Goal: Task Accomplishment & Management: Complete application form

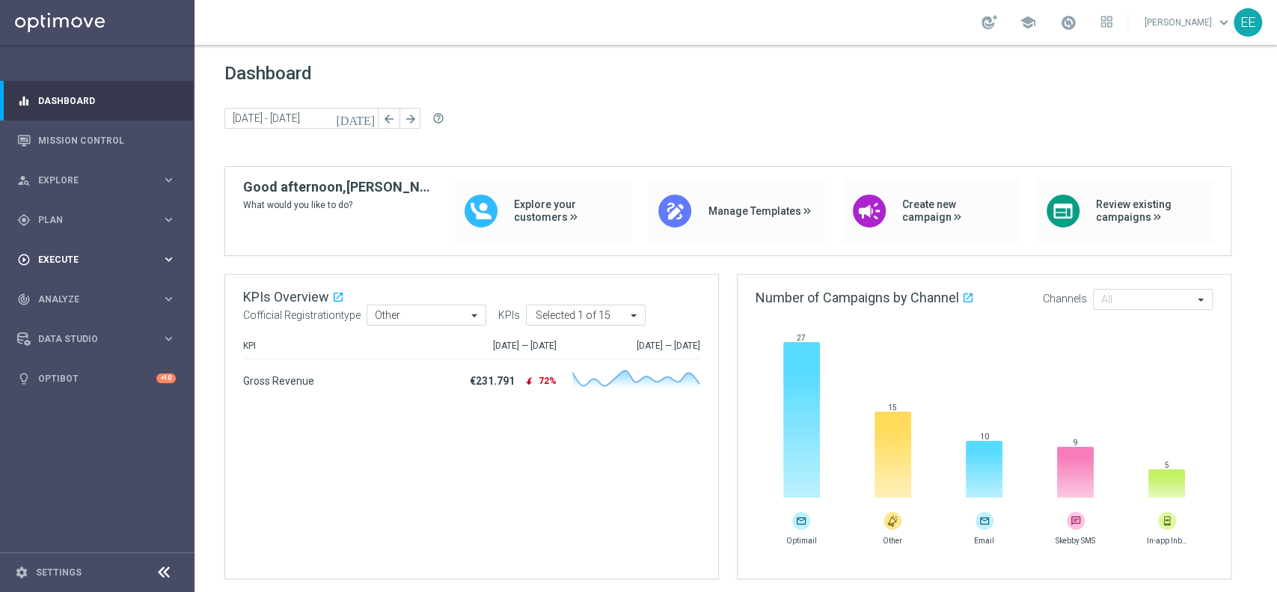
click at [68, 248] on div "play_circle_outline Execute keyboard_arrow_right" at bounding box center [96, 259] width 193 height 40
click at [88, 294] on link "Campaign Builder" at bounding box center [97, 290] width 117 height 12
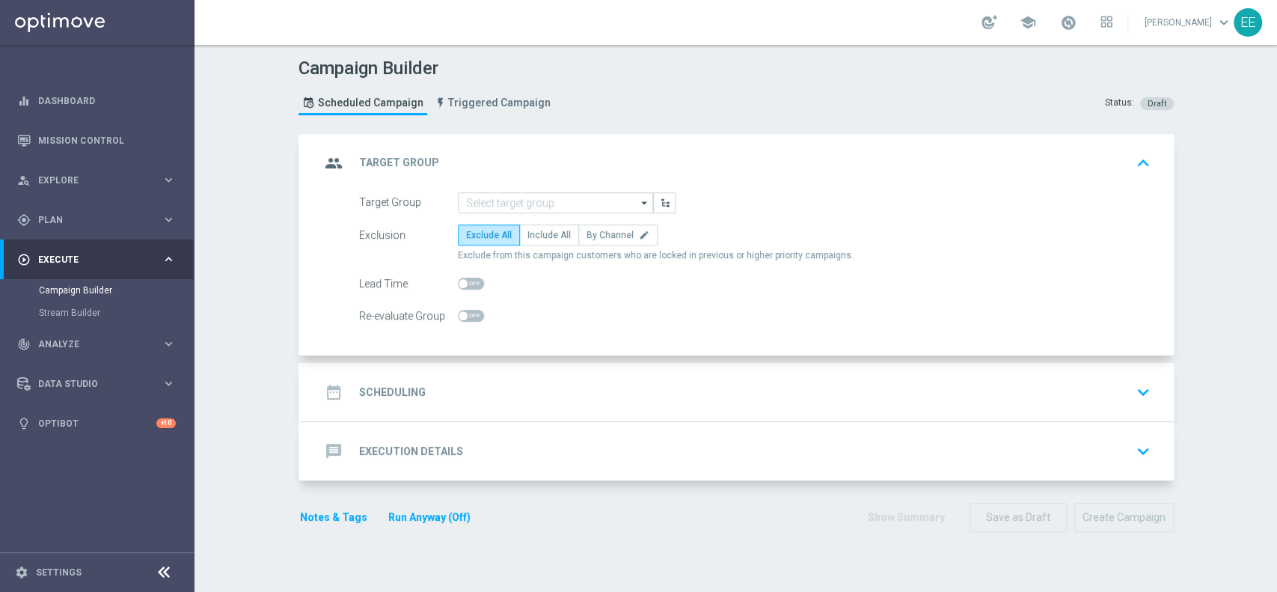
click at [500, 189] on div "group Target Group keyboard_arrow_up" at bounding box center [737, 163] width 871 height 58
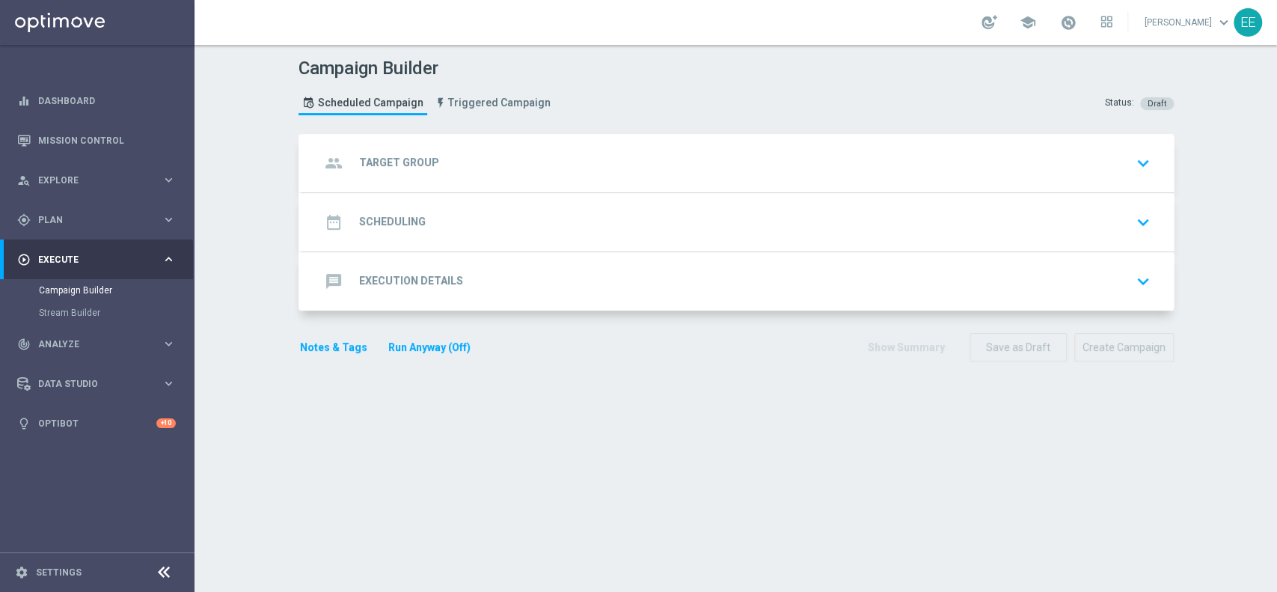
click at [475, 167] on div "group Target Group keyboard_arrow_down" at bounding box center [737, 163] width 835 height 28
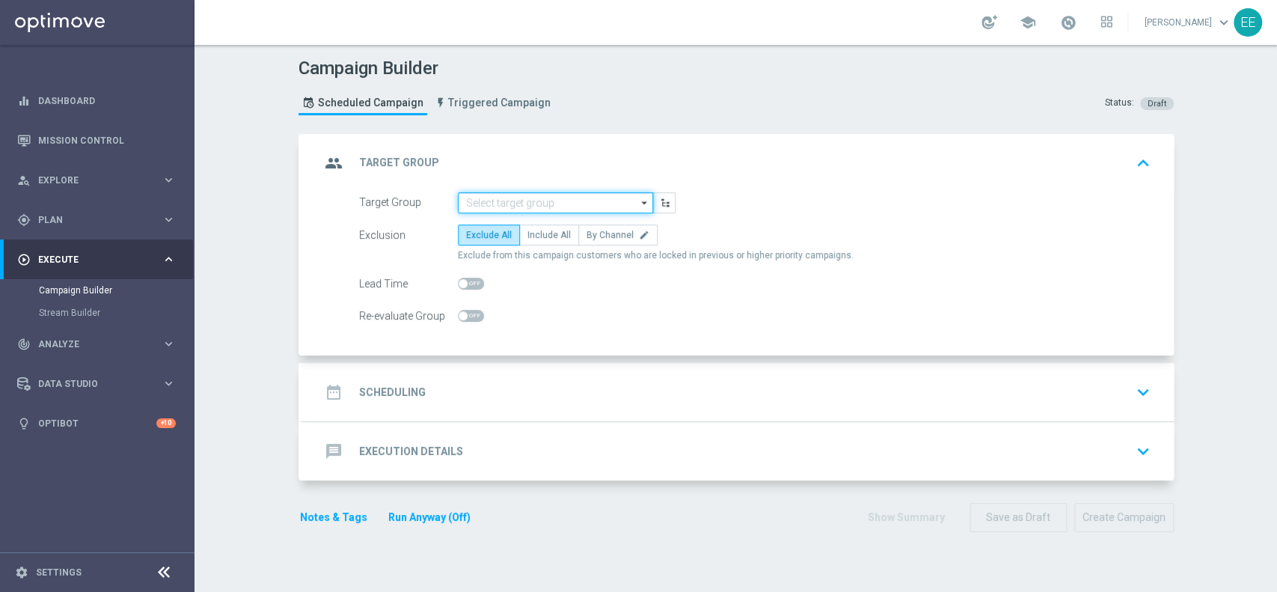
click at [526, 195] on input at bounding box center [555, 202] width 195 height 21
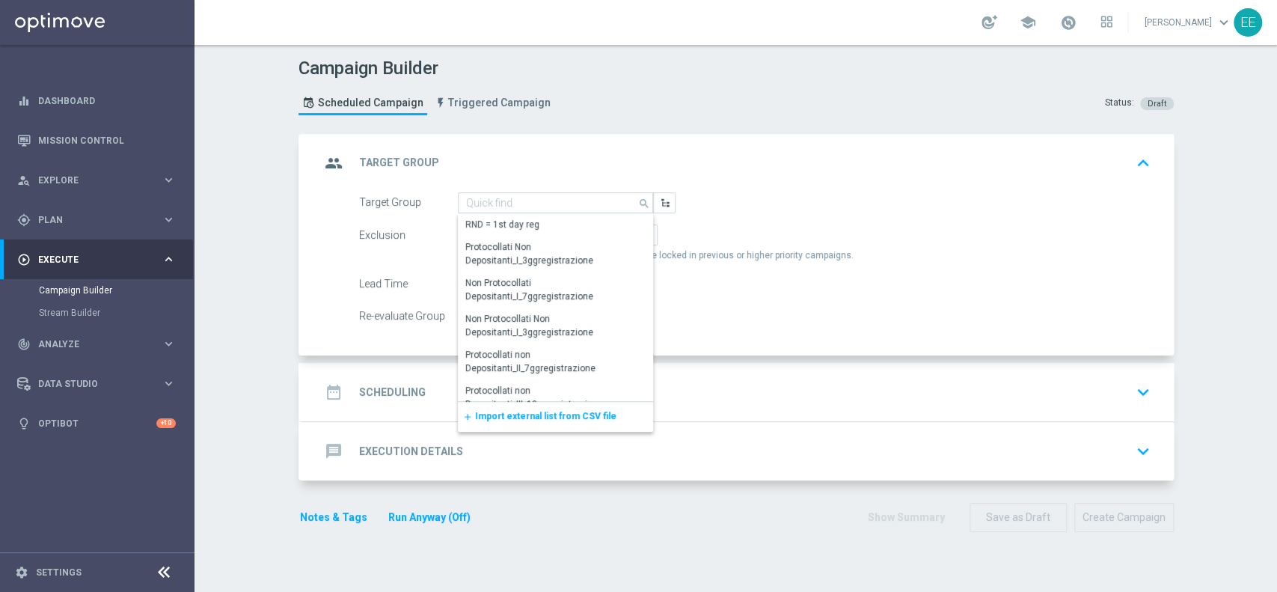
click at [531, 190] on div "group Target Group keyboard_arrow_up" at bounding box center [737, 163] width 871 height 58
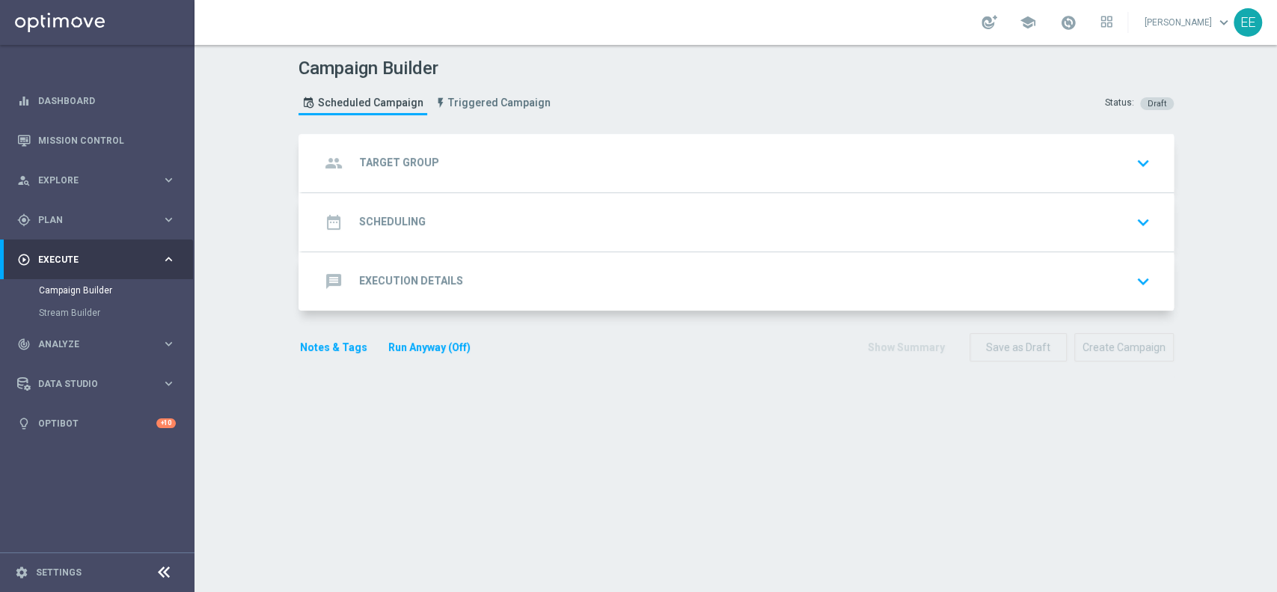
click at [509, 168] on div "group Target Group keyboard_arrow_down" at bounding box center [737, 163] width 835 height 28
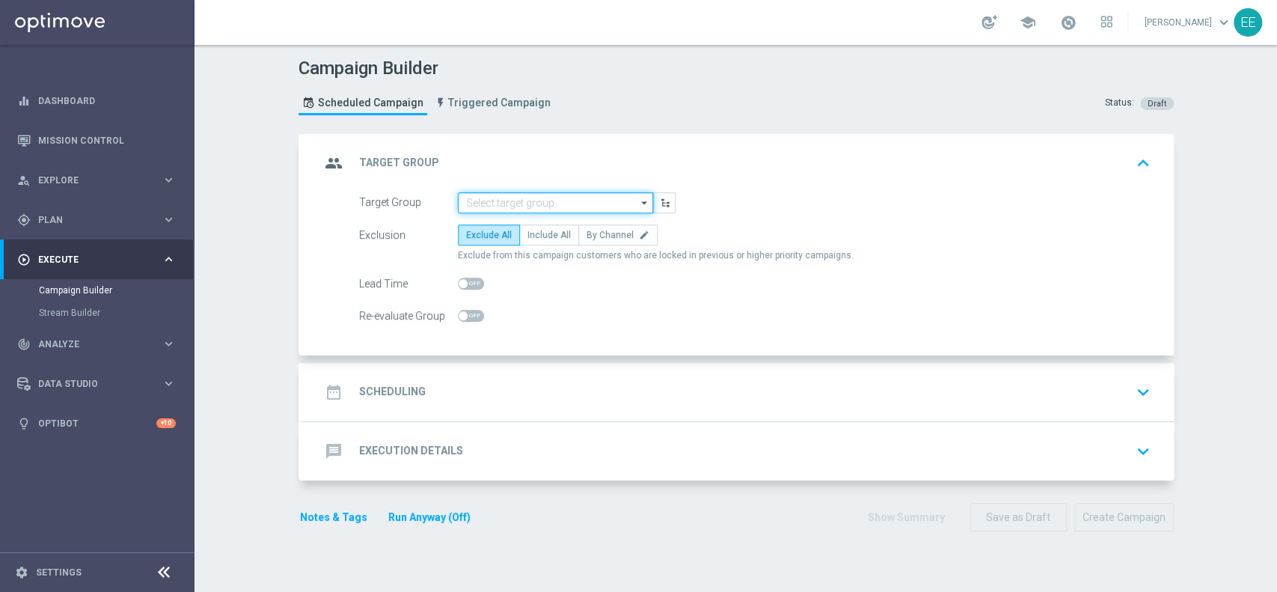
click at [516, 196] on input at bounding box center [555, 202] width 195 height 21
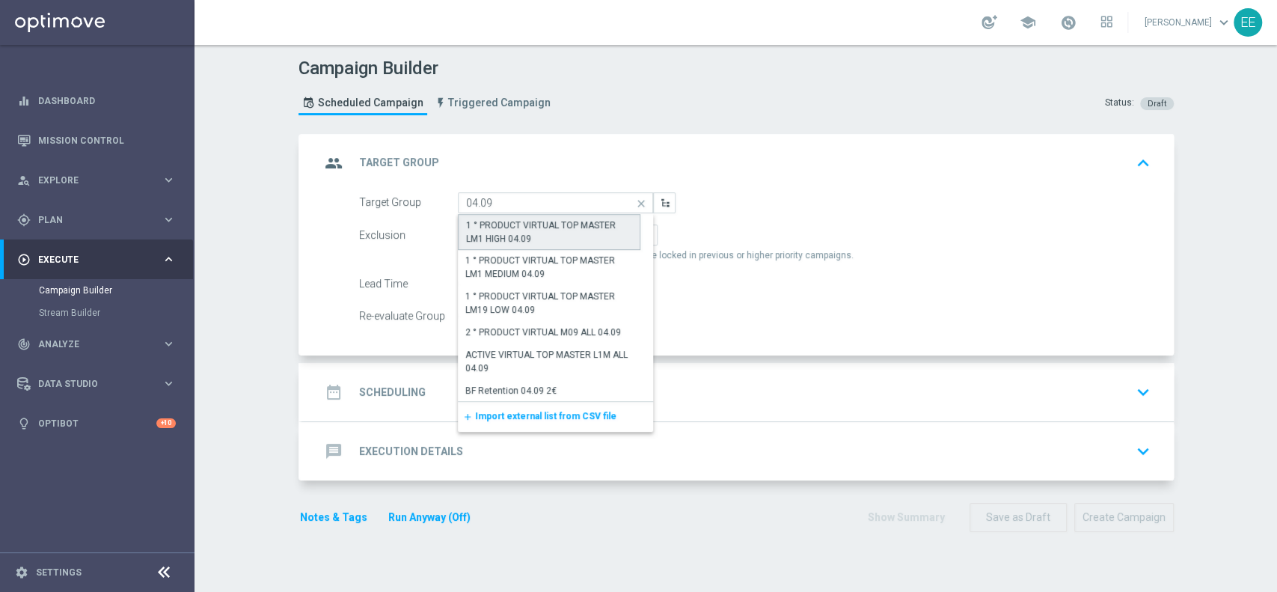
click at [545, 243] on div "1 ° PRODUCT VIRTUAL TOP MASTER LM1 HIGH 04.09" at bounding box center [549, 232] width 183 height 36
type input "1 ° PRODUCT VIRTUAL TOP MASTER LM1 HIGH 04.09"
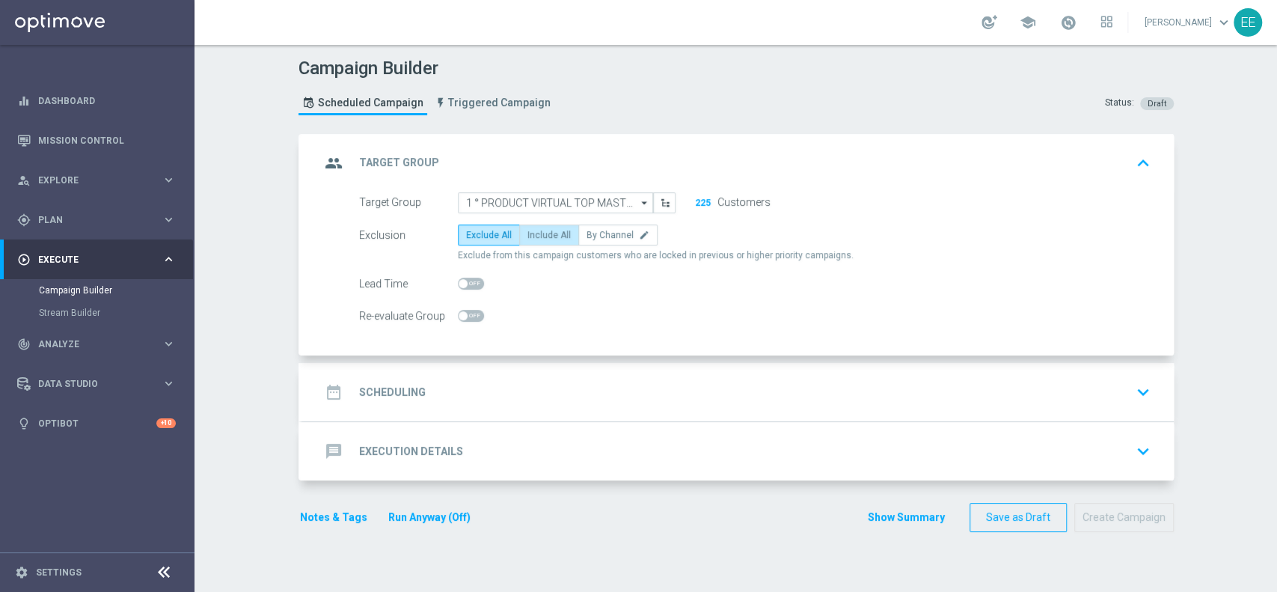
click at [538, 235] on span "Include All" at bounding box center [548, 235] width 43 height 10
click at [537, 235] on input "Include All" at bounding box center [532, 238] width 10 height 10
radio input "true"
click at [496, 391] on div "date_range Scheduling keyboard_arrow_down" at bounding box center [737, 392] width 835 height 28
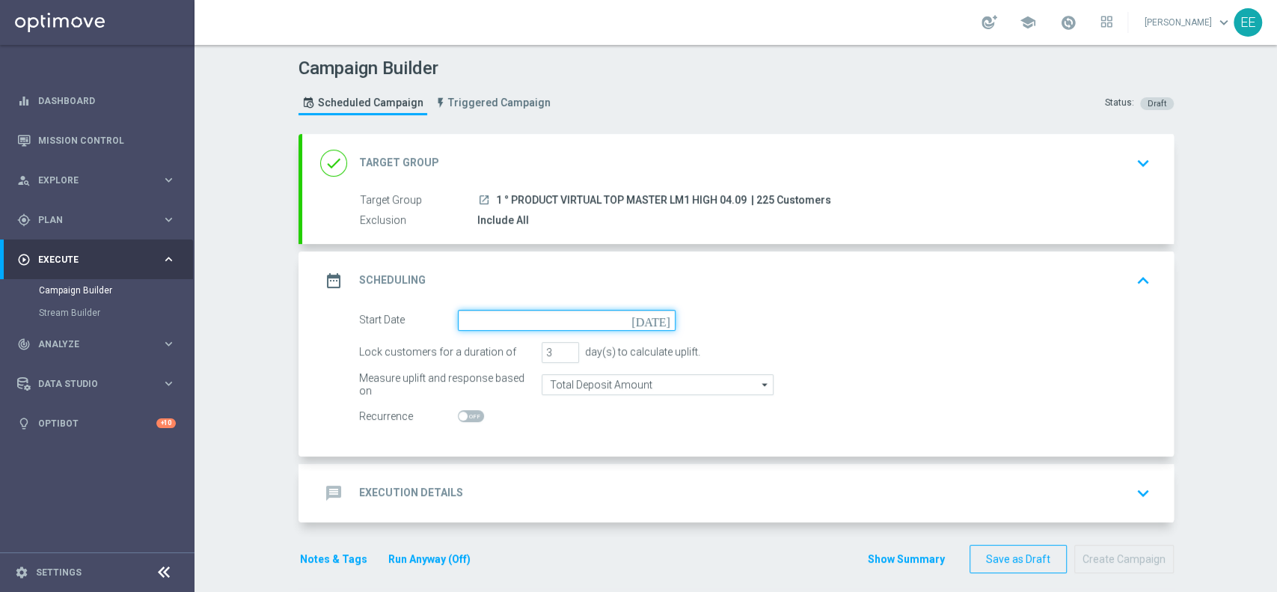
click at [485, 322] on input at bounding box center [567, 320] width 218 height 21
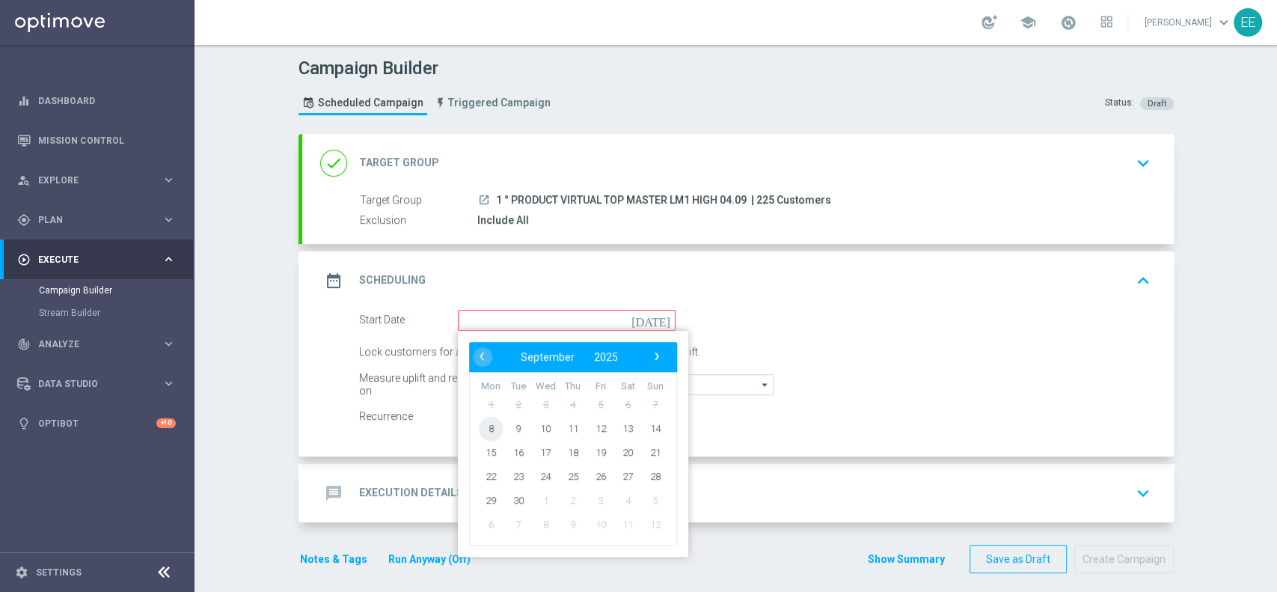
click at [479, 423] on span "8" at bounding box center [491, 428] width 24 height 24
type input "[DATE]"
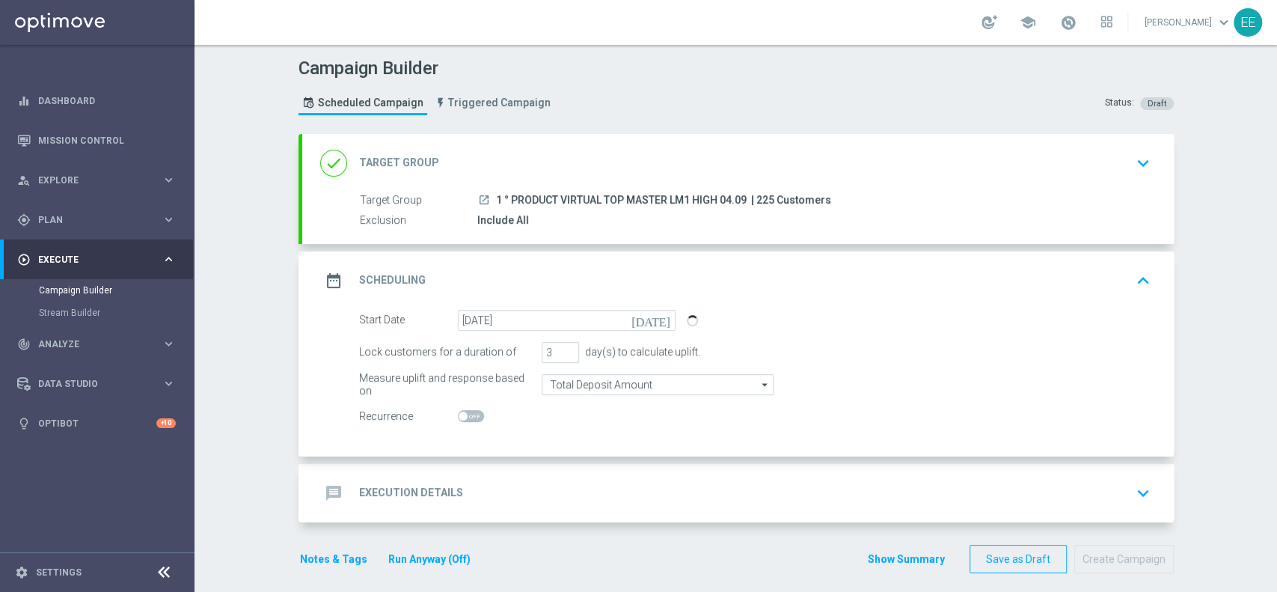
click at [458, 419] on span at bounding box center [462, 415] width 9 height 9
click at [458, 419] on input "checkbox" at bounding box center [471, 416] width 26 height 12
checkbox input "true"
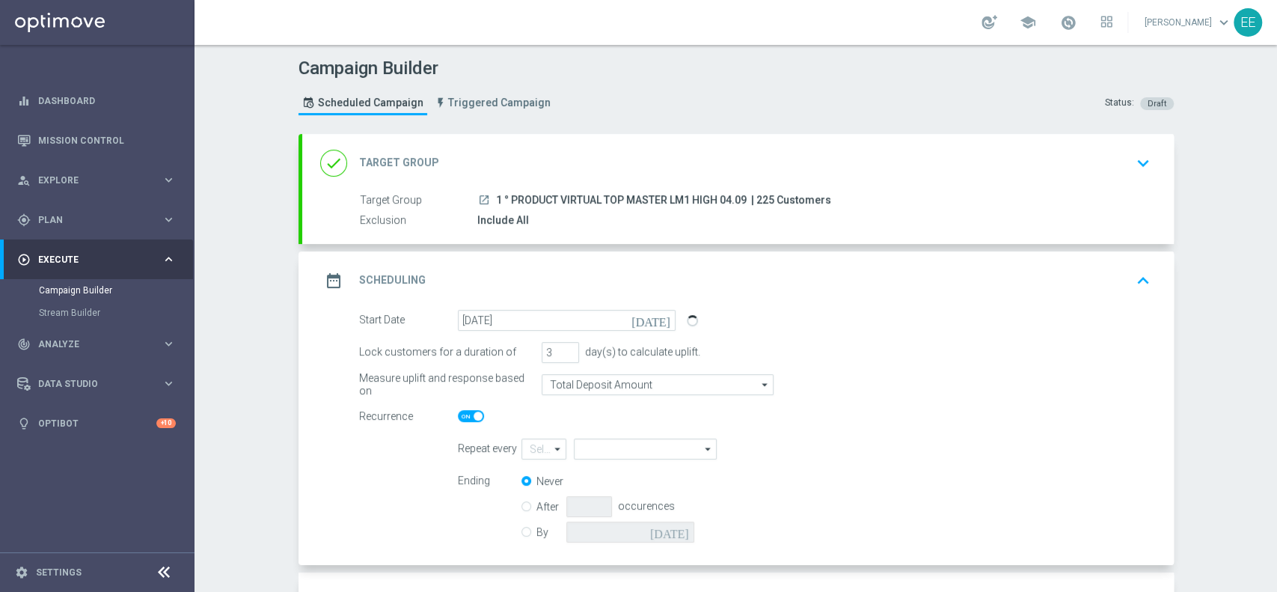
type input "1"
type input "Day"
click at [528, 449] on input "1" at bounding box center [544, 448] width 46 height 21
click at [533, 491] on div "2" at bounding box center [537, 493] width 33 height 22
type input "2"
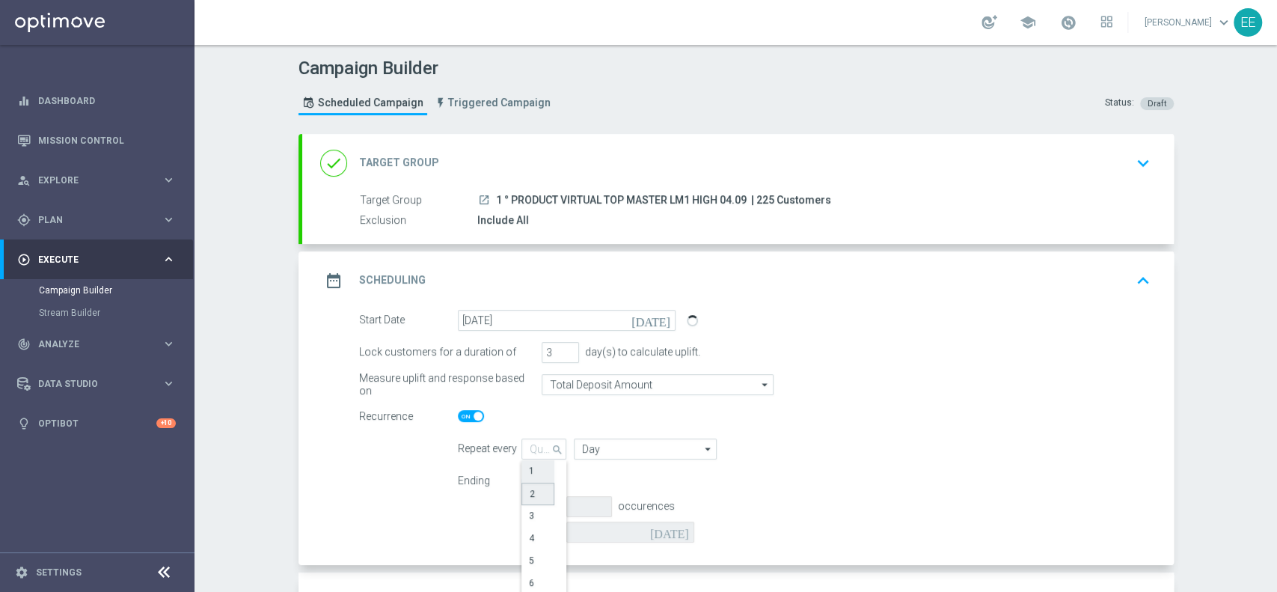
type input "Days"
click at [598, 441] on input "Days" at bounding box center [645, 448] width 142 height 21
click at [607, 488] on div "Weeks" at bounding box center [643, 493] width 139 height 22
type input "Weeks"
click at [521, 537] on div "By today" at bounding box center [616, 531] width 191 height 21
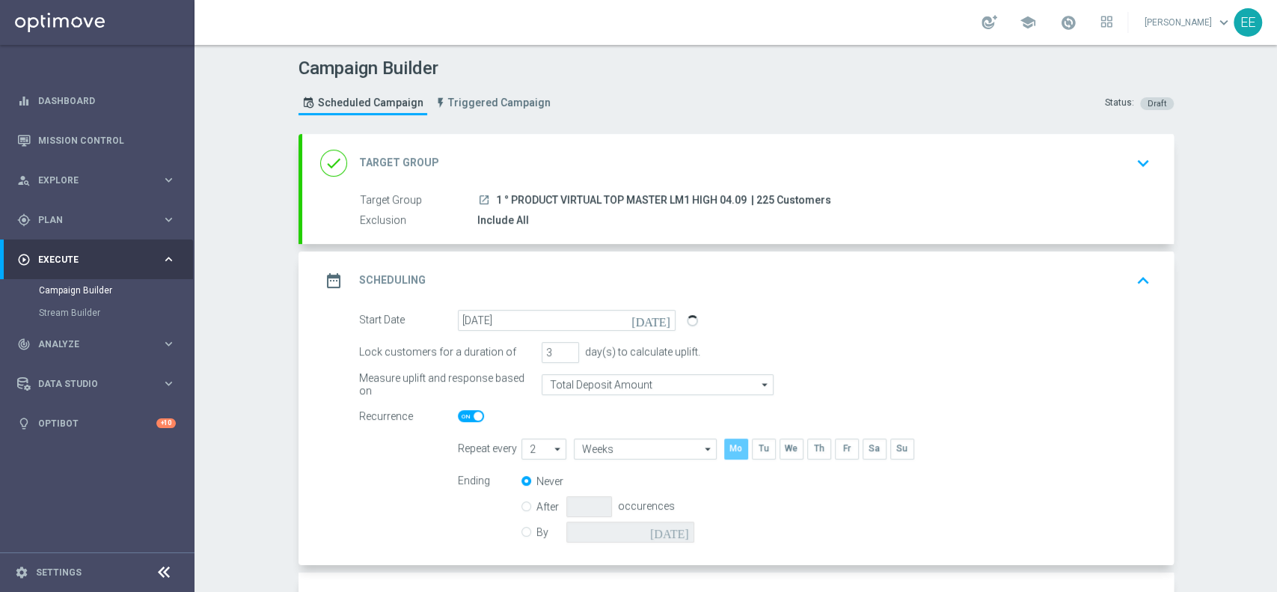
click at [736, 449] on input "checkbox" at bounding box center [735, 448] width 22 height 20
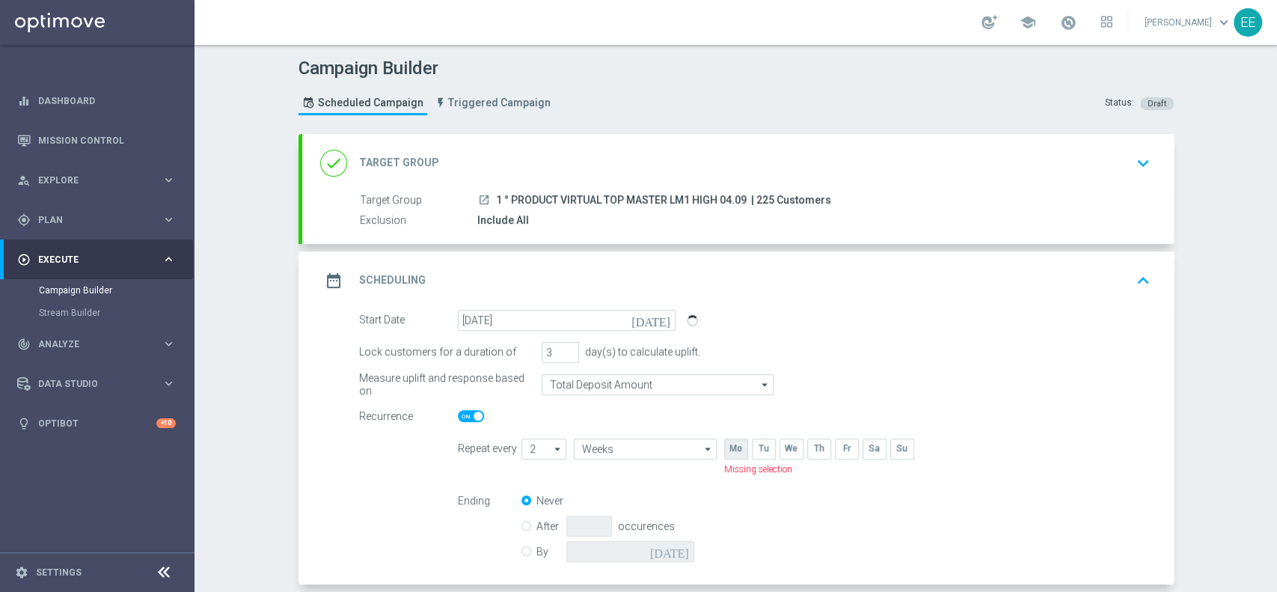
click at [734, 451] on input "checkbox" at bounding box center [735, 448] width 22 height 20
checkbox input "true"
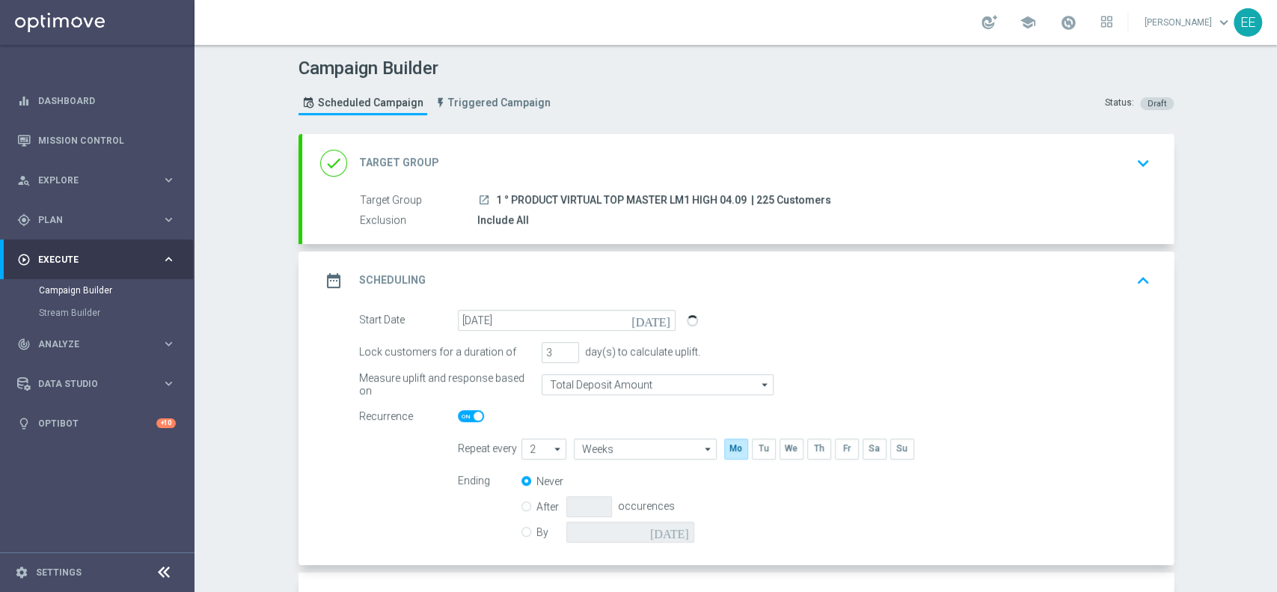
click at [521, 538] on div "By today" at bounding box center [616, 531] width 191 height 21
click at [536, 533] on label "By" at bounding box center [551, 531] width 30 height 13
click at [521, 533] on input "By" at bounding box center [526, 529] width 10 height 10
radio input "true"
radio input "false"
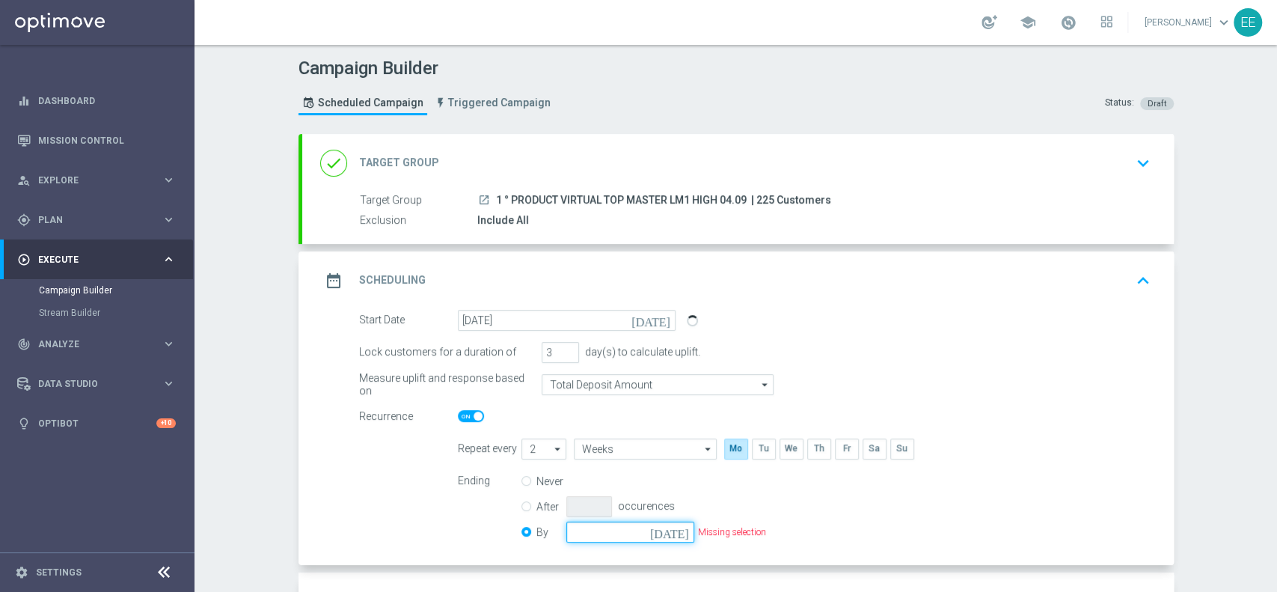
click at [581, 532] on input at bounding box center [630, 531] width 128 height 21
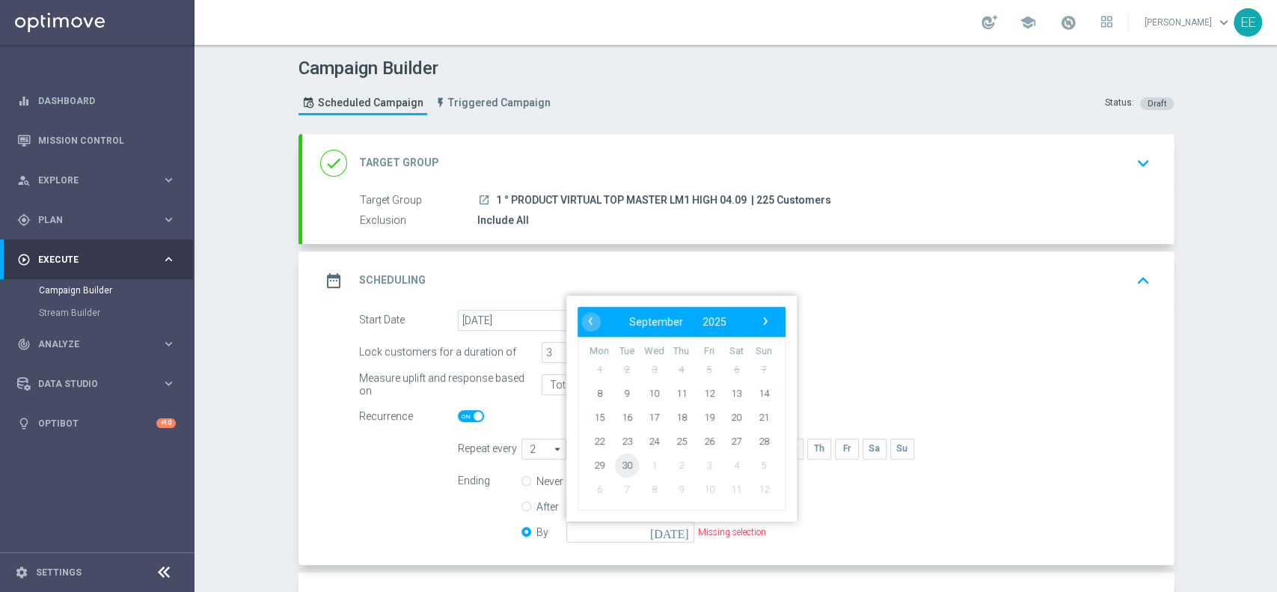
click at [618, 462] on span "30" at bounding box center [626, 464] width 24 height 24
type input "[DATE]"
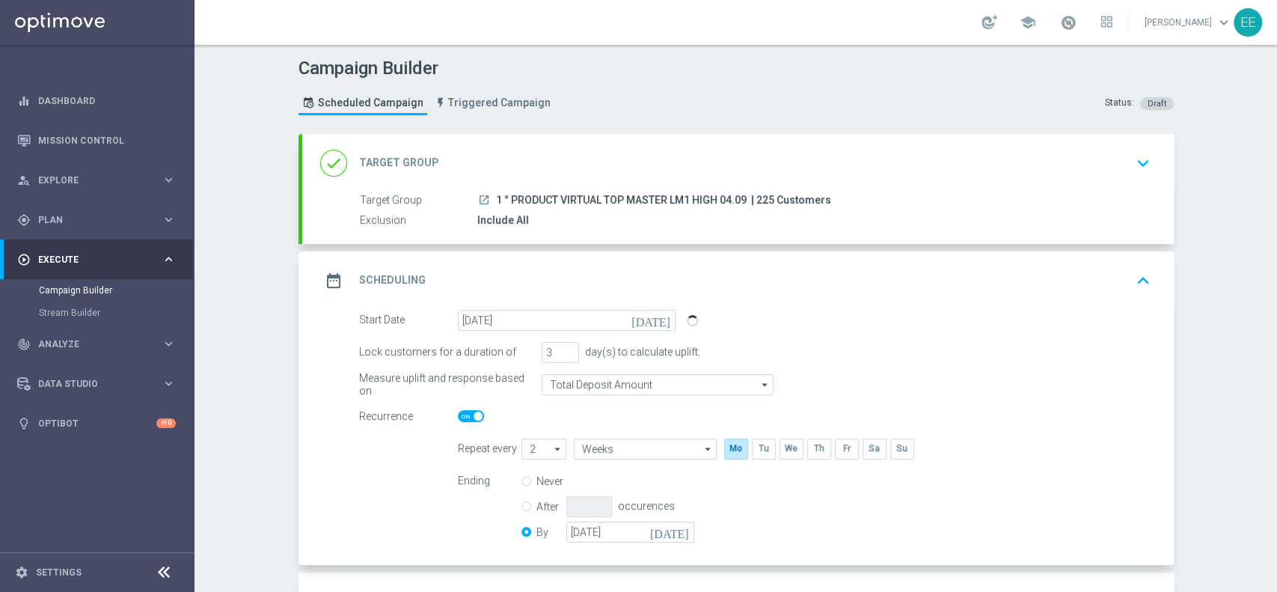
scroll to position [118, 0]
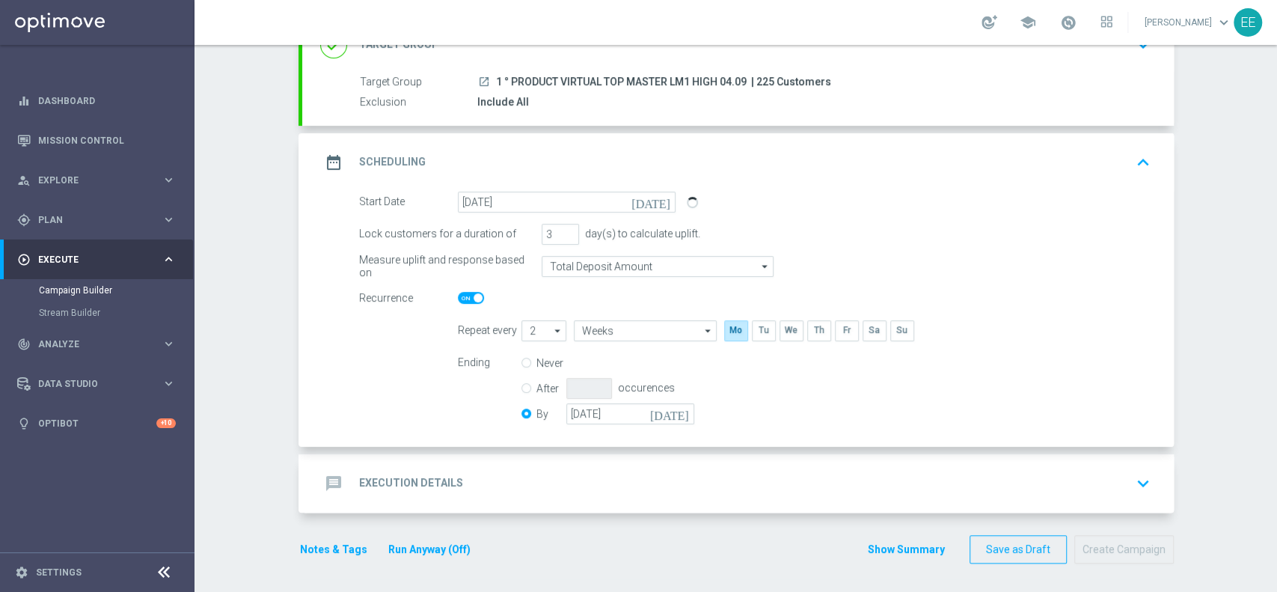
click at [417, 482] on h2 "Execution Details" at bounding box center [411, 483] width 104 height 14
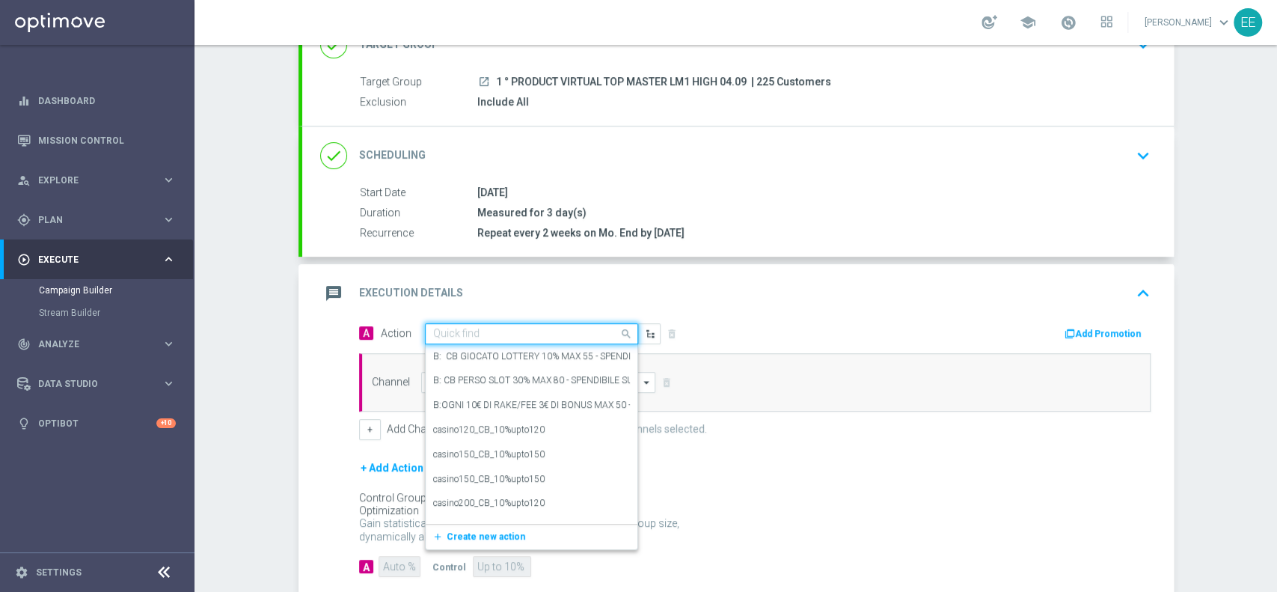
click at [521, 328] on input "text" at bounding box center [516, 334] width 167 height 13
paste input "RICARICA ALMENO 10 EURO OTTIENI CB PERSO VIRTUAL 30% MAX 300 EURO - SPENDIBILE …"
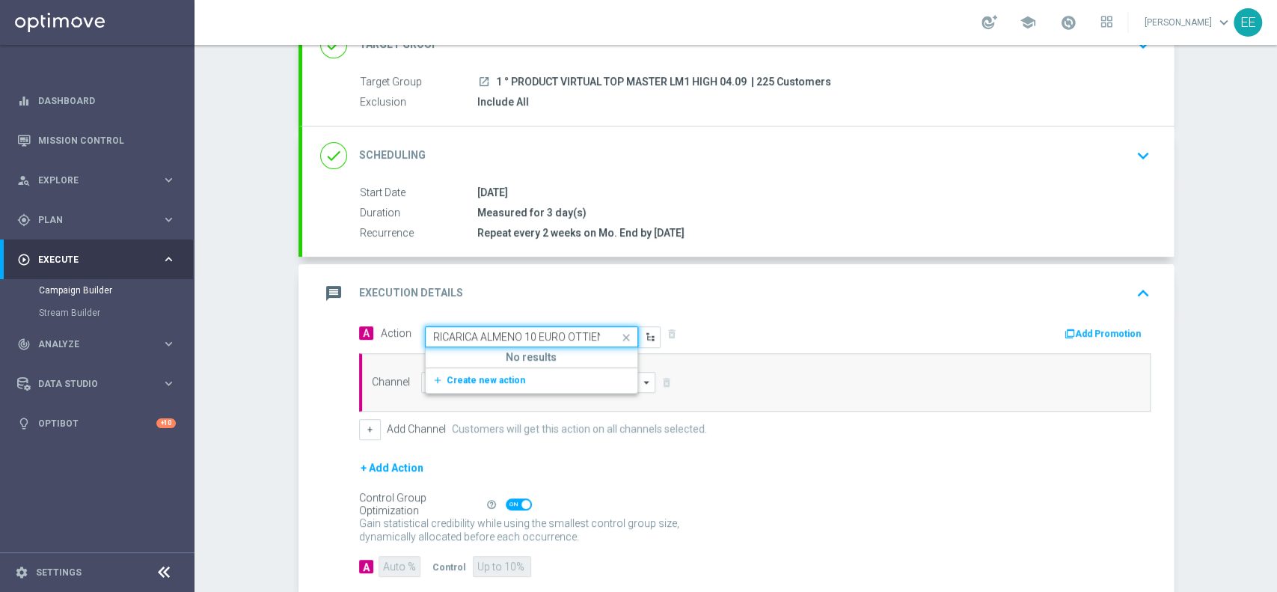
scroll to position [0, 304]
type input "RICARICA ALMENO 10 EURO OTTIENI CB PERSO VIRTUAL 30% MAX 300 EURO - SPENDIBILE …"
click at [468, 380] on span "Create new action" at bounding box center [485, 380] width 79 height 10
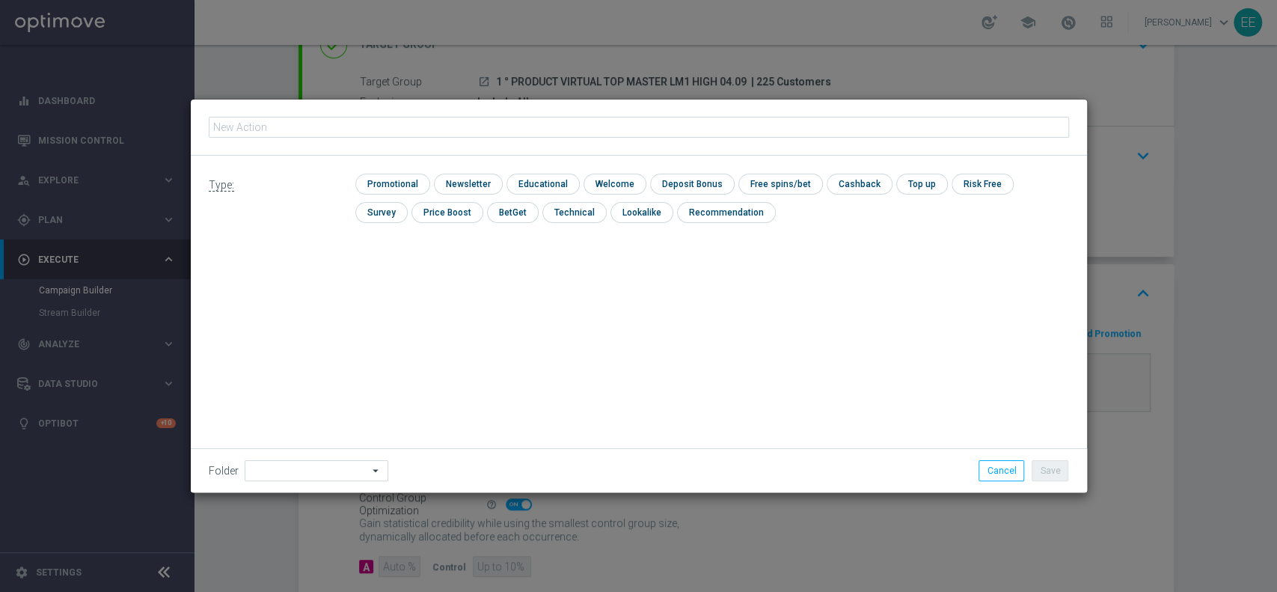
click at [484, 126] on input "text" at bounding box center [639, 127] width 860 height 21
type input "RICARICA ALMENO 10 EURO OTTIENI CB PERSO VIRTUAL 30% MAX 300 EURO - SPENDIBILE …"
click at [391, 177] on input "checkbox" at bounding box center [390, 184] width 71 height 20
checkbox input "true"
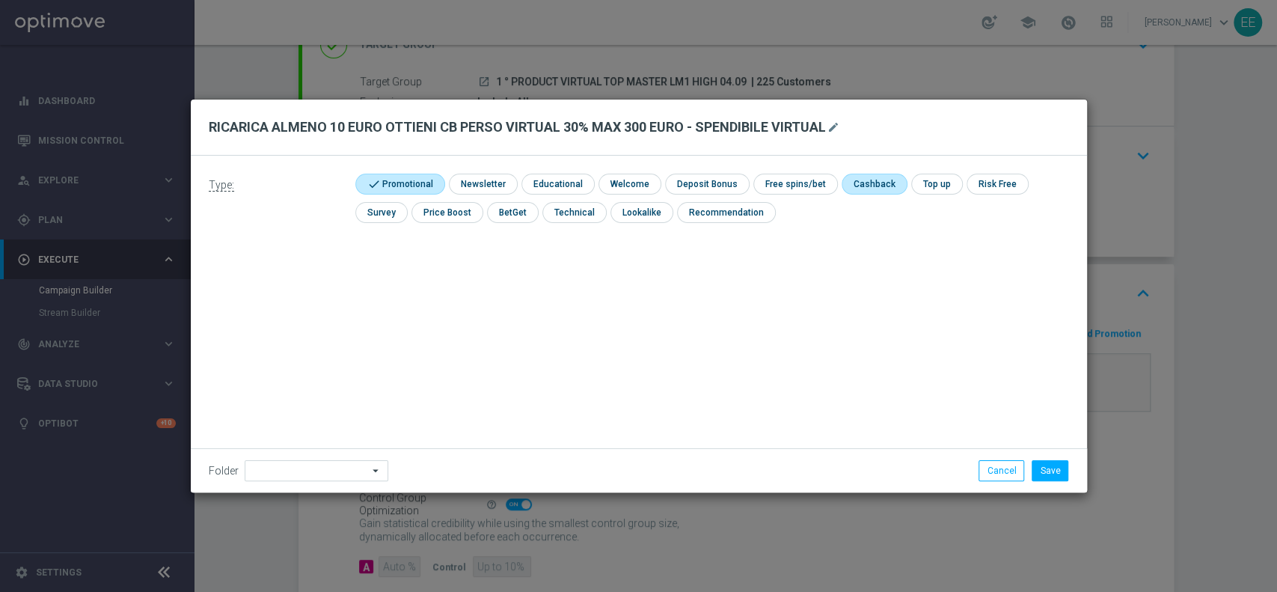
click at [874, 177] on input "checkbox" at bounding box center [872, 184] width 63 height 20
checkbox input "true"
click at [679, 181] on input "checkbox" at bounding box center [705, 184] width 80 height 20
checkbox input "true"
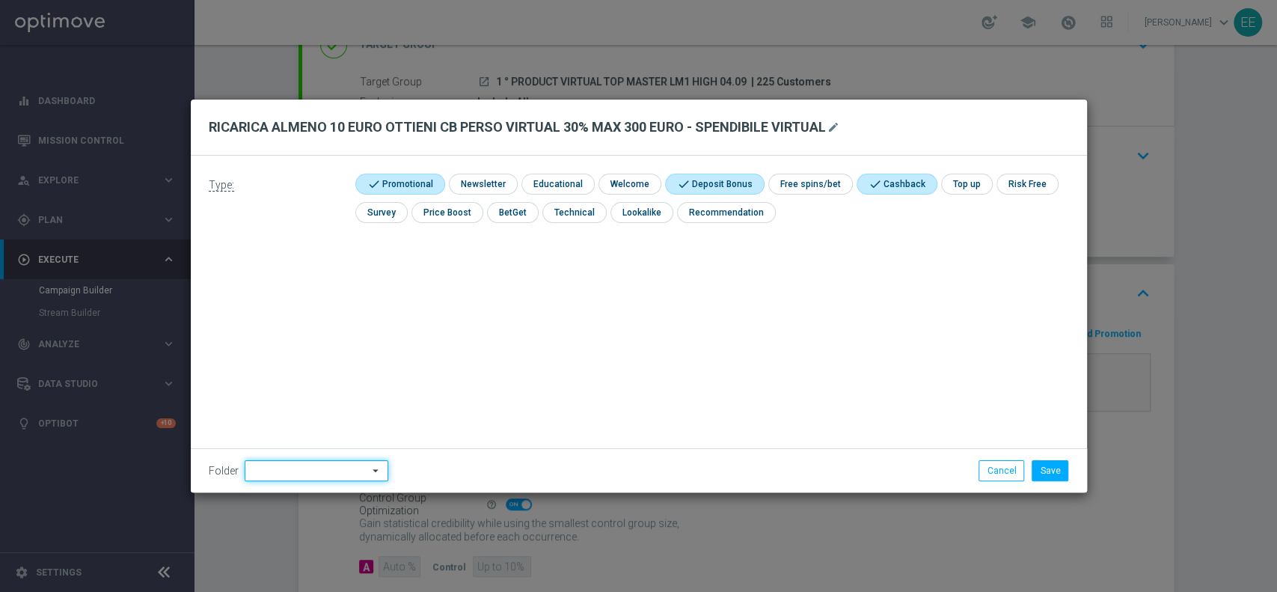
click at [280, 465] on input at bounding box center [317, 470] width 144 height 21
type input "OMNICHANNEL"
click at [1041, 466] on button "Save" at bounding box center [1049, 470] width 37 height 21
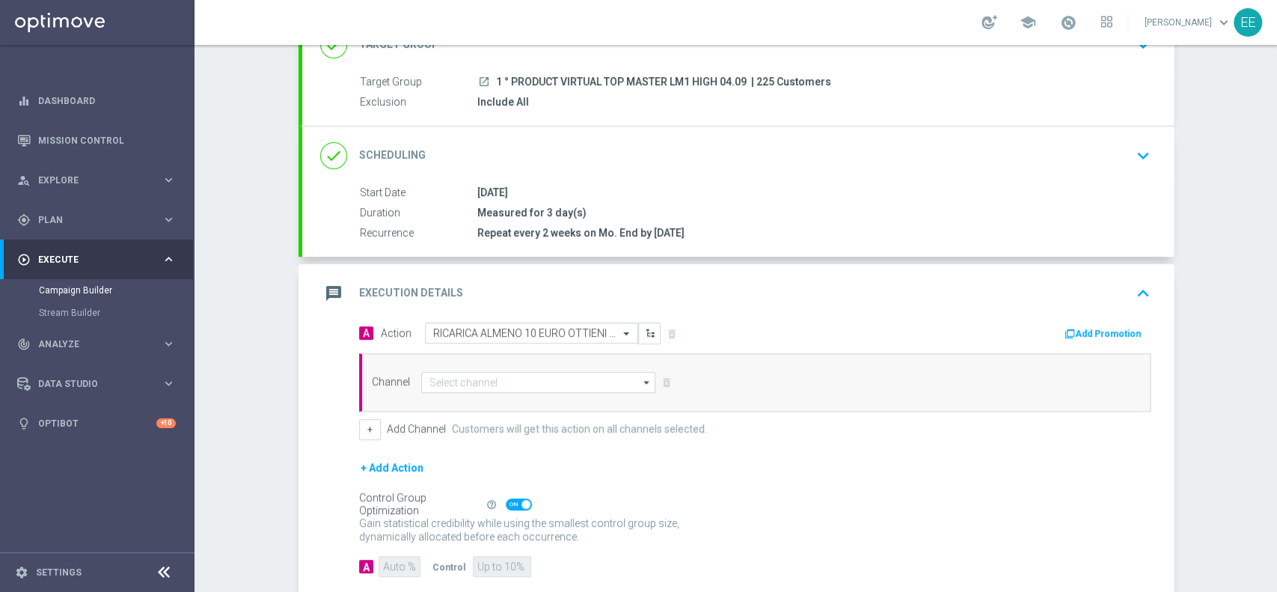
click at [1087, 341] on div "A Action Select action RICARICA ALMENO 10 EURO OTTIENI CB PERSO VIRTUAL 30% MAX…" at bounding box center [755, 333] width 814 height 23
click at [1090, 325] on button "Add Promotion" at bounding box center [1104, 333] width 83 height 16
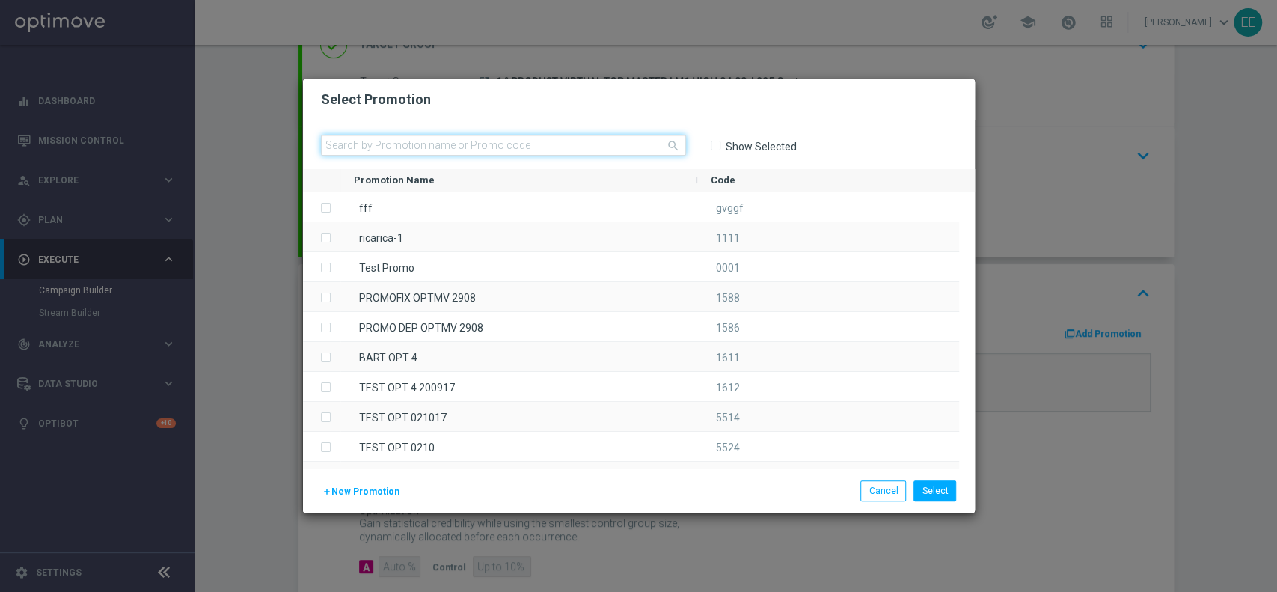
click at [448, 147] on input "text" at bounding box center [503, 145] width 365 height 21
paste input "VIRTUALCB-1"
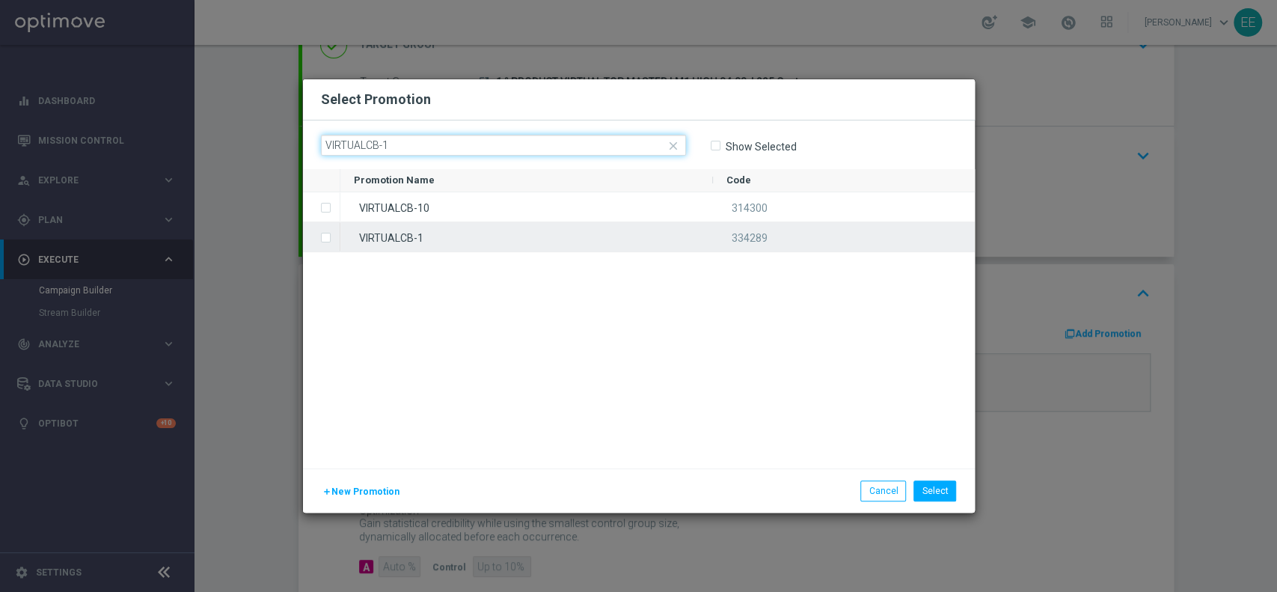
type input "VIRTUALCB-1"
click at [377, 239] on div "VIRTUALCB-1" at bounding box center [526, 236] width 372 height 29
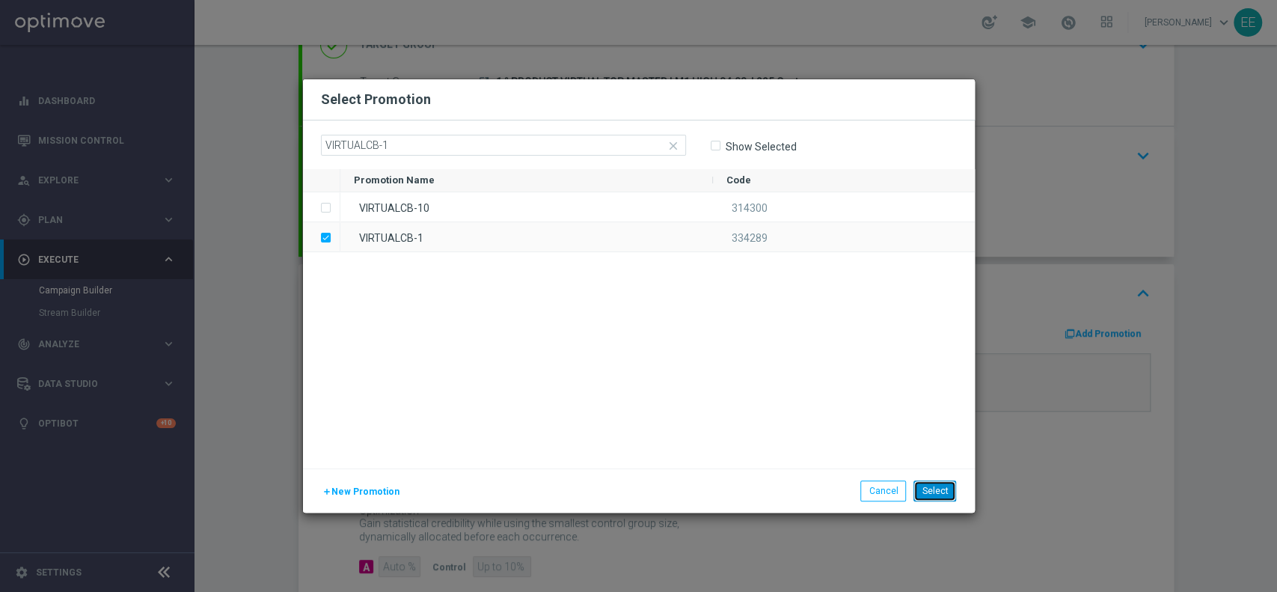
click at [942, 494] on button "Select" at bounding box center [934, 490] width 43 height 21
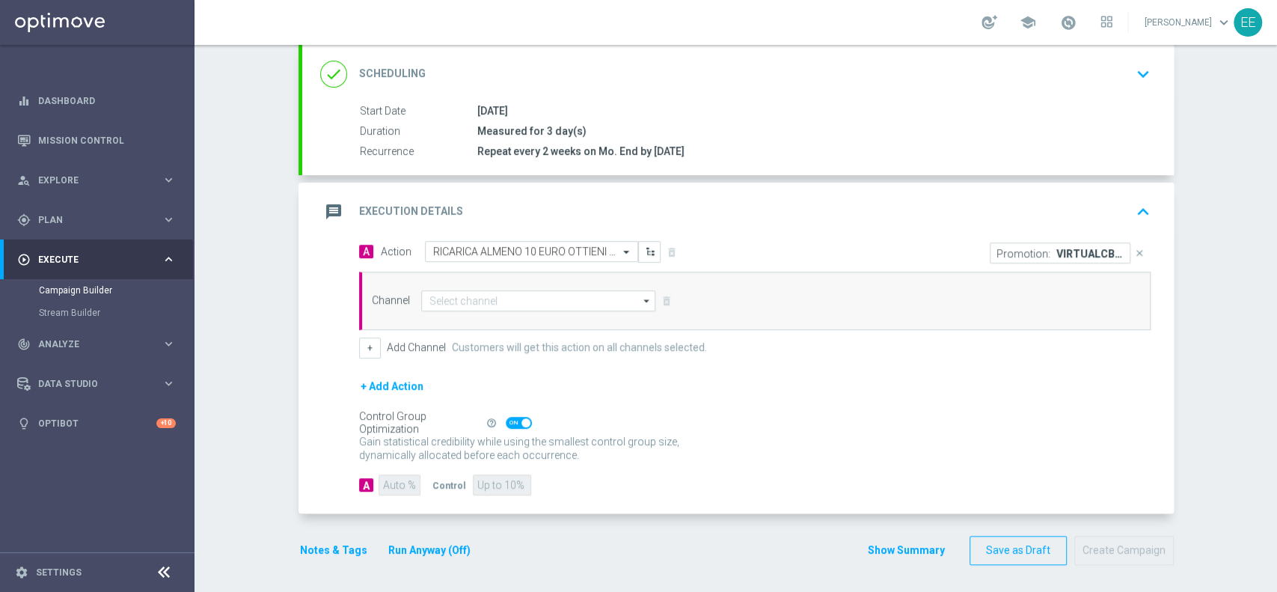
scroll to position [156, 0]
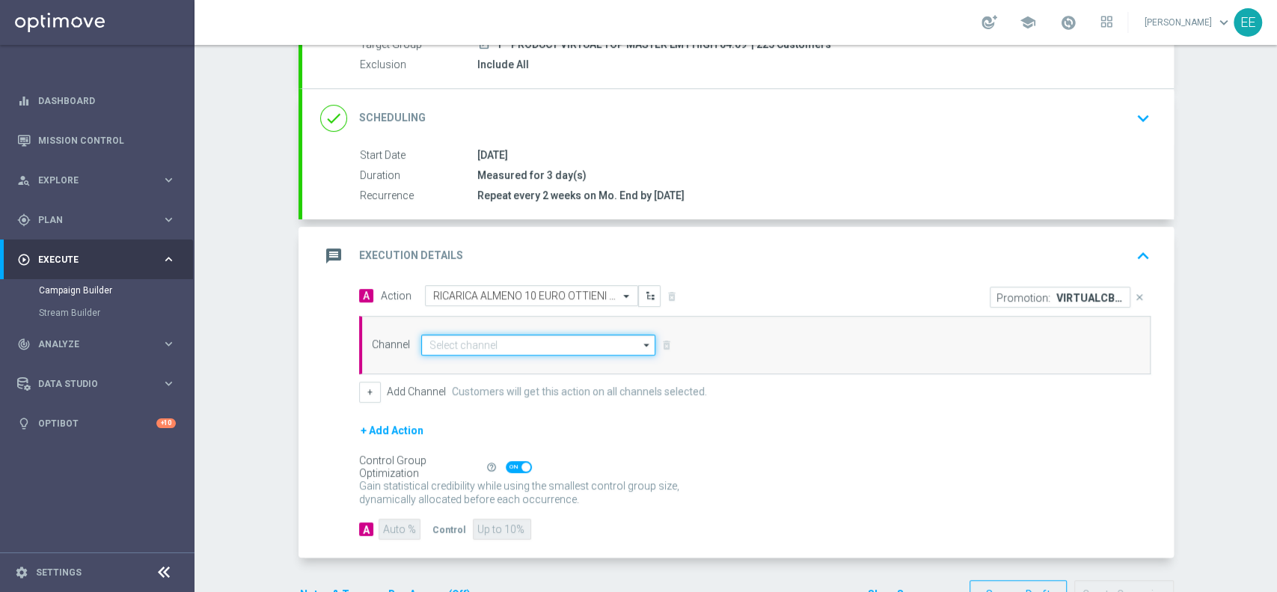
click at [528, 340] on input at bounding box center [538, 344] width 235 height 21
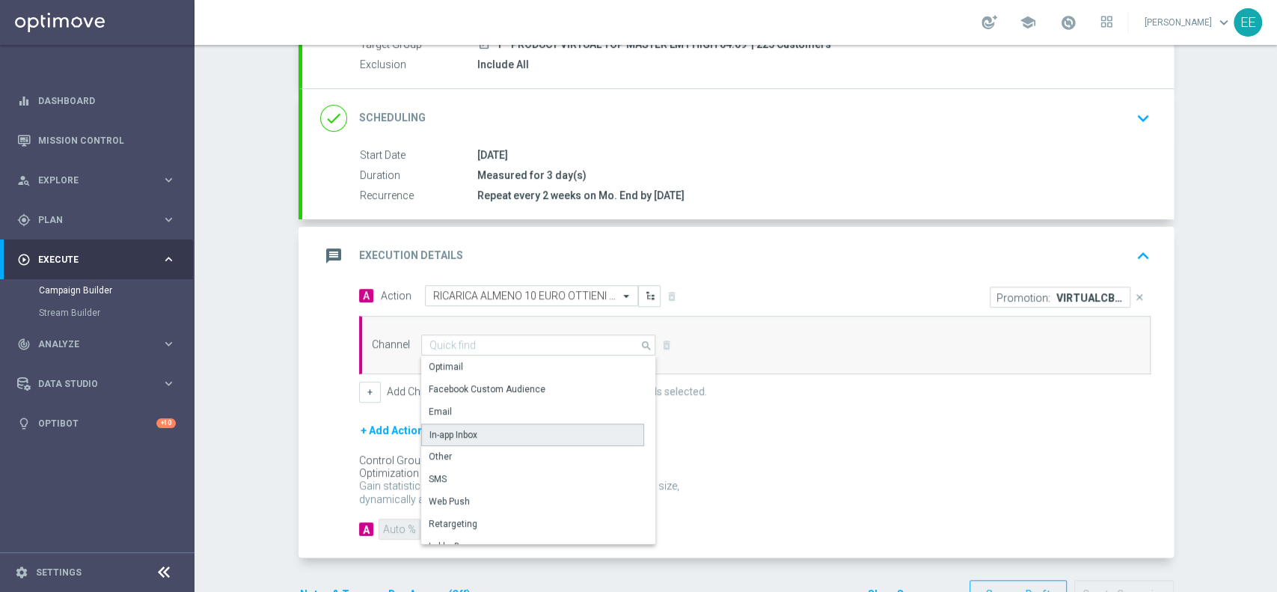
click at [488, 437] on div "In-app Inbox" at bounding box center [532, 434] width 223 height 22
type input "In-app Inbox"
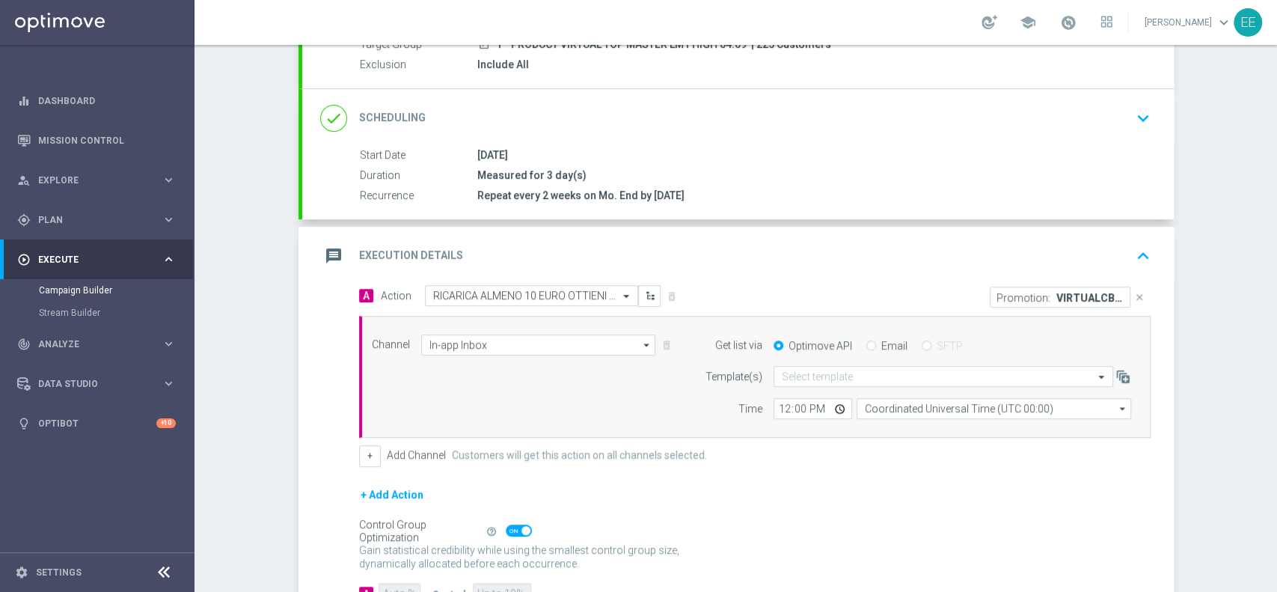
click at [866, 347] on input "Email" at bounding box center [871, 347] width 10 height 10
radio input "true"
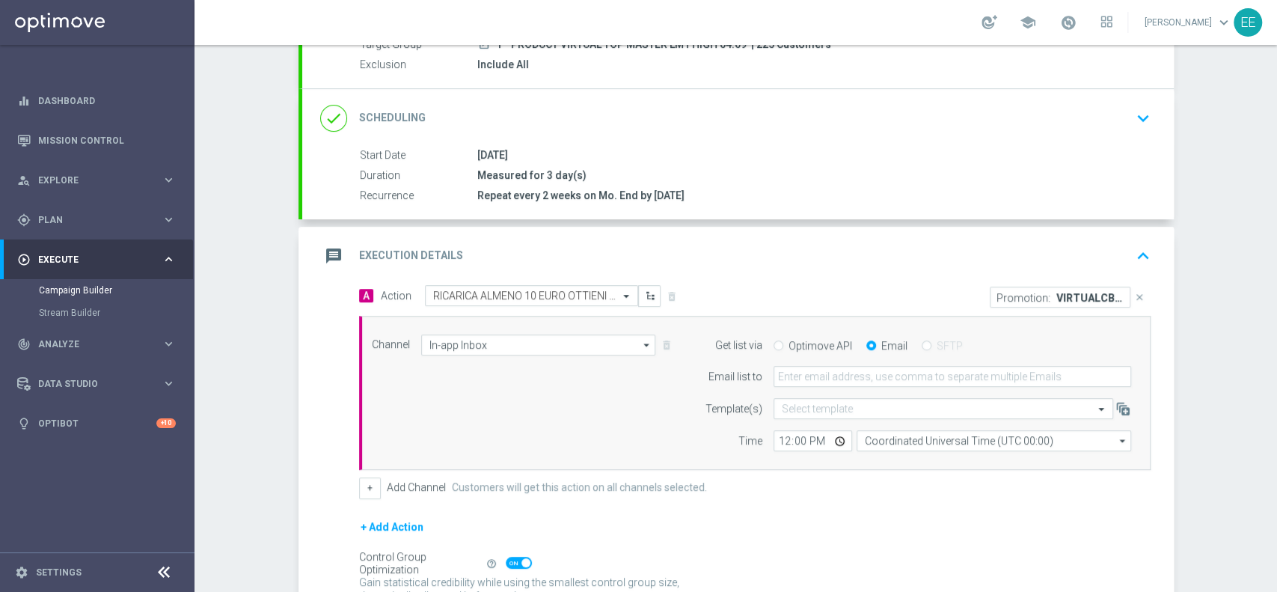
click at [830, 390] on form "Get list via Optimove API Email SFTP Email list to Template(s) Select template …" at bounding box center [914, 392] width 434 height 117
click at [833, 381] on input "email" at bounding box center [951, 376] width 357 height 21
type input "[PERSON_NAME][EMAIL_ADDRESS][DOMAIN_NAME]"
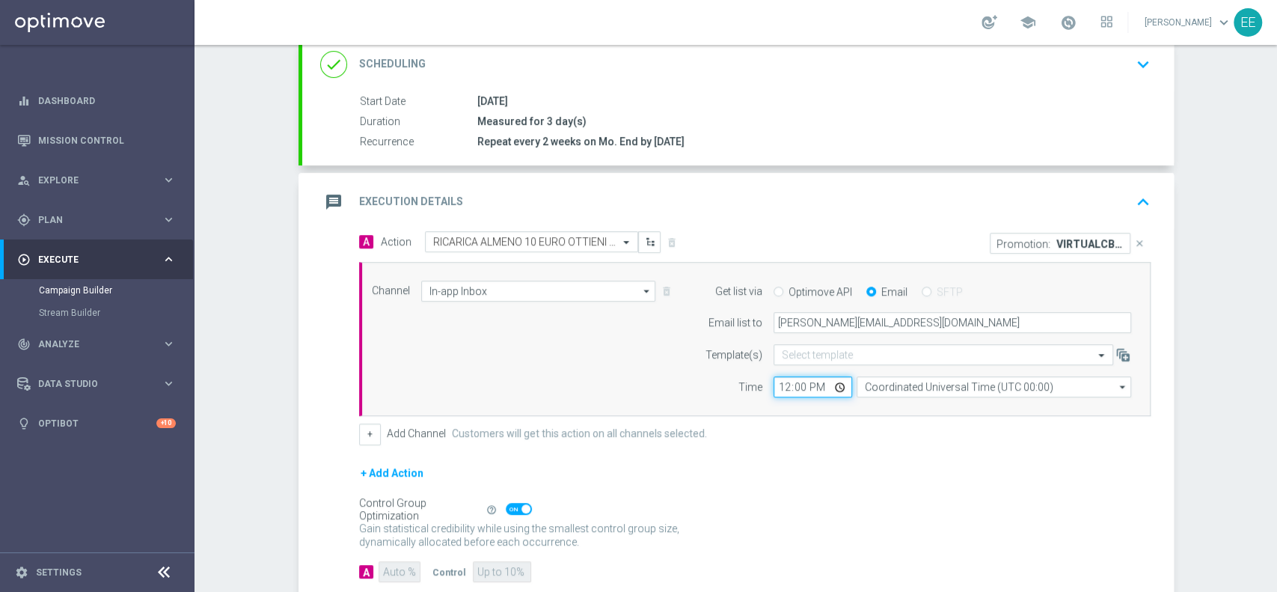
click at [773, 376] on input "12:00" at bounding box center [812, 386] width 79 height 21
type input "13:00"
click at [770, 424] on div "+ Add Channel Customers will get this action on all channels selected." at bounding box center [754, 433] width 791 height 21
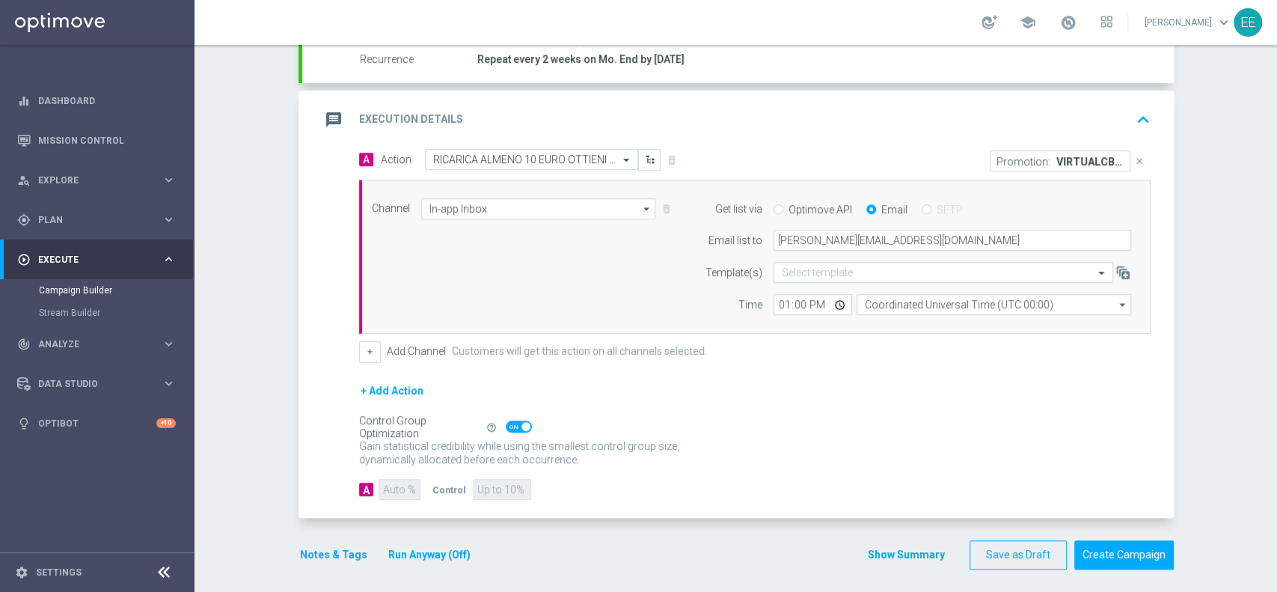
scroll to position [293, 0]
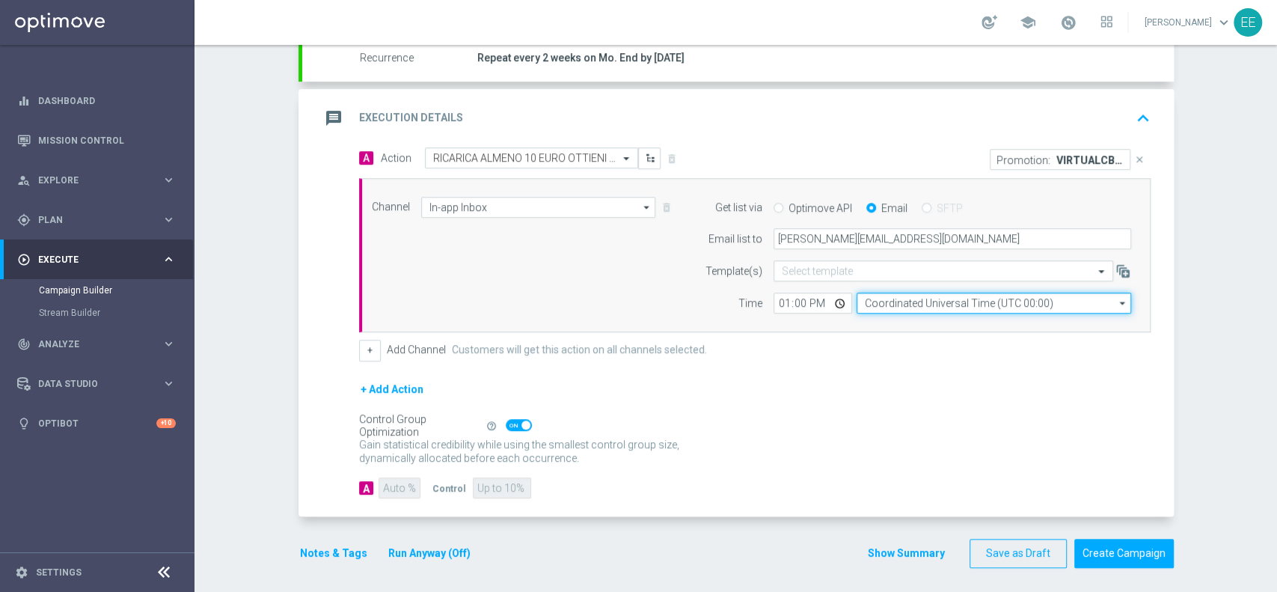
click at [1007, 305] on input "Coordinated Universal Time (UTC 00:00)" at bounding box center [993, 302] width 274 height 21
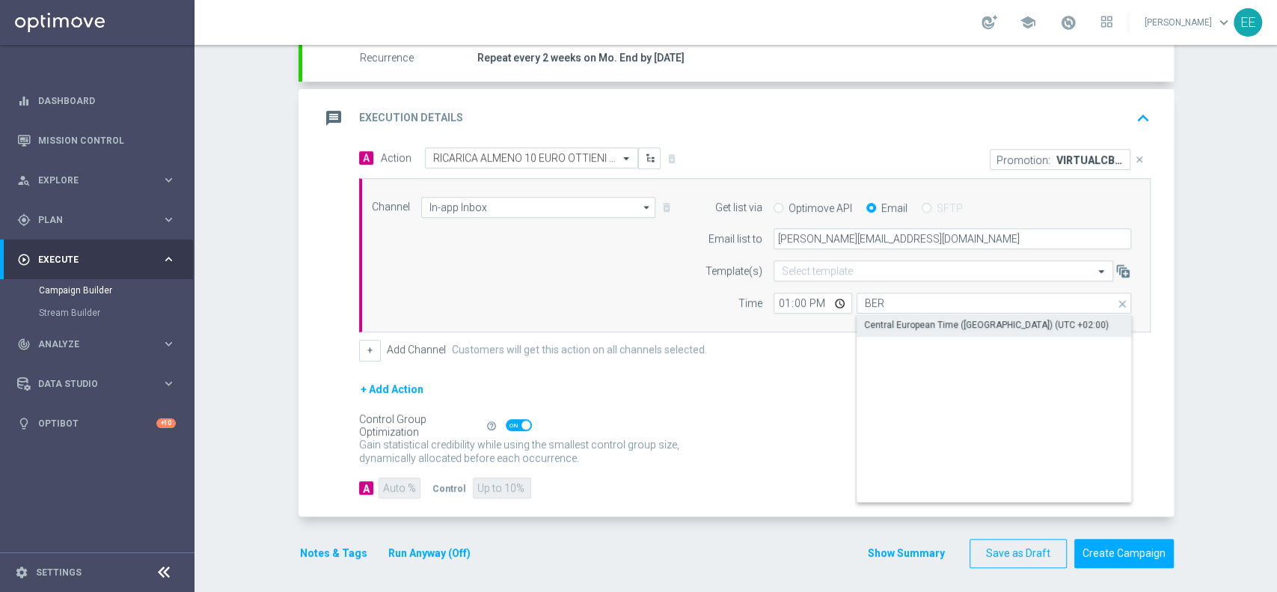
click at [975, 325] on div "Central European Time ([GEOGRAPHIC_DATA]) (UTC +02:00)" at bounding box center [986, 324] width 245 height 13
type input "Central European Time ([GEOGRAPHIC_DATA]) (UTC +02:00)"
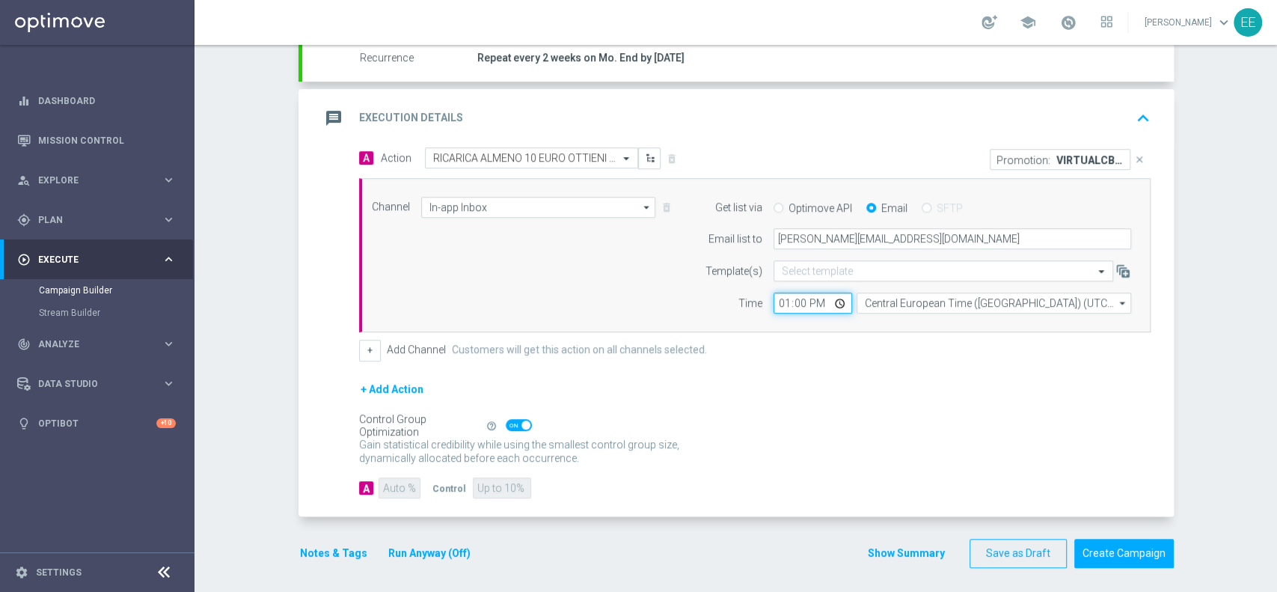
click at [774, 307] on input "13:00" at bounding box center [812, 302] width 79 height 21
type input "15:00"
click at [1076, 21] on span at bounding box center [1068, 22] width 16 height 16
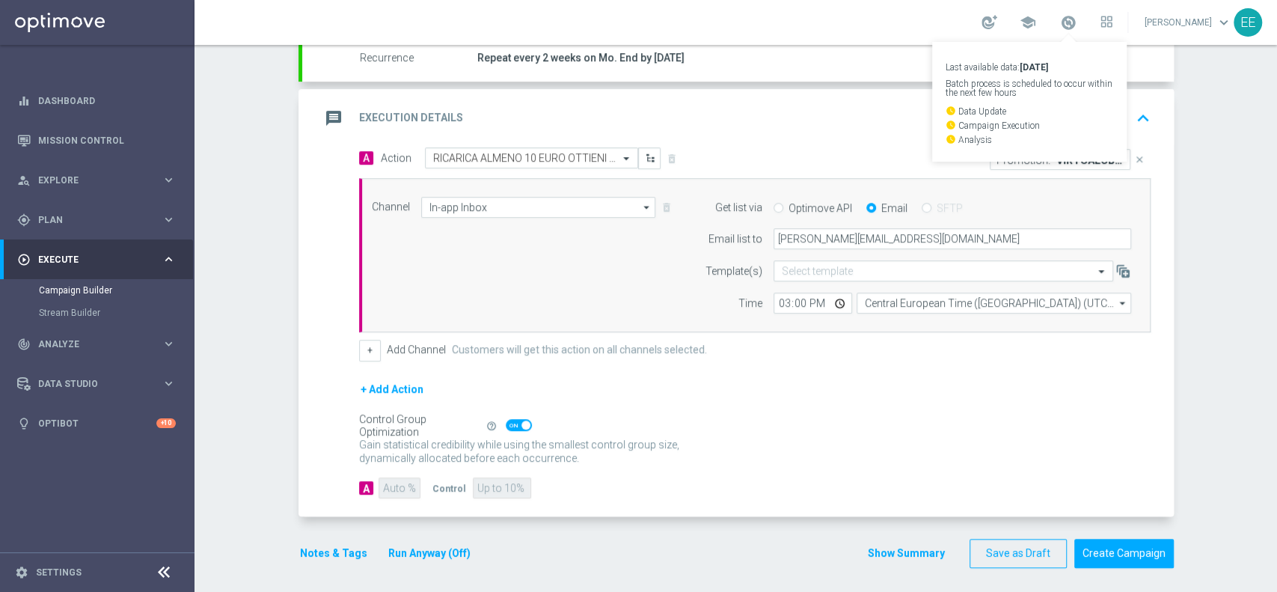
click at [798, 440] on div "Gain statistical credibility while using the smallest control group size, dynam…" at bounding box center [754, 452] width 791 height 36
click at [322, 552] on button "Notes & Tags" at bounding box center [333, 553] width 70 height 19
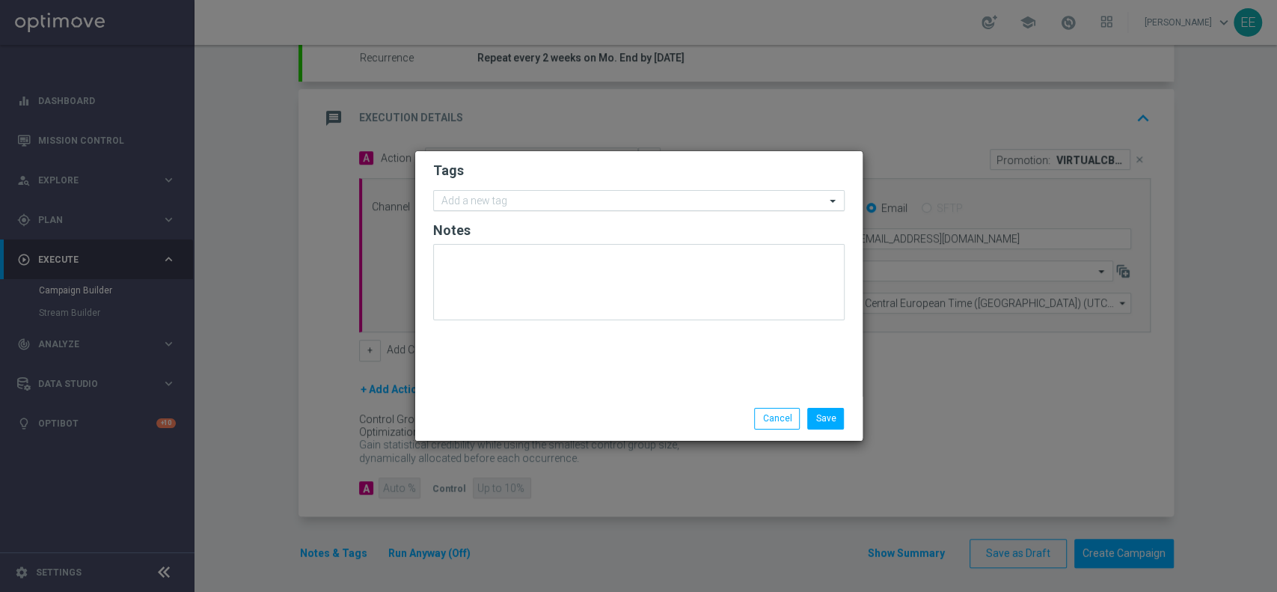
click at [596, 207] on input "text" at bounding box center [633, 201] width 384 height 13
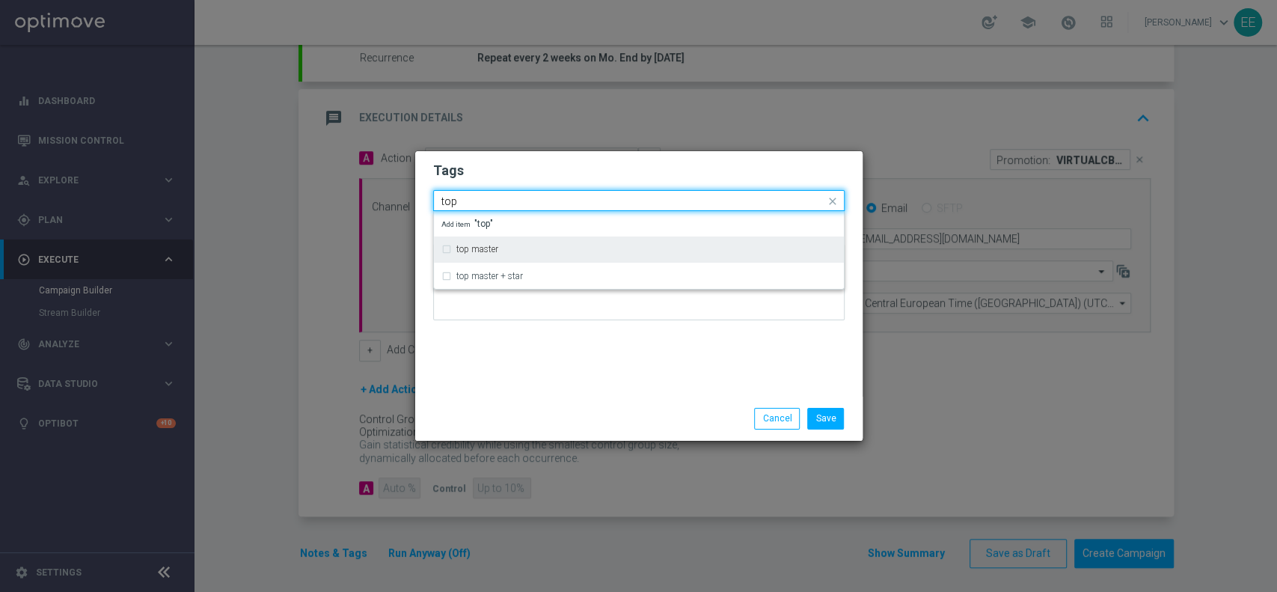
type input "top"
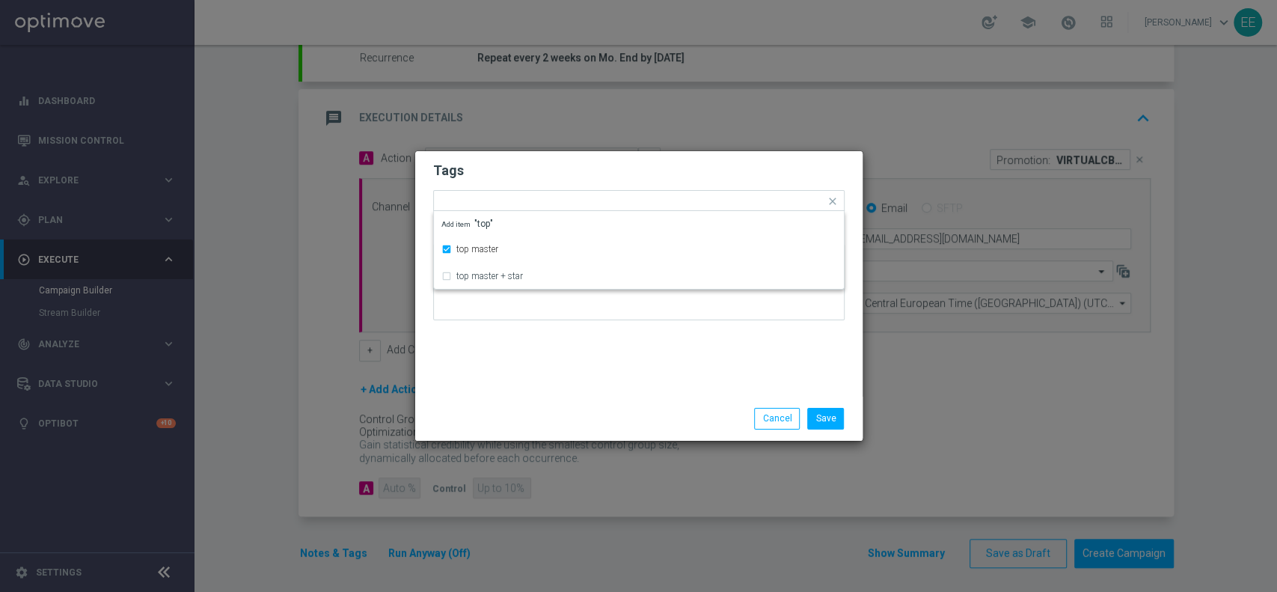
click at [555, 166] on h2 "Tags" at bounding box center [638, 171] width 411 height 18
click at [584, 206] on input "text" at bounding box center [671, 202] width 307 height 13
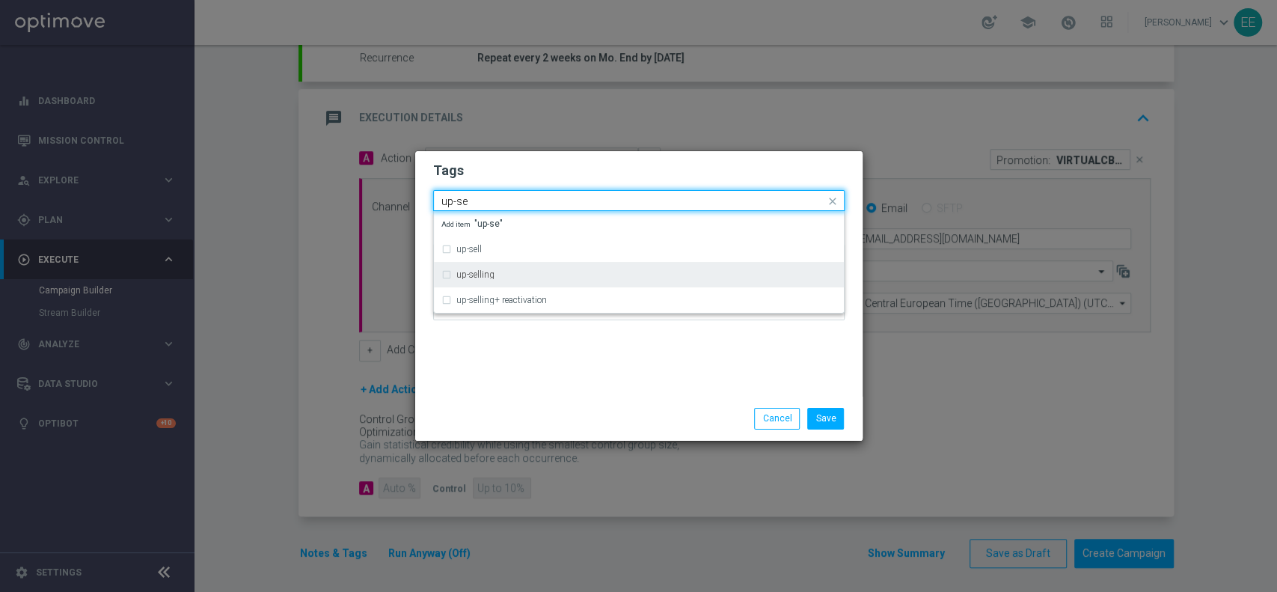
click at [509, 268] on div "up-selling" at bounding box center [638, 275] width 395 height 24
type input "up-se"
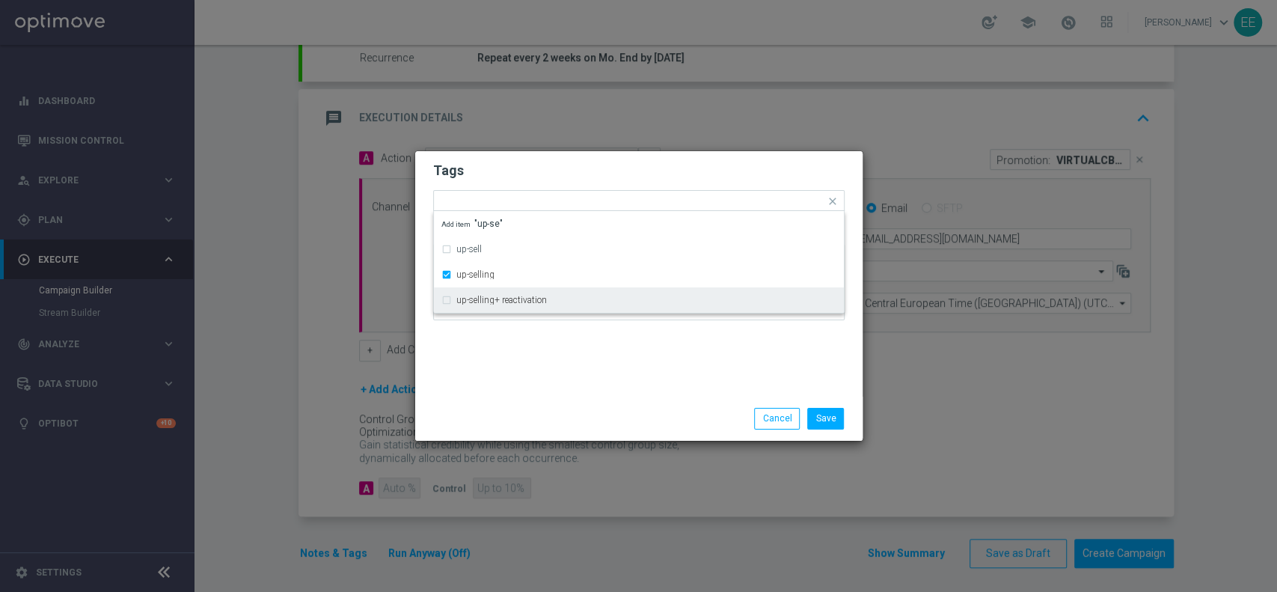
click at [511, 332] on div "Tags Quick find × top master × up-selling up-sell up-selling up-selling+ reacti…" at bounding box center [638, 273] width 447 height 245
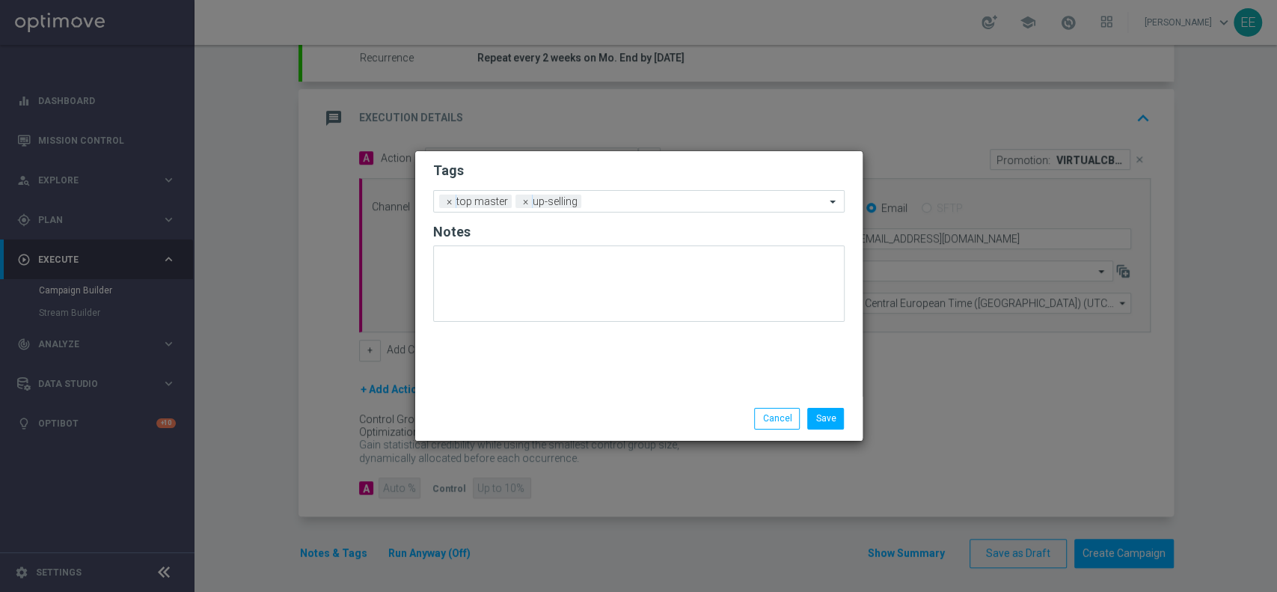
click at [631, 214] on form "Tags Add a new tag × top master × up-selling Notes" at bounding box center [638, 245] width 411 height 175
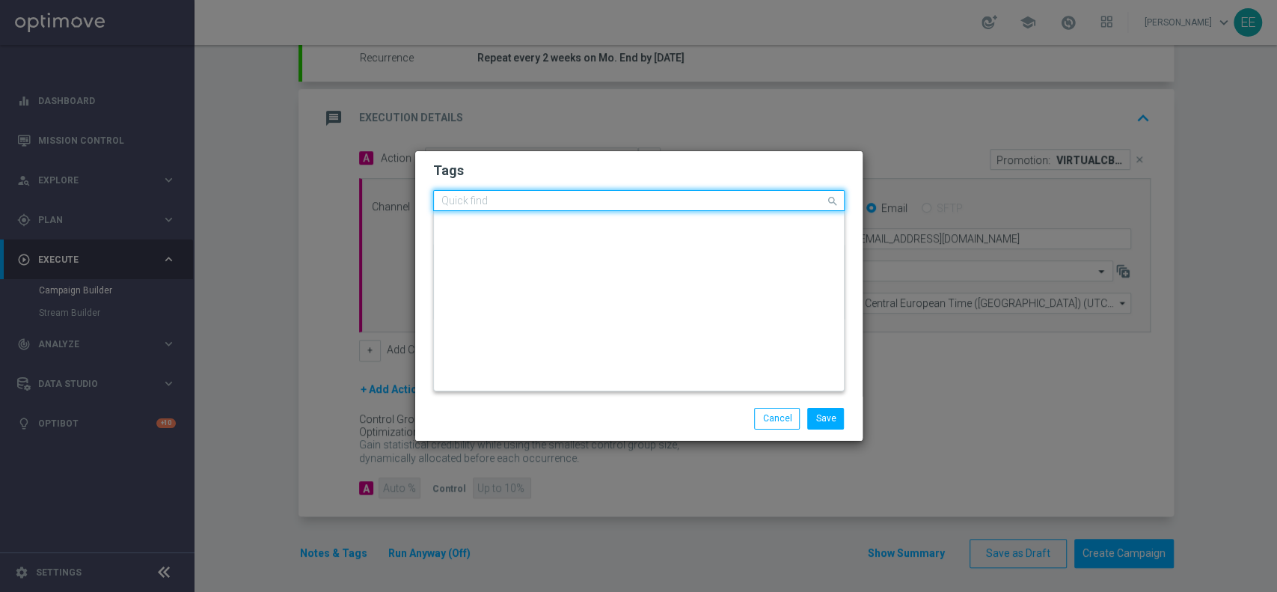
click at [633, 206] on input "text" at bounding box center [633, 201] width 384 height 13
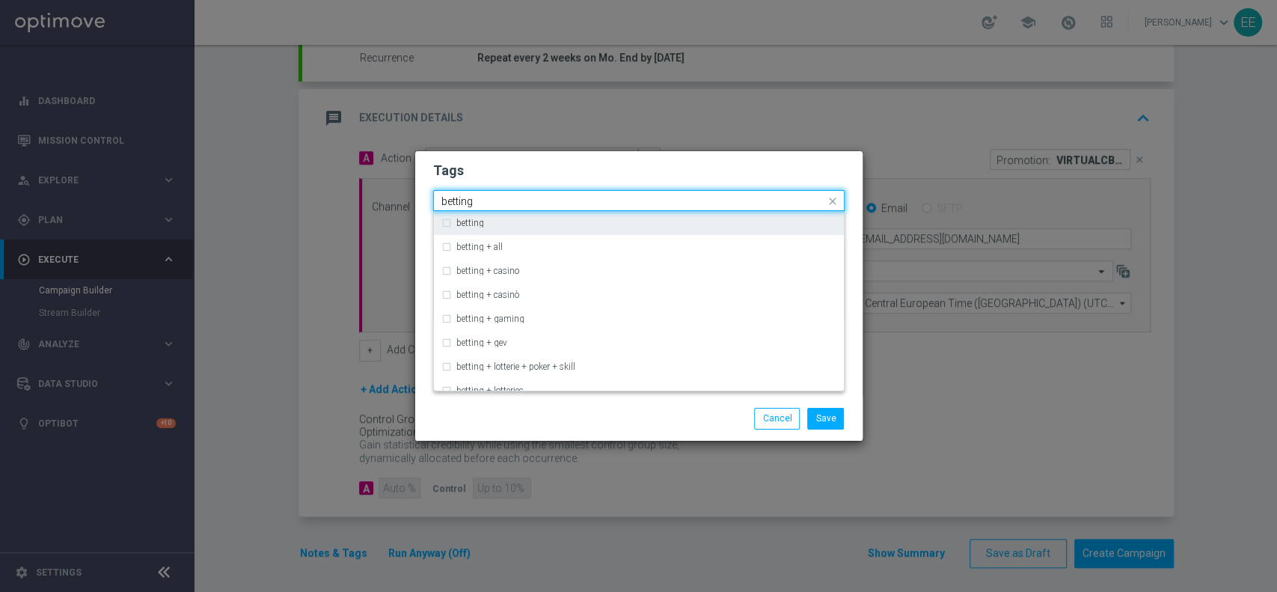
click at [570, 222] on div "betting" at bounding box center [646, 222] width 380 height 9
type input "betting"
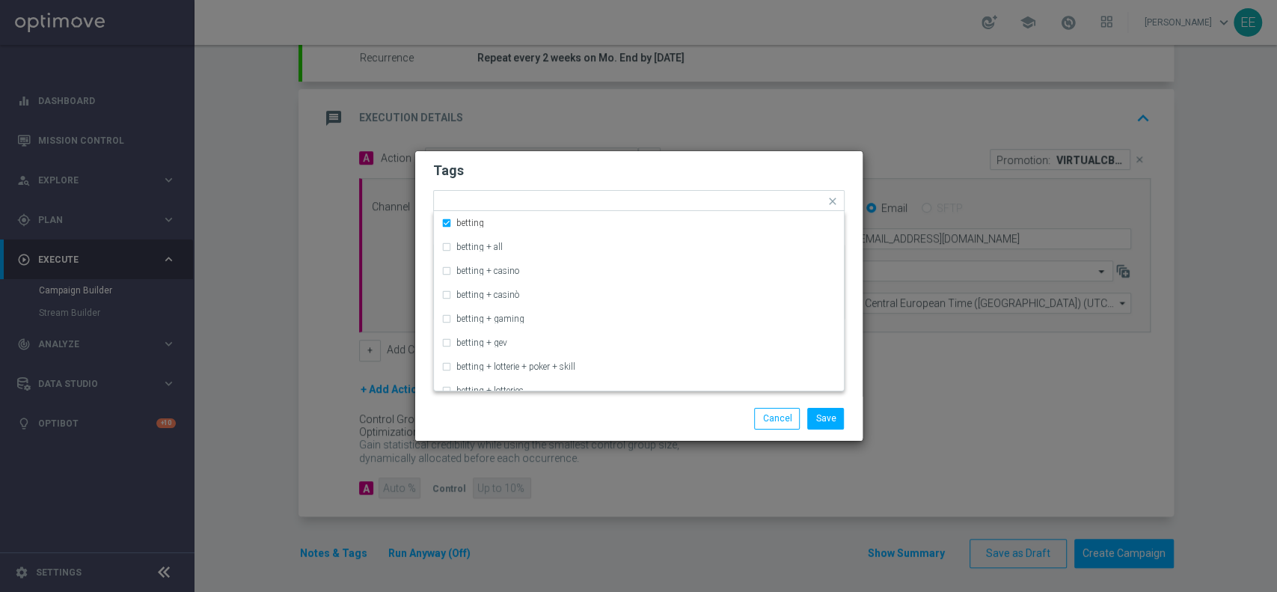
click at [672, 179] on h2 "Tags" at bounding box center [638, 171] width 411 height 18
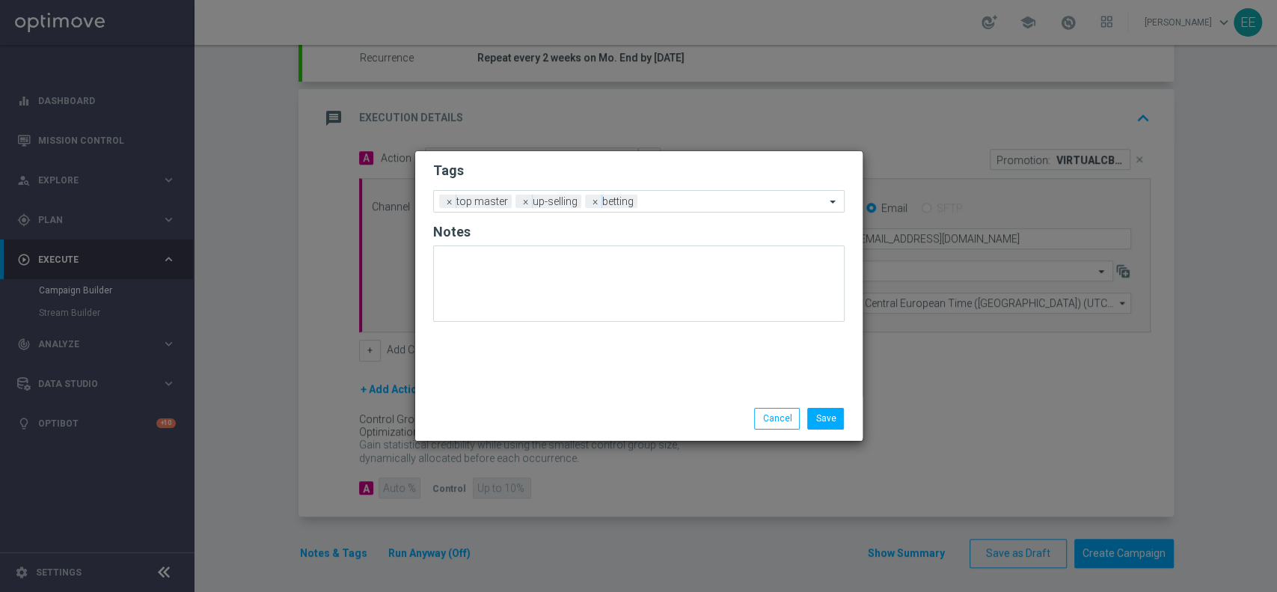
click at [724, 218] on form "Tags Add a new tag × top master × up-selling × betting Notes" at bounding box center [638, 245] width 411 height 175
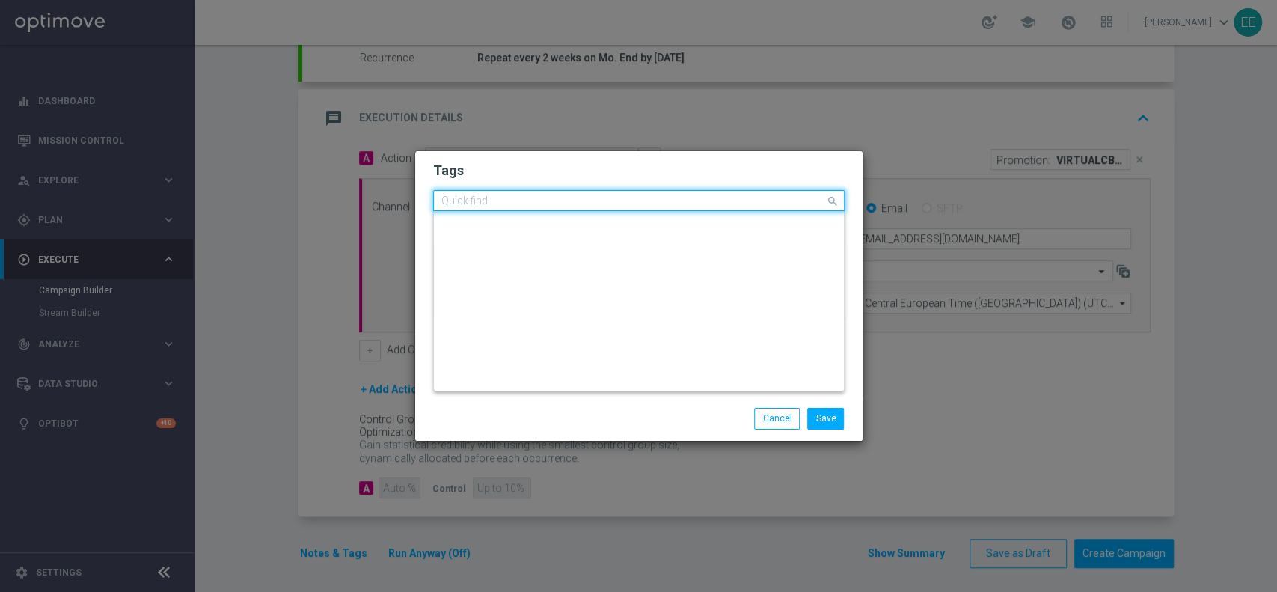
click at [726, 203] on input "text" at bounding box center [633, 201] width 384 height 13
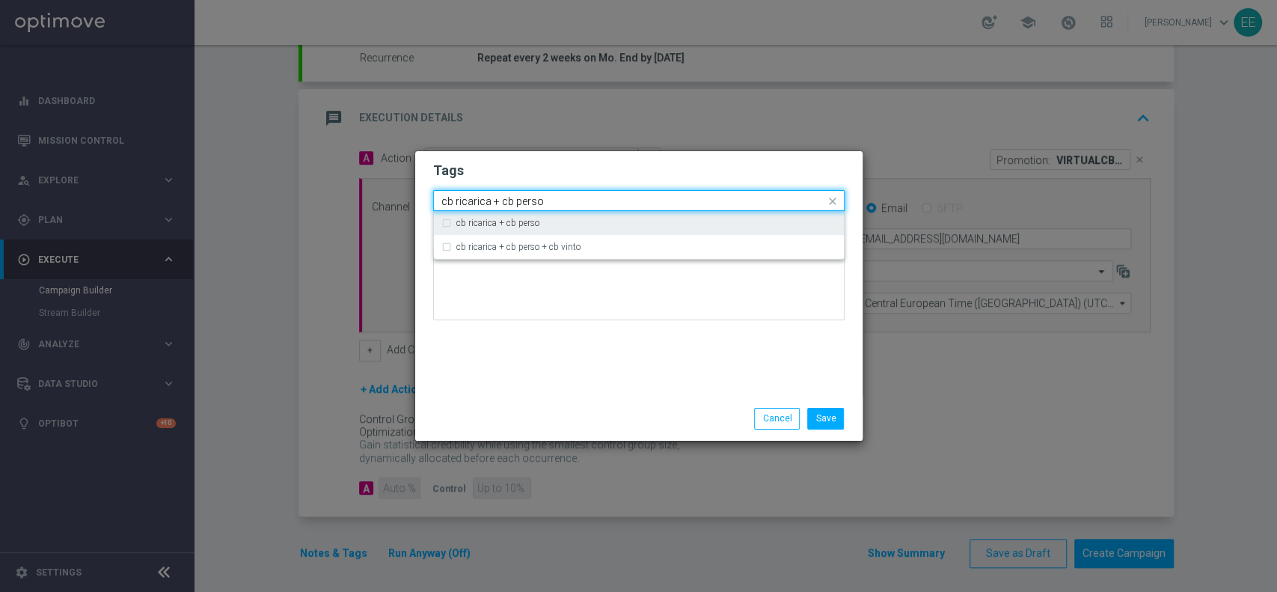
click at [615, 219] on div "cb ricarica + cb perso" at bounding box center [646, 222] width 380 height 9
type input "cb ricarica + cb perso"
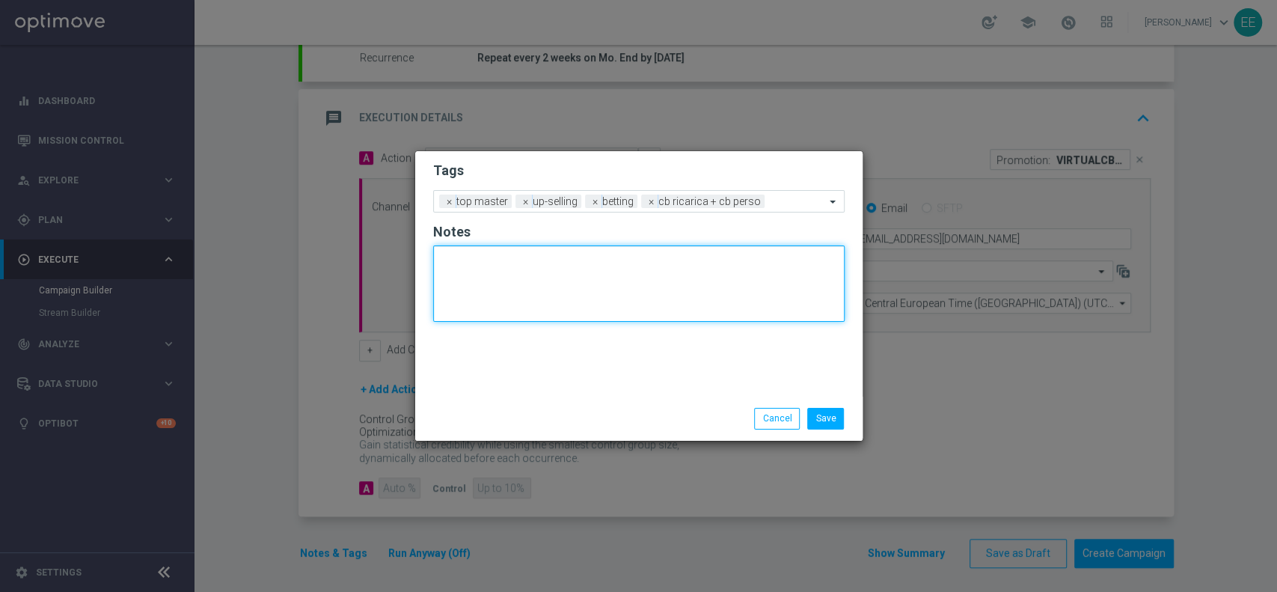
click at [592, 314] on textarea at bounding box center [638, 283] width 411 height 76
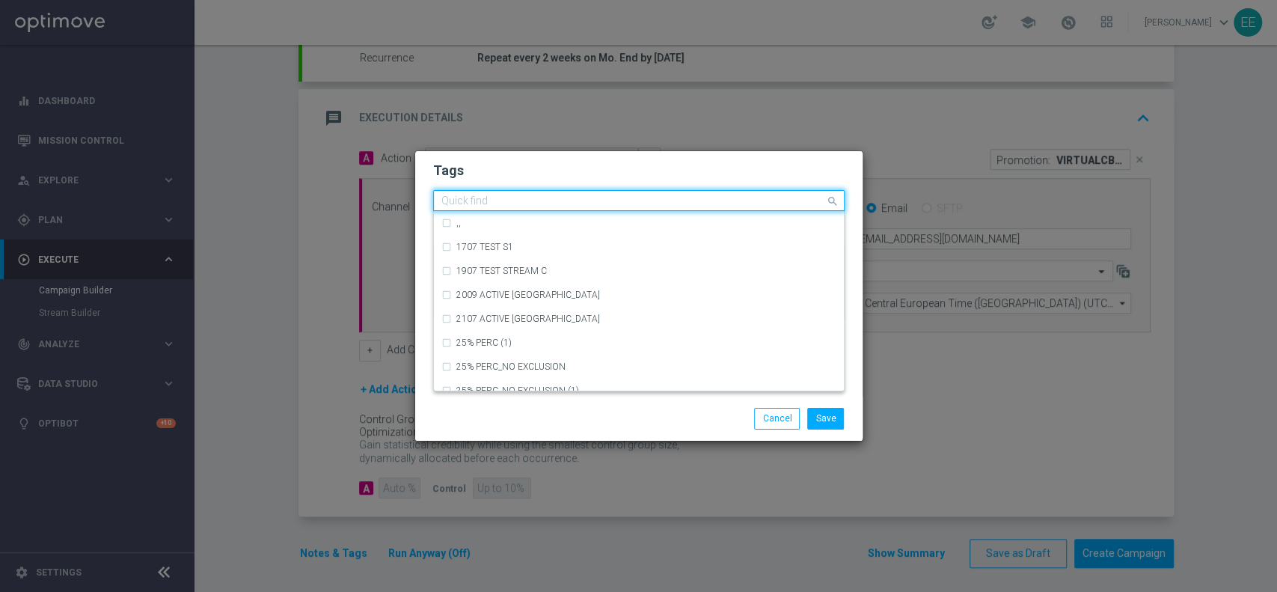
click at [780, 200] on input "text" at bounding box center [633, 201] width 384 height 13
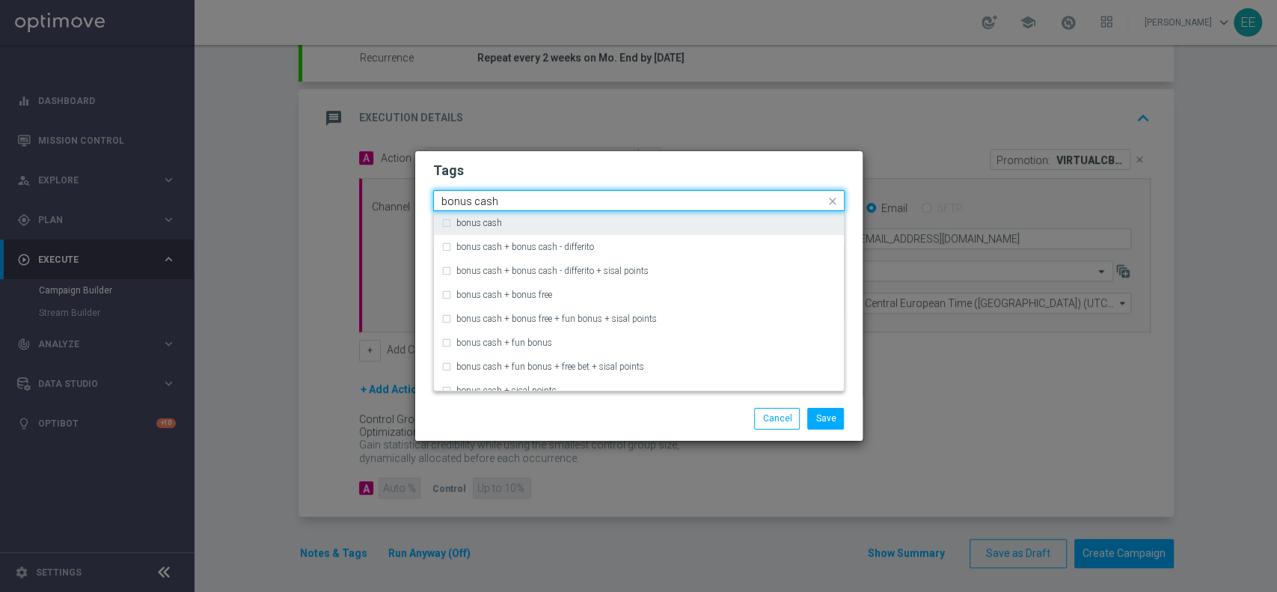
click at [722, 219] on div "bonus cash" at bounding box center [646, 222] width 380 height 9
type input "bonus cash"
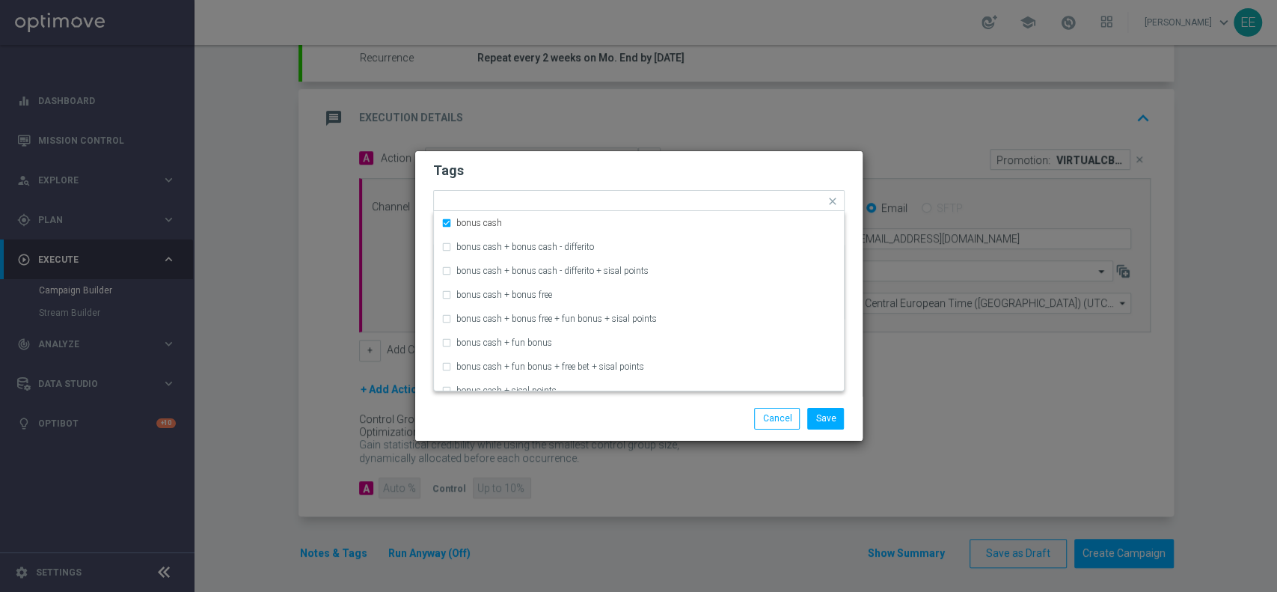
click at [760, 185] on form "Tags Quick find × top master × up-selling × betting × cb ricarica + [PERSON_NAM…" at bounding box center [638, 245] width 411 height 174
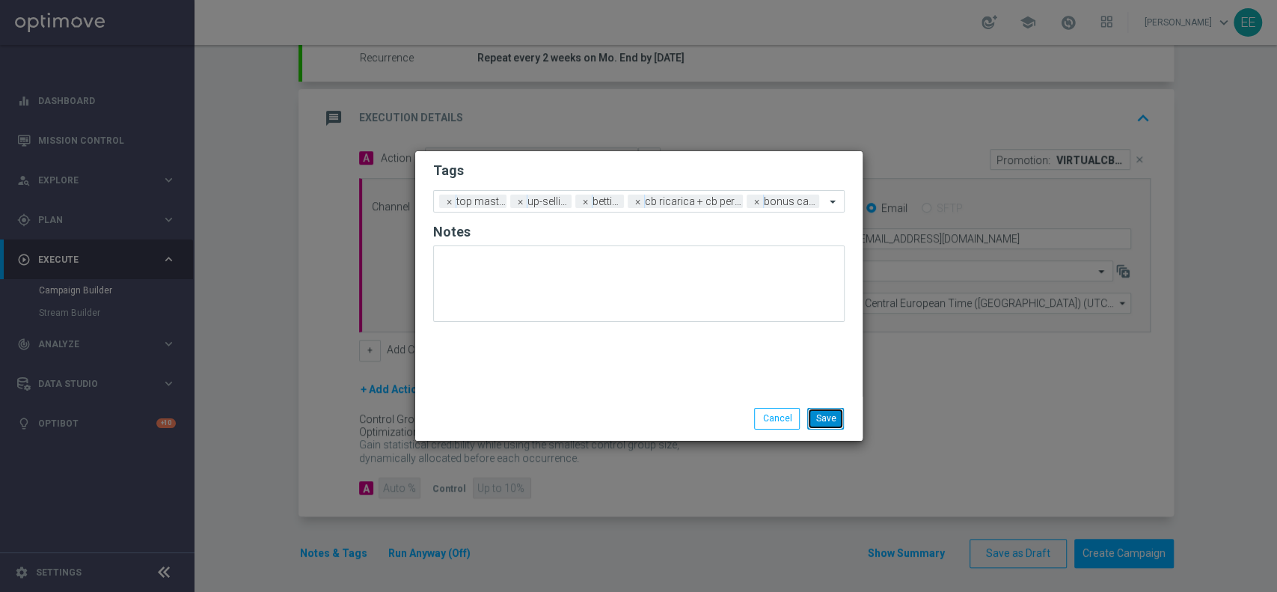
click at [829, 420] on button "Save" at bounding box center [825, 418] width 37 height 21
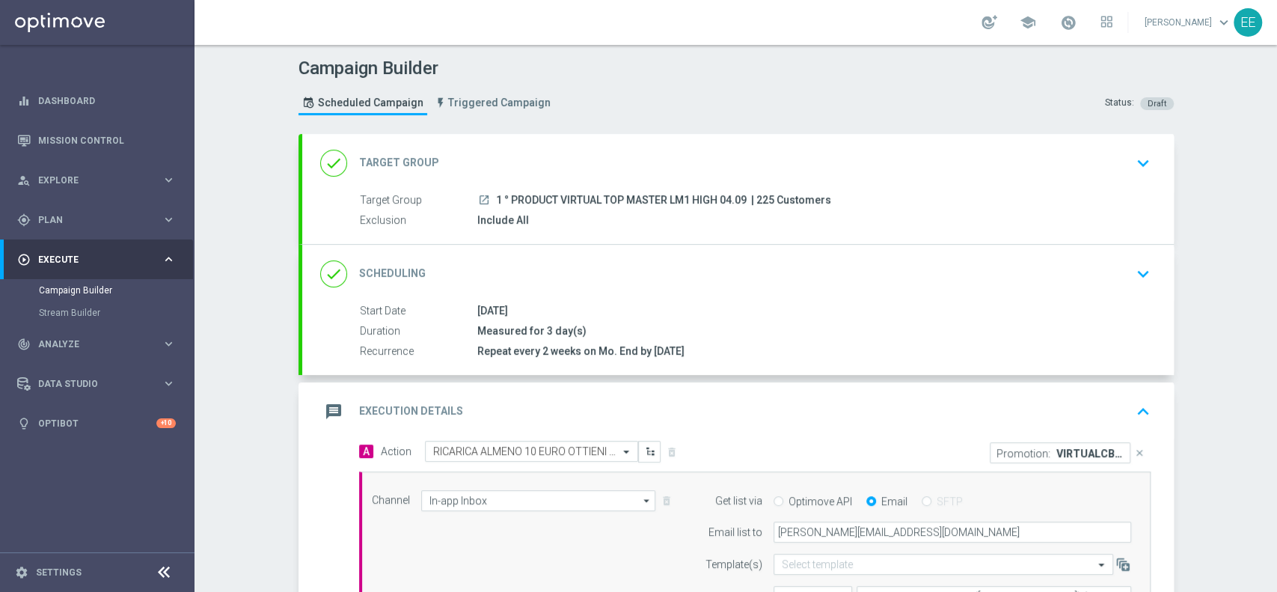
scroll to position [296, 0]
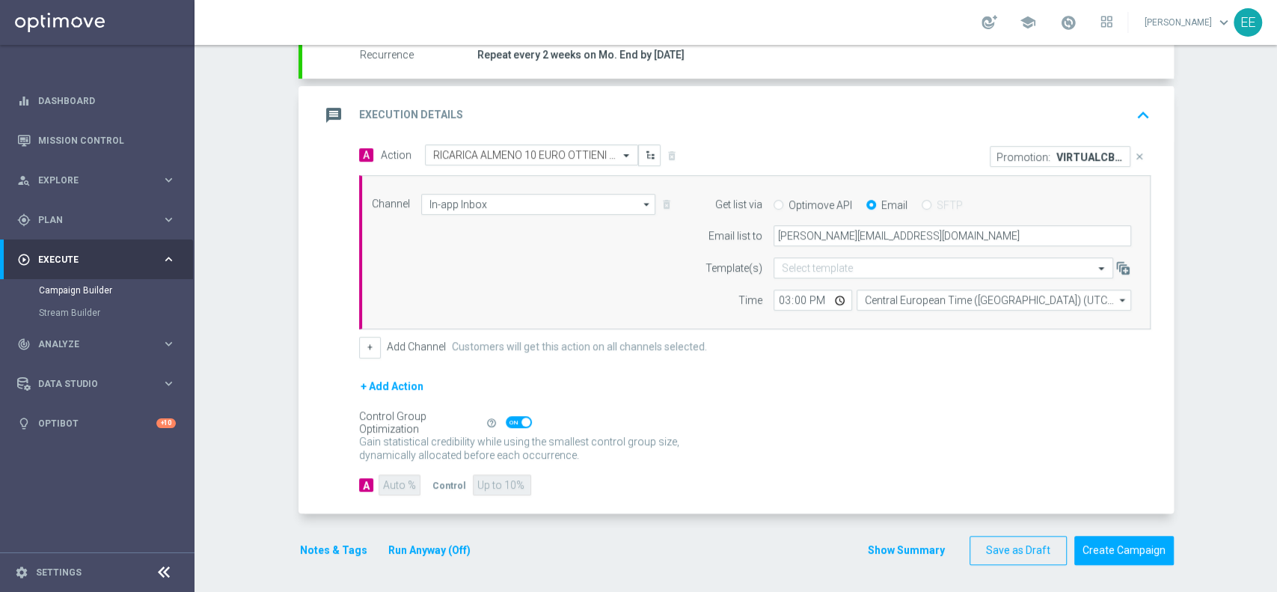
click at [686, 409] on div "+ Add Action" at bounding box center [754, 395] width 791 height 37
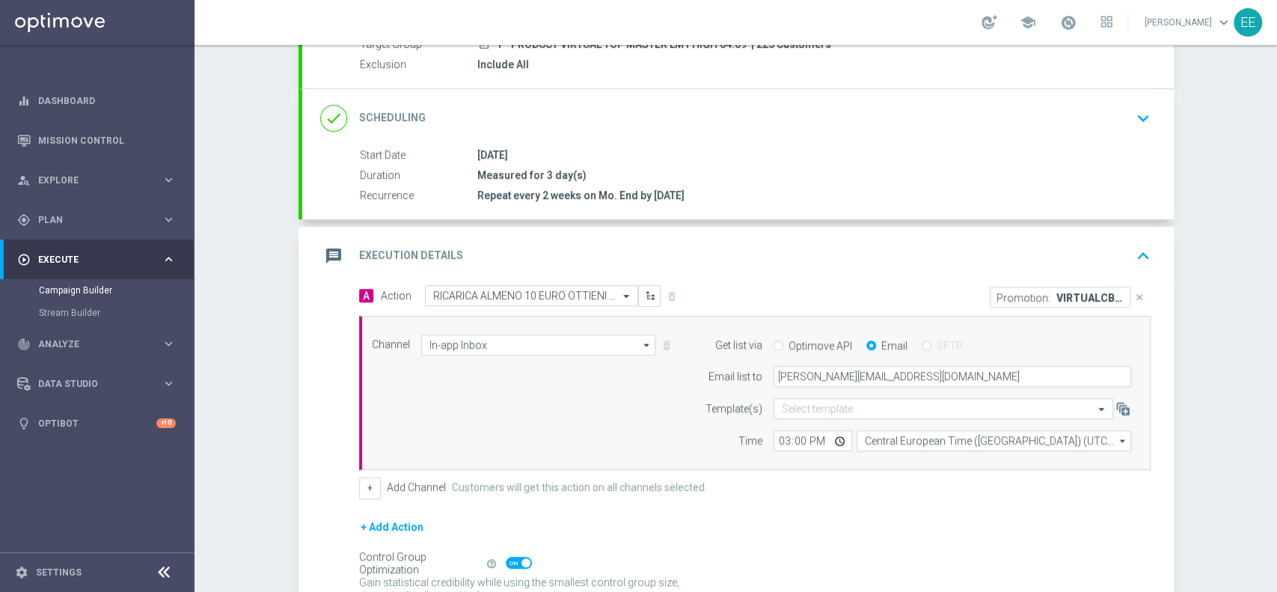
scroll to position [153, 0]
click at [802, 259] on div "message Execution Details keyboard_arrow_up" at bounding box center [737, 258] width 835 height 28
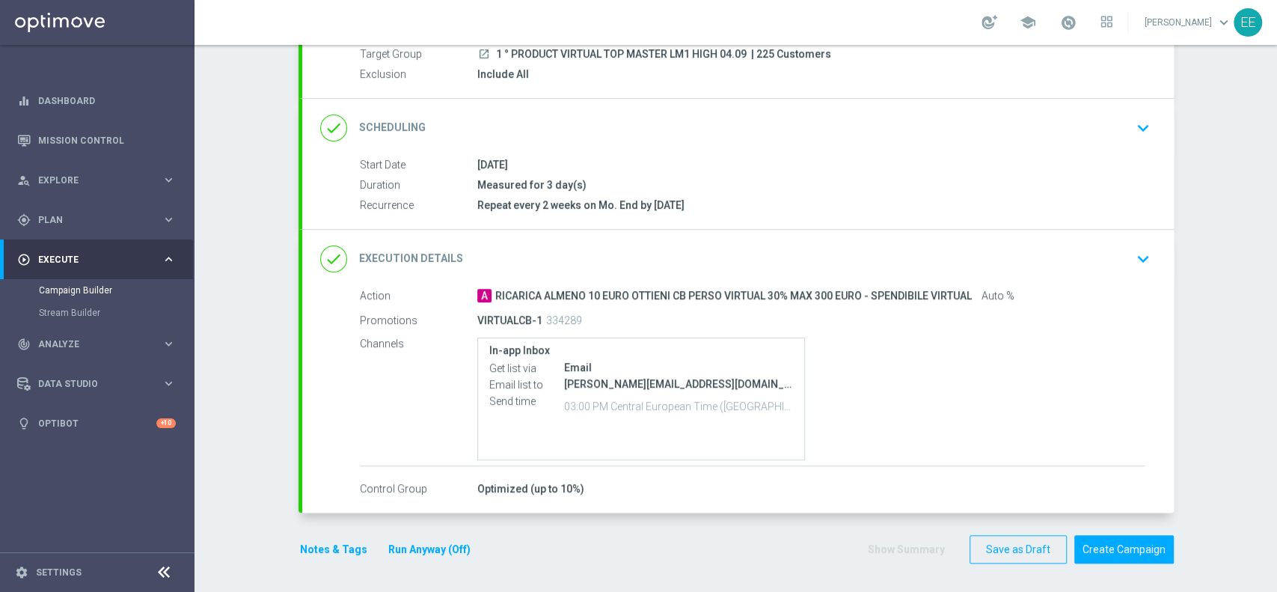
scroll to position [145, 0]
click at [575, 476] on div "Action A RICARICA ALMENO 10 EURO OTTIENI CB PERSO VIRTUAL 30% MAX 300 EURO - SP…" at bounding box center [737, 393] width 871 height 209
click at [877, 245] on div "done Execution Details keyboard_arrow_down" at bounding box center [737, 259] width 835 height 28
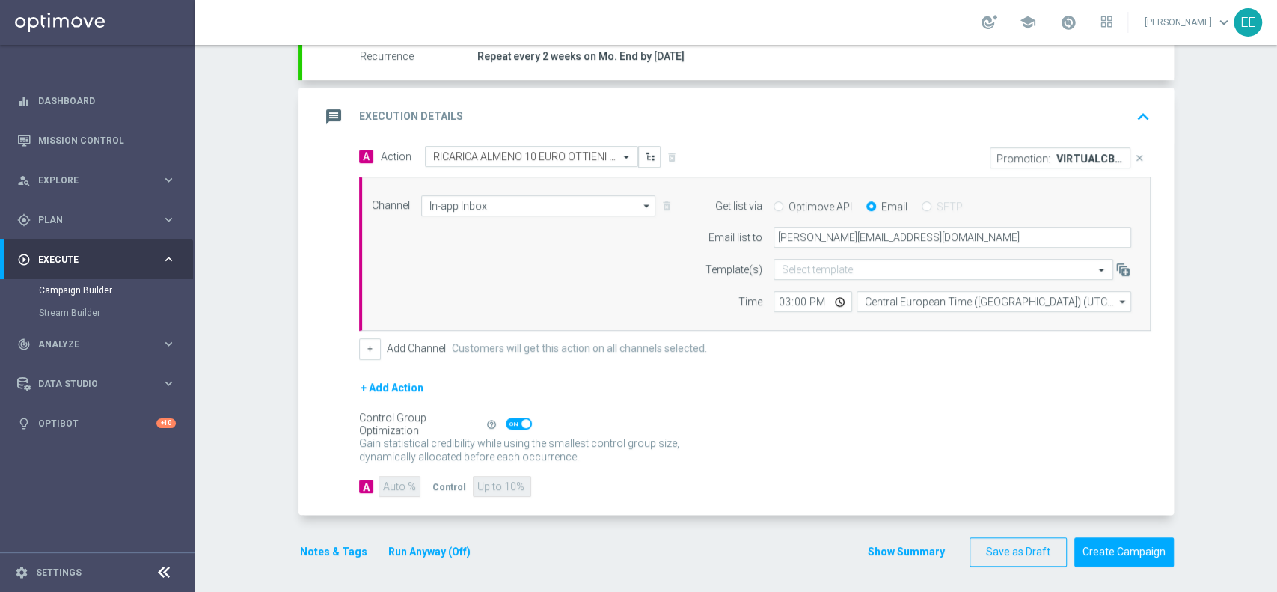
scroll to position [296, 0]
click at [509, 420] on span at bounding box center [519, 422] width 26 height 12
click at [509, 420] on input "checkbox" at bounding box center [519, 422] width 26 height 12
checkbox input "false"
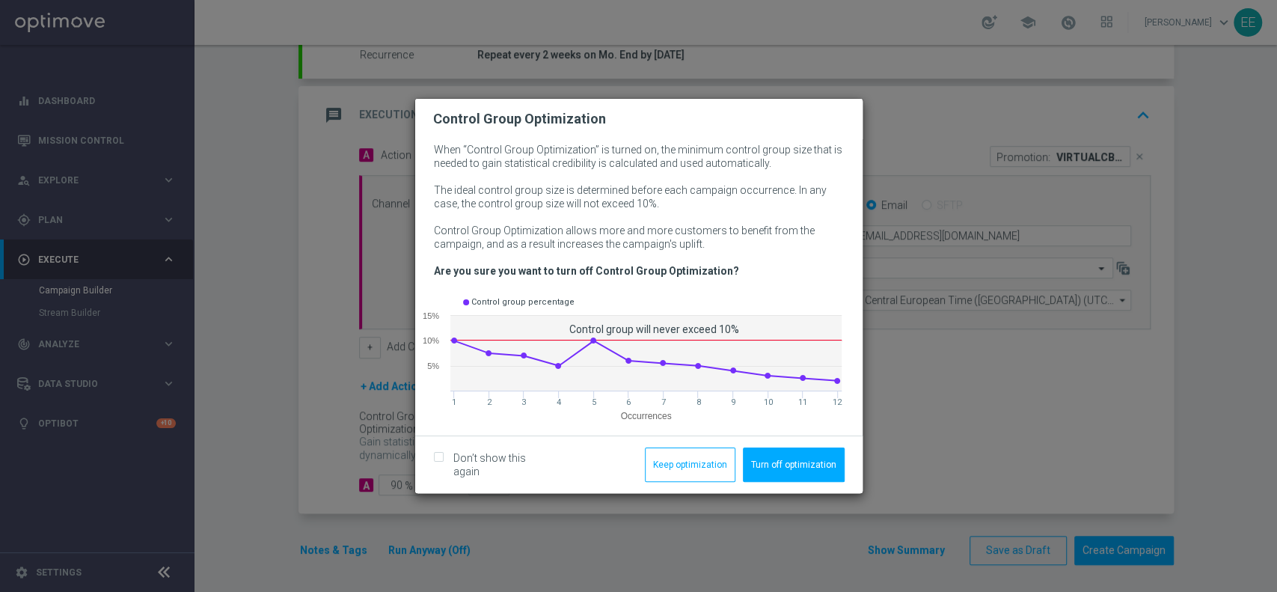
click at [739, 467] on div "Don’t show this again Keep optimization Turn off optimization" at bounding box center [638, 464] width 447 height 58
click at [765, 464] on button "Turn off optimization" at bounding box center [794, 464] width 102 height 34
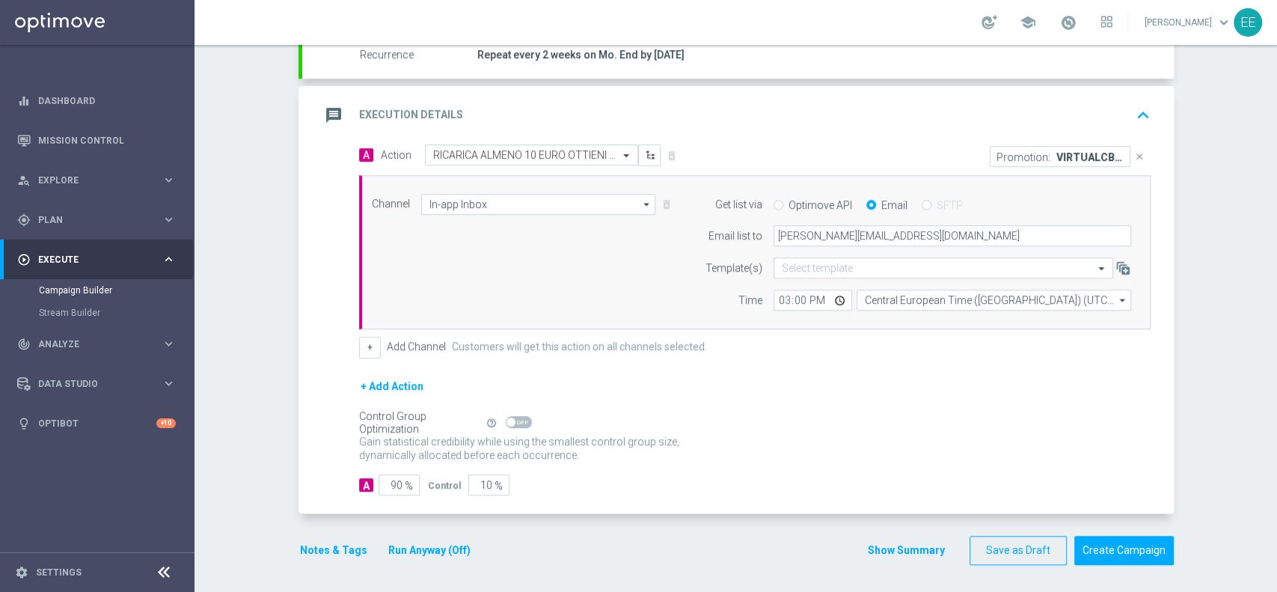
click at [909, 86] on div "message Execution Details keyboard_arrow_up" at bounding box center [737, 115] width 871 height 58
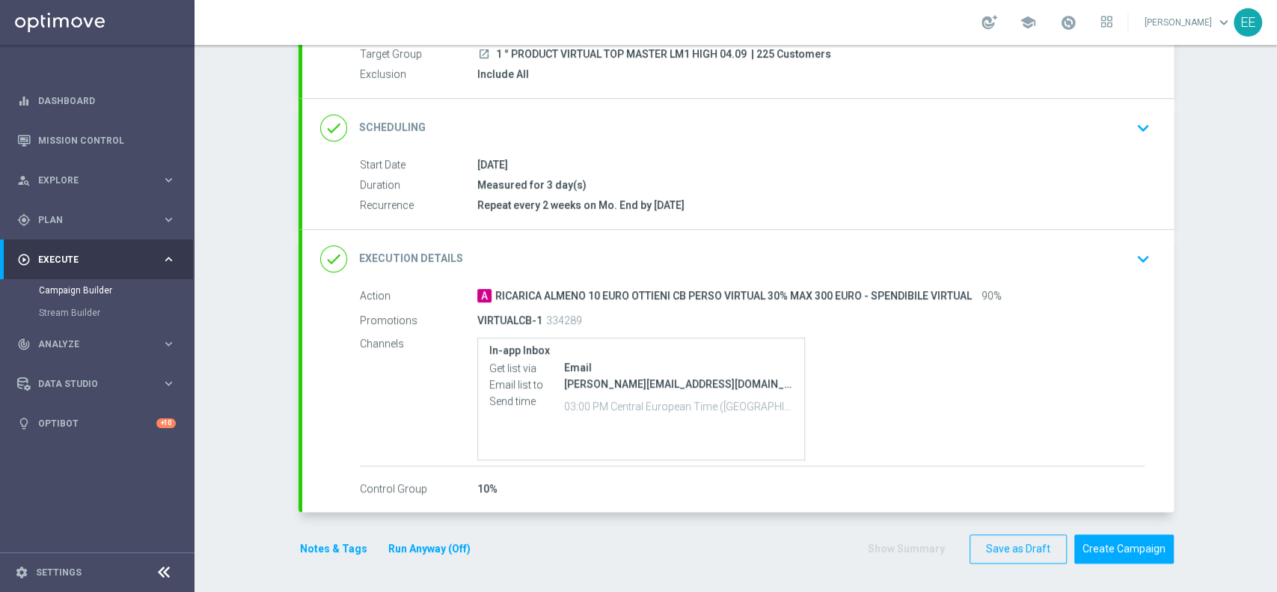
scroll to position [145, 0]
click at [414, 541] on button "Run Anyway (Off)" at bounding box center [429, 550] width 85 height 19
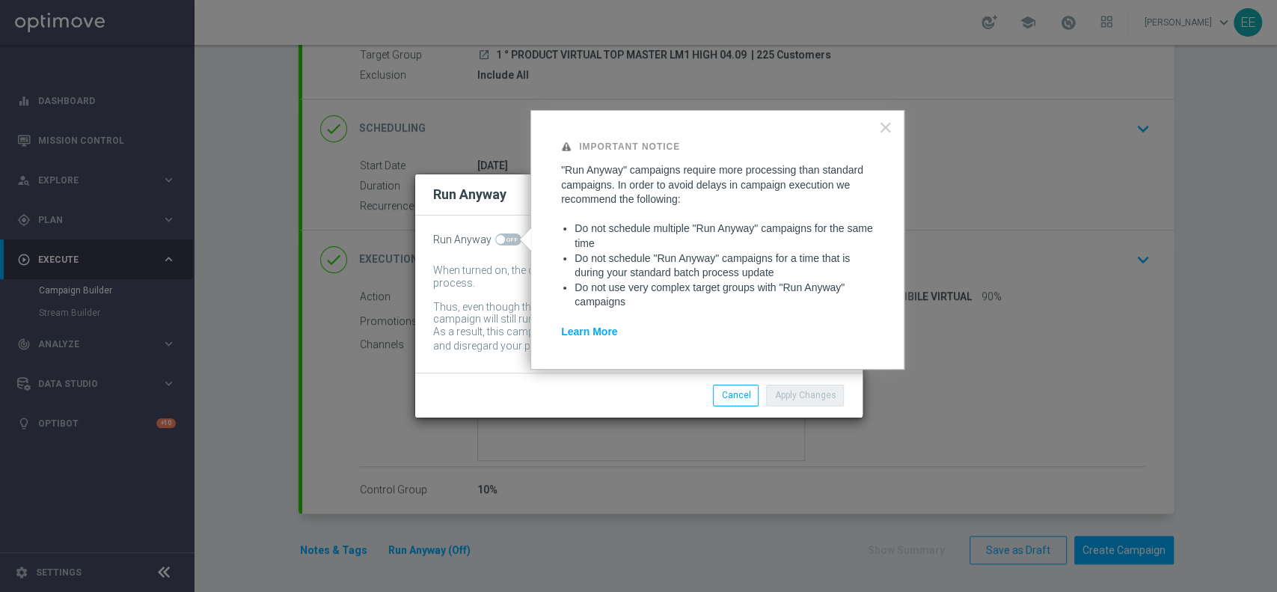
click at [512, 245] on span at bounding box center [508, 239] width 26 height 12
click at [512, 245] on input "checkbox" at bounding box center [508, 239] width 26 height 12
checkbox input "true"
click at [890, 131] on button "×" at bounding box center [885, 127] width 14 height 24
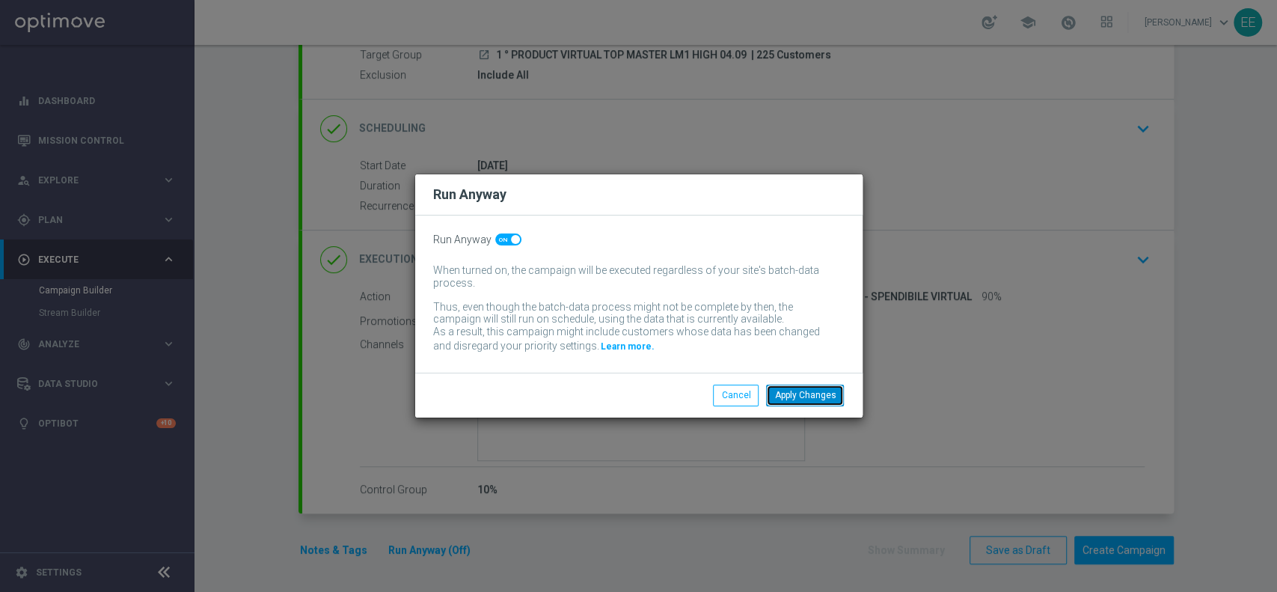
click at [817, 398] on button "Apply Changes" at bounding box center [805, 394] width 78 height 21
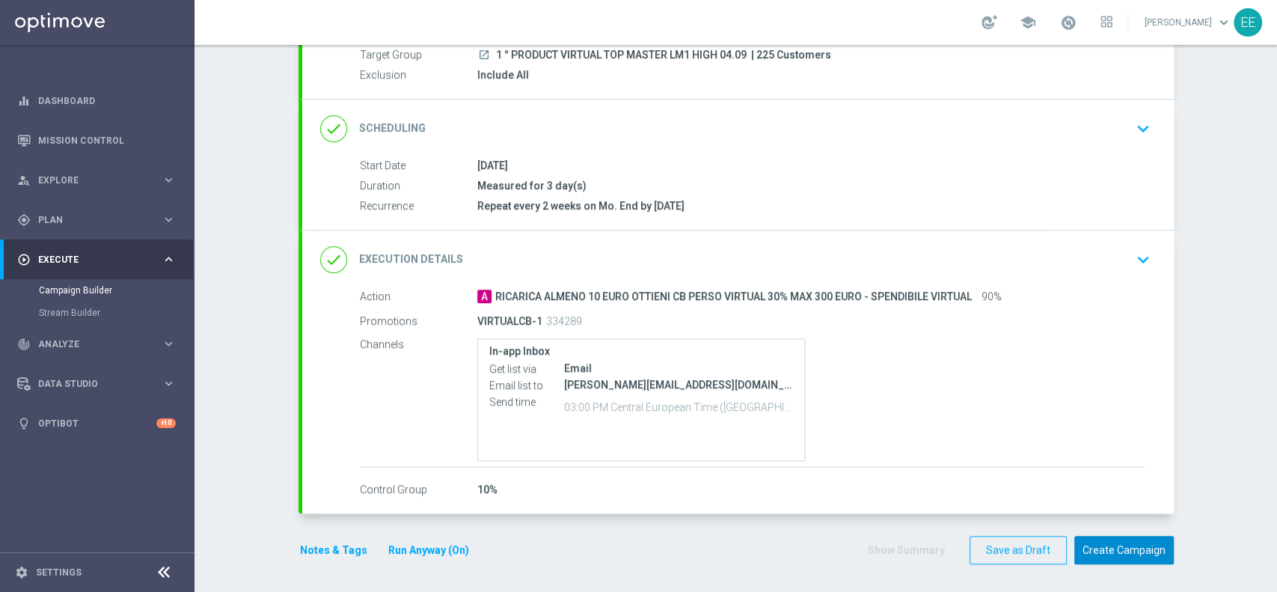
click at [1123, 548] on button "Create Campaign" at bounding box center [1123, 549] width 99 height 29
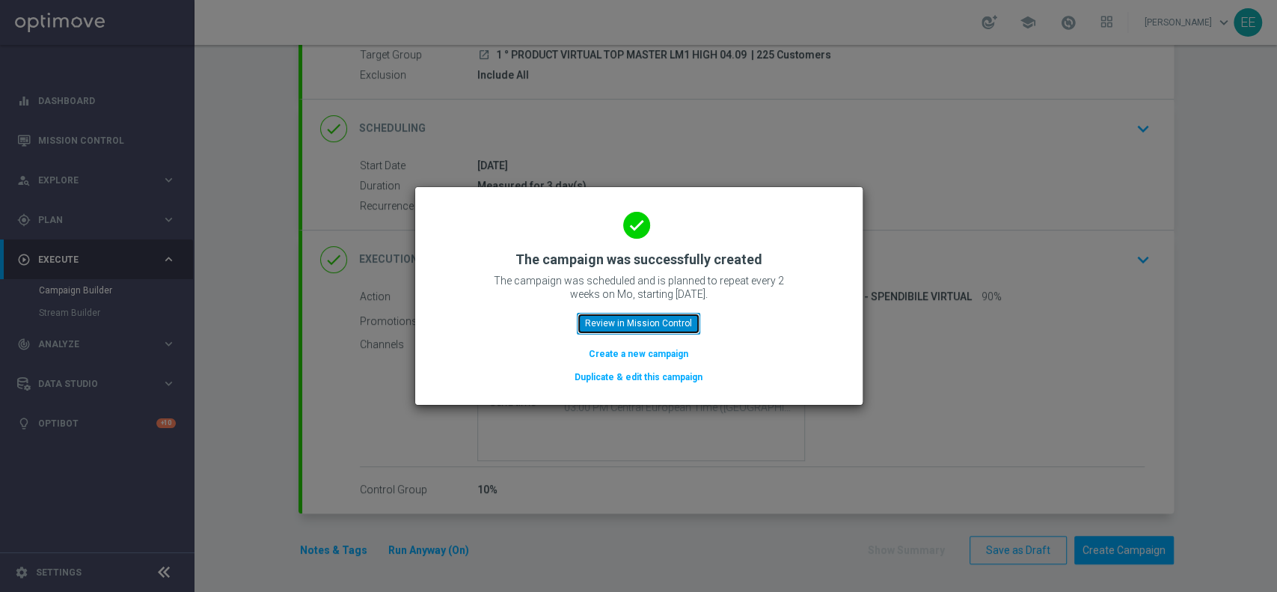
click at [667, 320] on button "Review in Mission Control" at bounding box center [638, 323] width 123 height 21
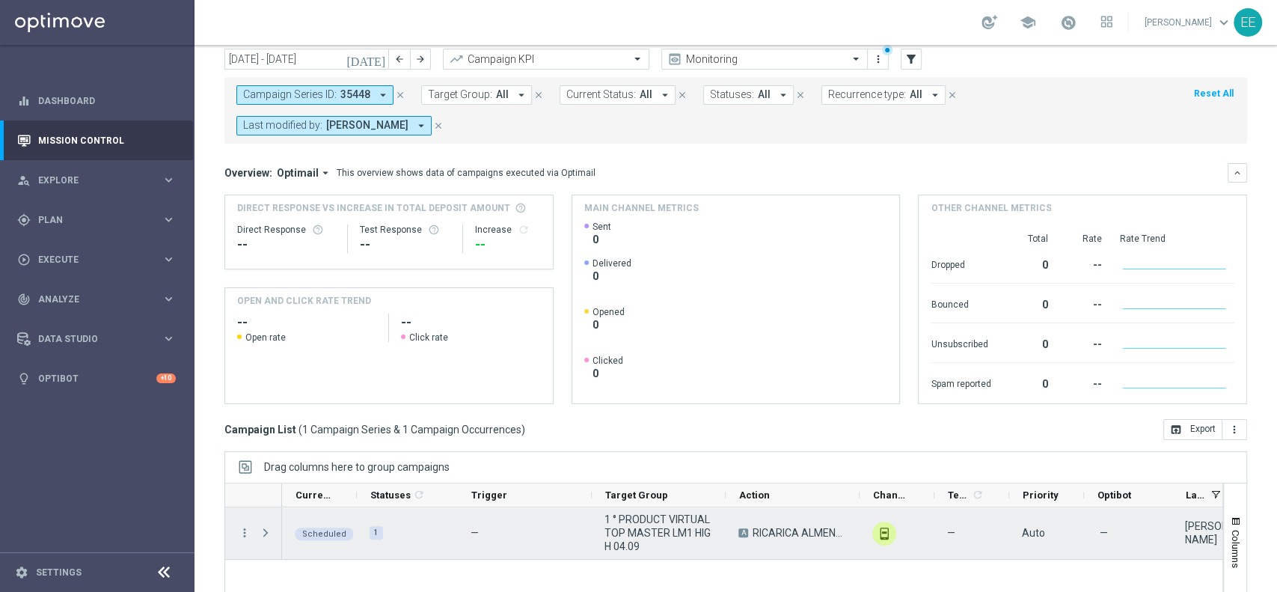
scroll to position [47, 0]
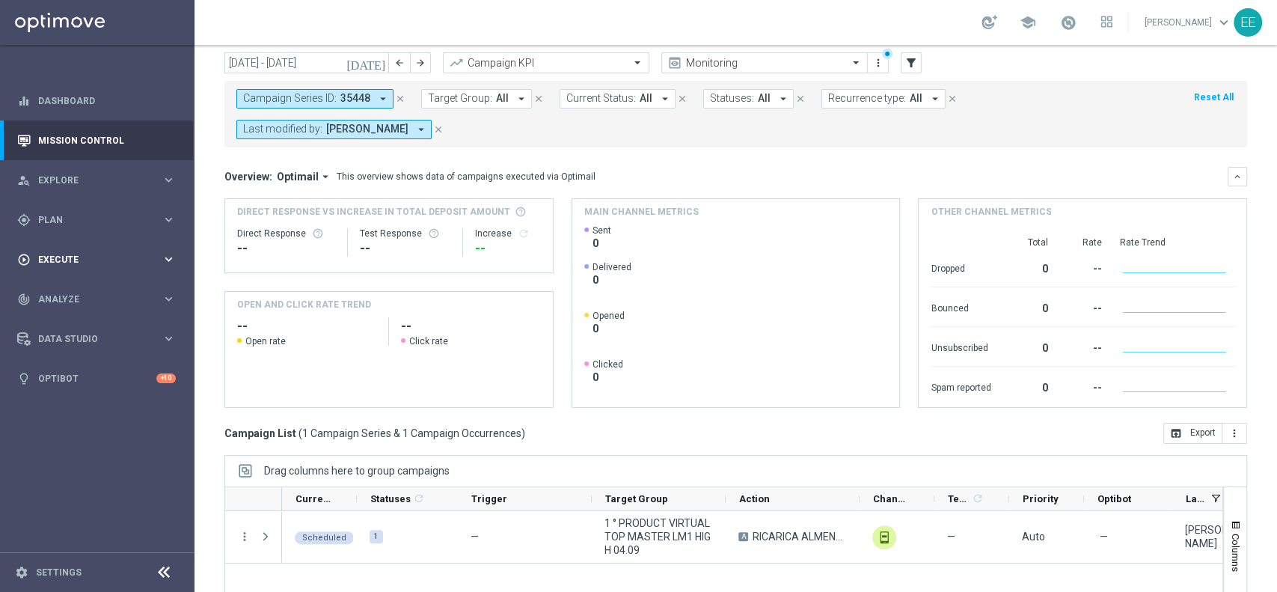
click at [54, 253] on div "play_circle_outline Execute" at bounding box center [89, 259] width 144 height 13
click at [102, 292] on link "Campaign Builder" at bounding box center [97, 290] width 117 height 12
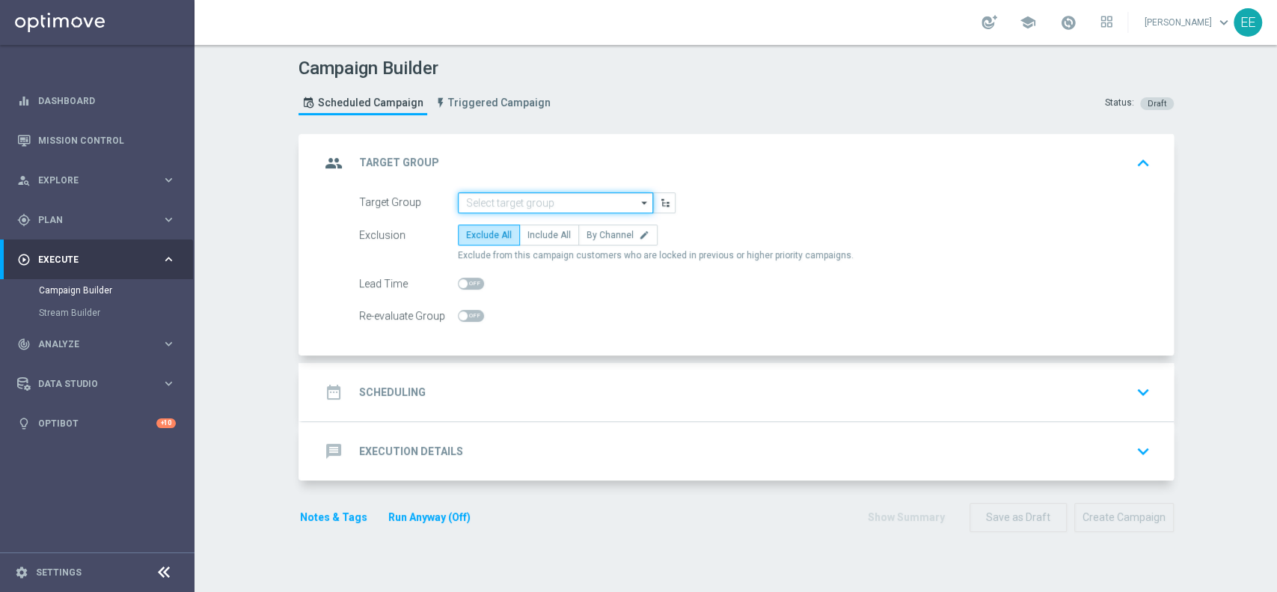
click at [497, 209] on input at bounding box center [555, 202] width 195 height 21
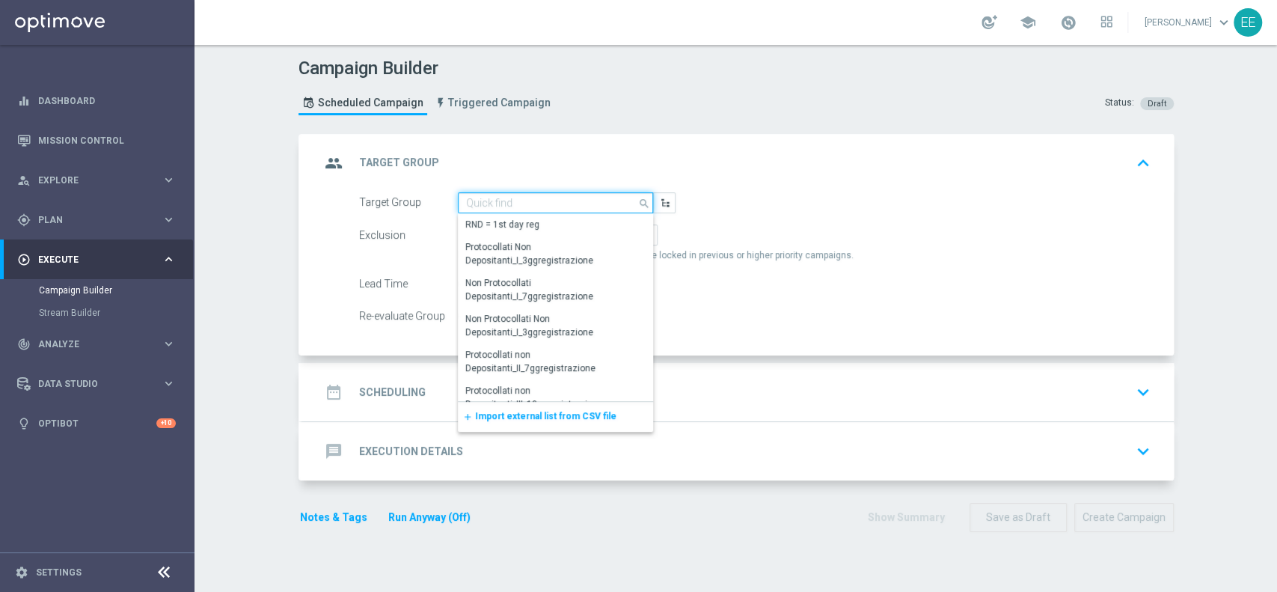
click at [542, 200] on input at bounding box center [555, 202] width 195 height 21
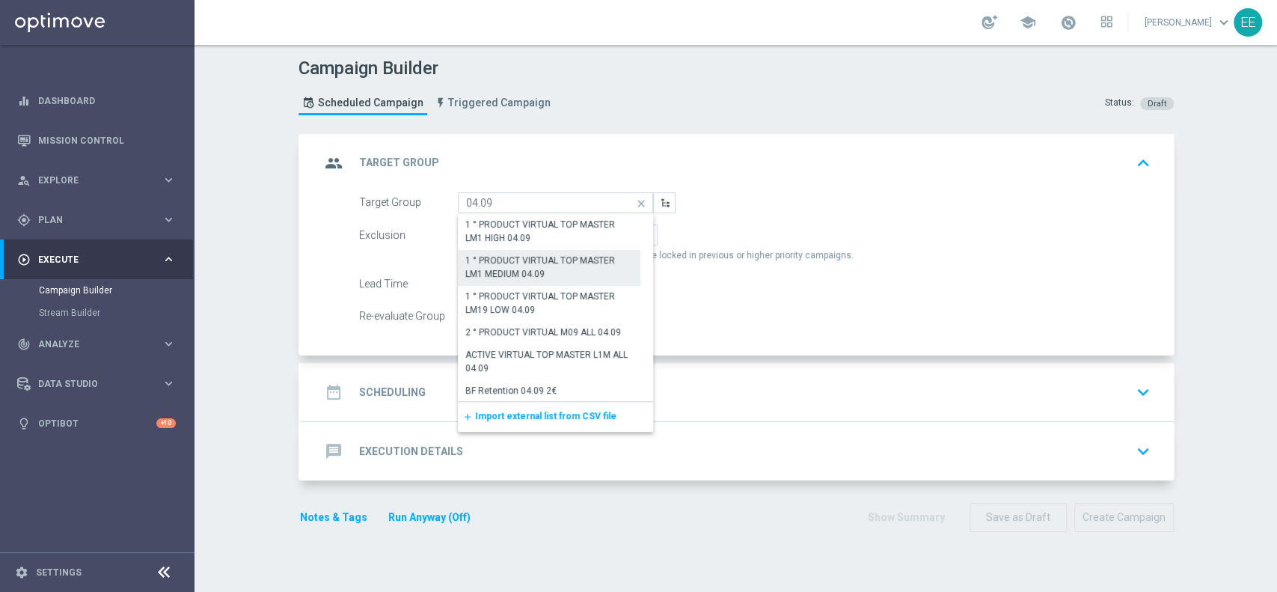
click at [550, 272] on div "1 ° PRODUCT VIRTUAL TOP MASTER LM1 MEDIUM 04.09" at bounding box center [549, 267] width 168 height 27
type input "1 ° PRODUCT VIRTUAL TOP MASTER LM1 MEDIUM 04.09"
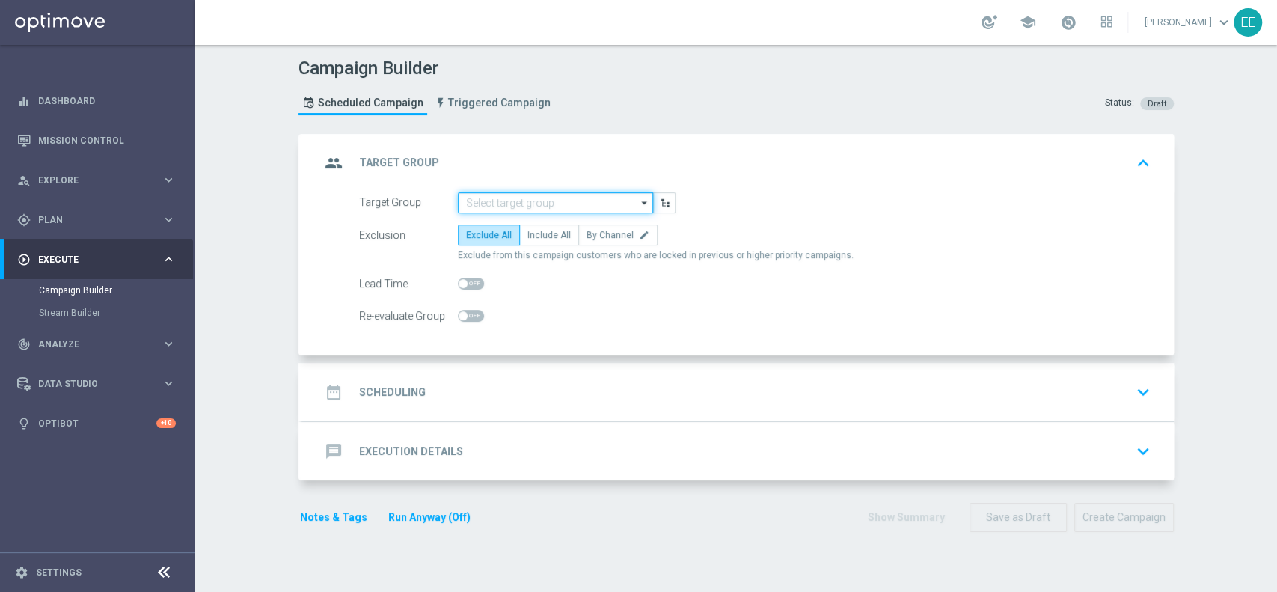
click at [553, 203] on input at bounding box center [555, 202] width 195 height 21
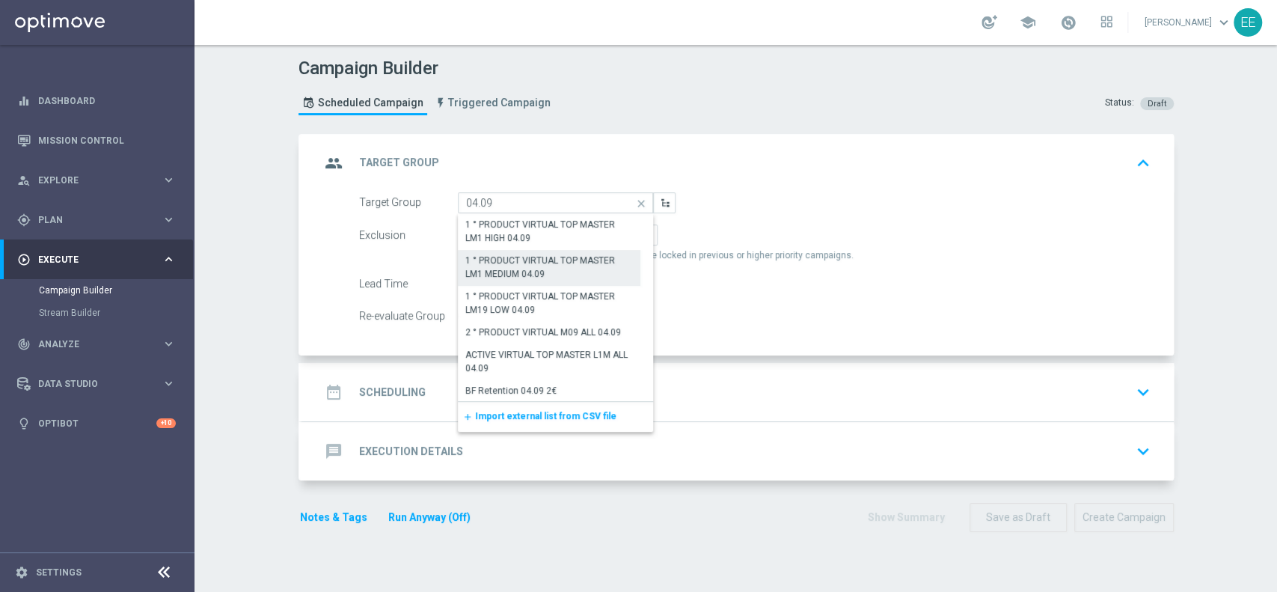
click at [567, 272] on div "1 ° PRODUCT VIRTUAL TOP MASTER LM1 MEDIUM 04.09" at bounding box center [549, 267] width 168 height 27
type input "1 ° PRODUCT VIRTUAL TOP MASTER LM1 MEDIUM 04.09"
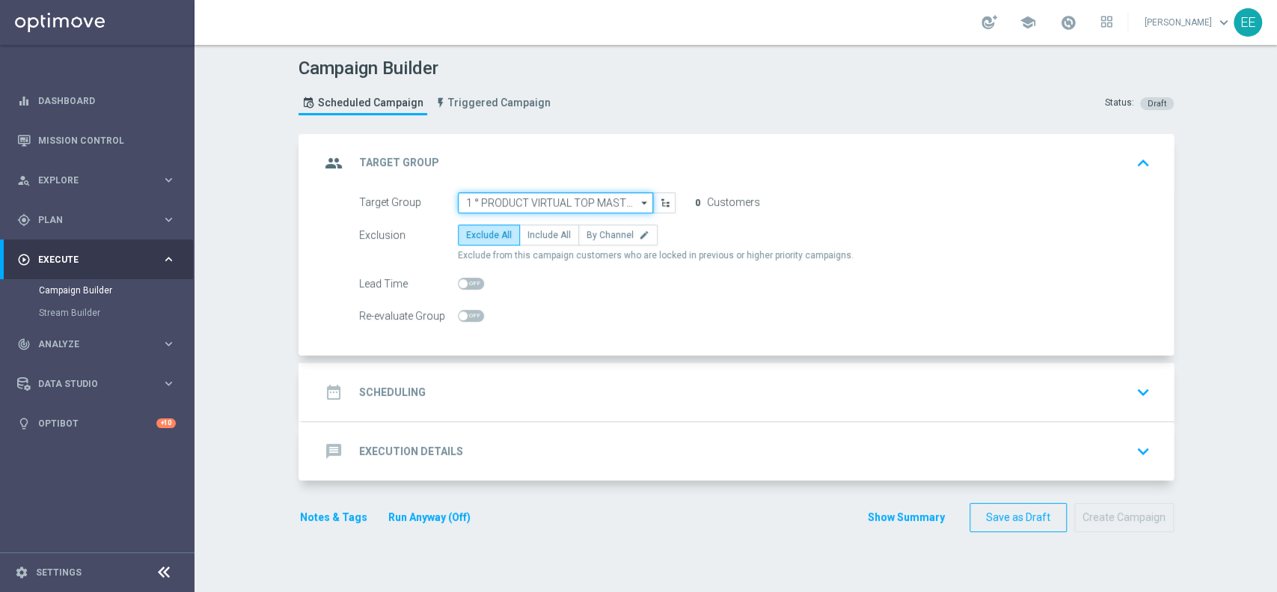
click at [547, 203] on input "1 ° PRODUCT VIRTUAL TOP MASTER LM1 MEDIUM 04.09" at bounding box center [555, 202] width 195 height 21
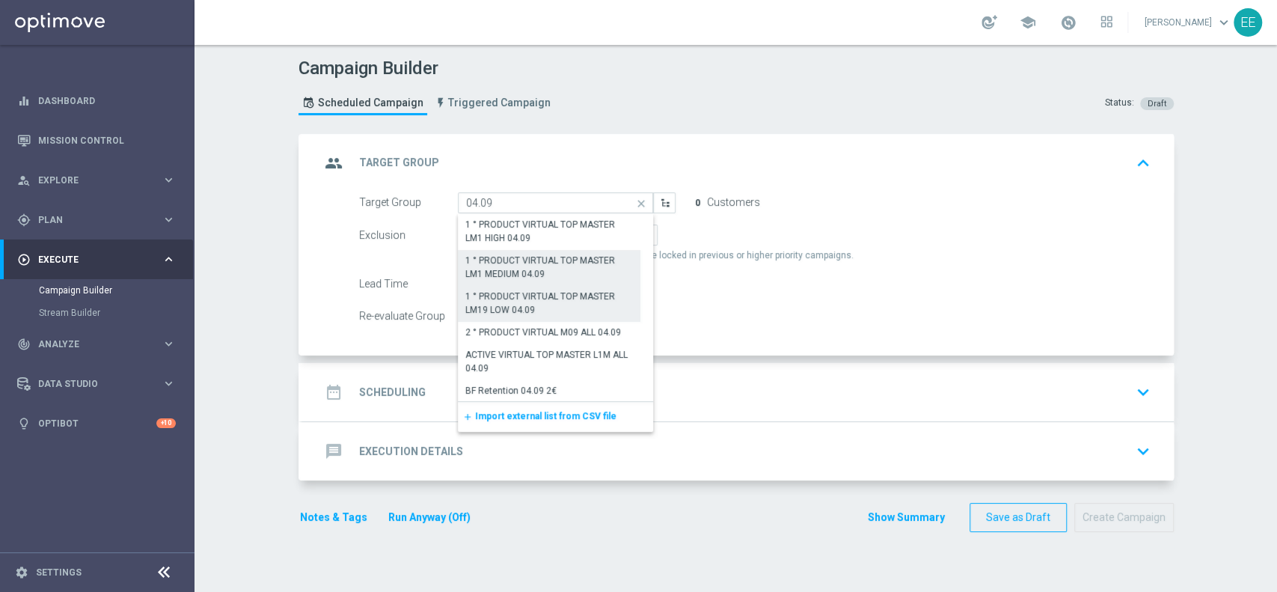
click at [571, 305] on div "1 ° PRODUCT VIRTUAL TOP MASTER LM19 LOW 04.09" at bounding box center [549, 302] width 168 height 27
type input "1 ° PRODUCT VIRTUAL TOP MASTER LM19 LOW 04.09"
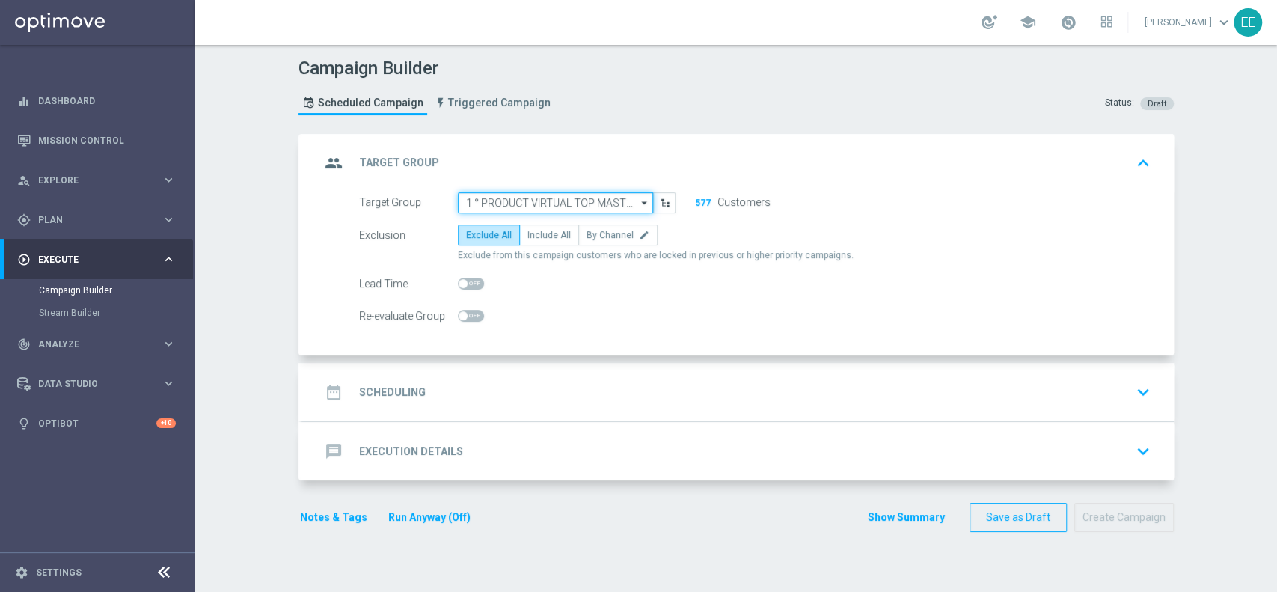
click at [568, 201] on input "1 ° PRODUCT VIRTUAL TOP MASTER LM19 LOW 04.09" at bounding box center [555, 202] width 195 height 21
click at [568, 201] on input at bounding box center [555, 202] width 195 height 21
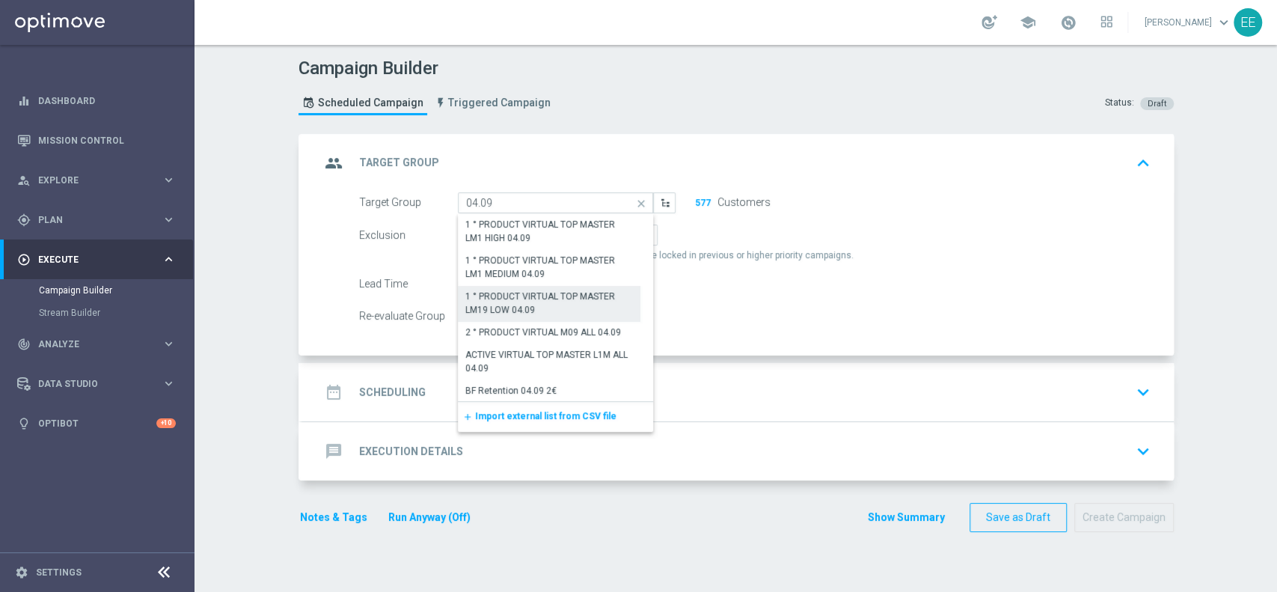
click at [531, 302] on div "1 ° PRODUCT VIRTUAL TOP MASTER LM19 LOW 04.09" at bounding box center [549, 302] width 168 height 27
type input "1 ° PRODUCT VIRTUAL TOP MASTER LM19 LOW 04.09"
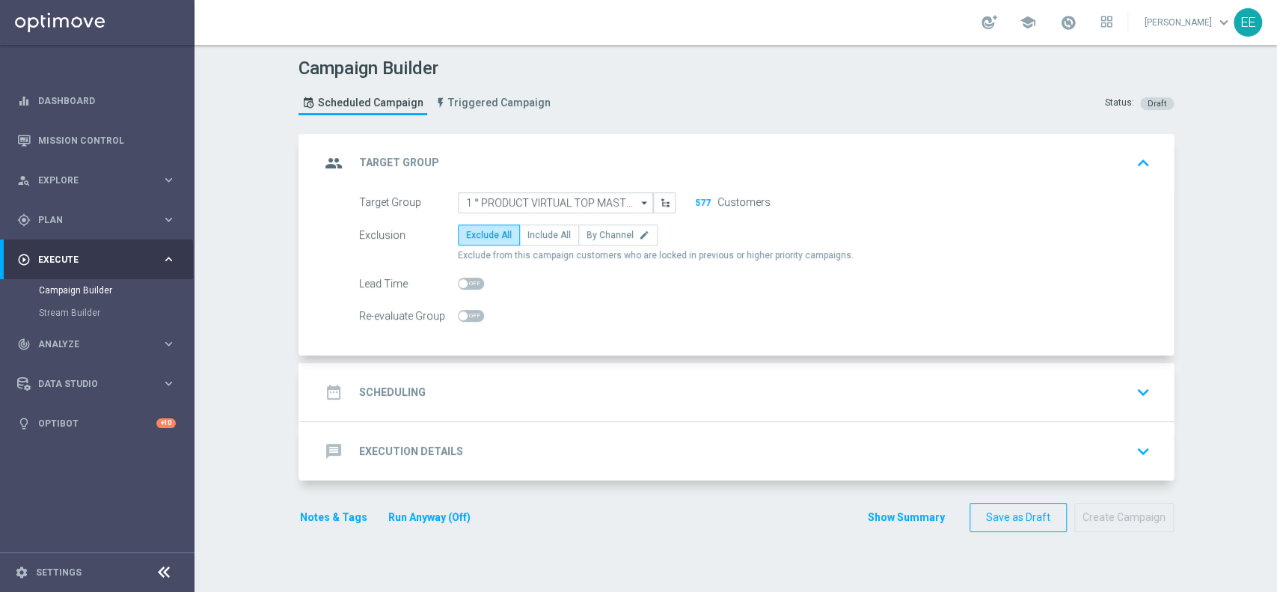
click at [535, 249] on span "Exclude from this campaign customers who are locked in previous or higher prior…" at bounding box center [656, 255] width 396 height 13
click at [534, 239] on span "Include All" at bounding box center [548, 235] width 43 height 10
click at [534, 239] on input "Include All" at bounding box center [532, 238] width 10 height 10
radio input "true"
click at [521, 381] on div "date_range Scheduling keyboard_arrow_down" at bounding box center [737, 392] width 835 height 28
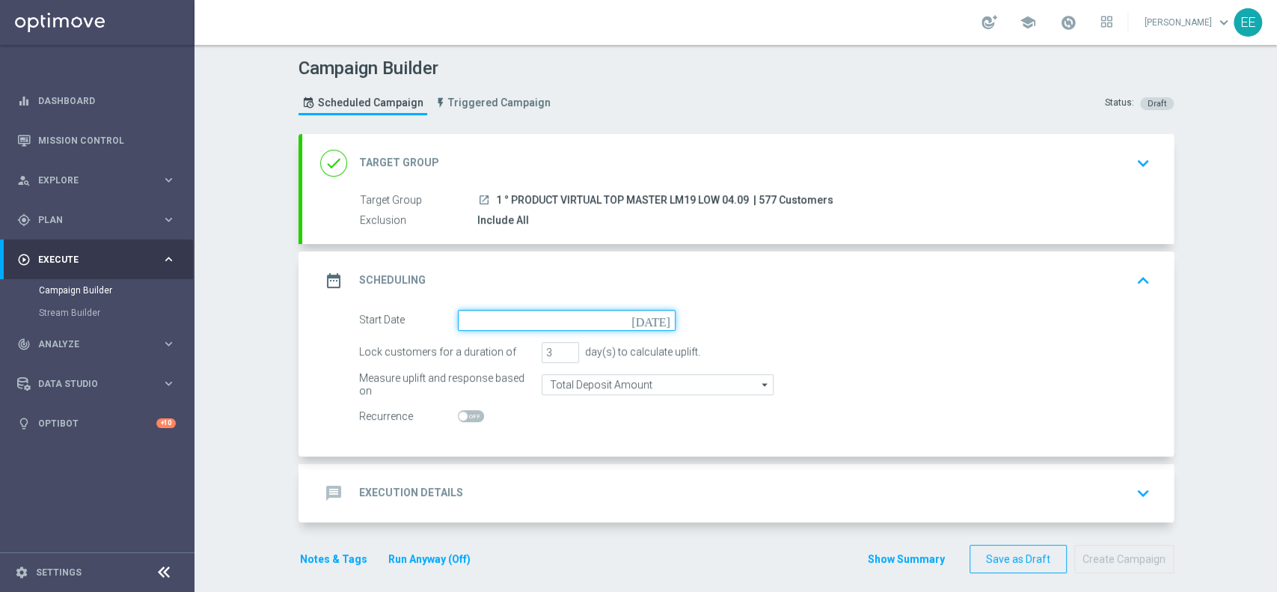
click at [485, 310] on input at bounding box center [567, 320] width 218 height 21
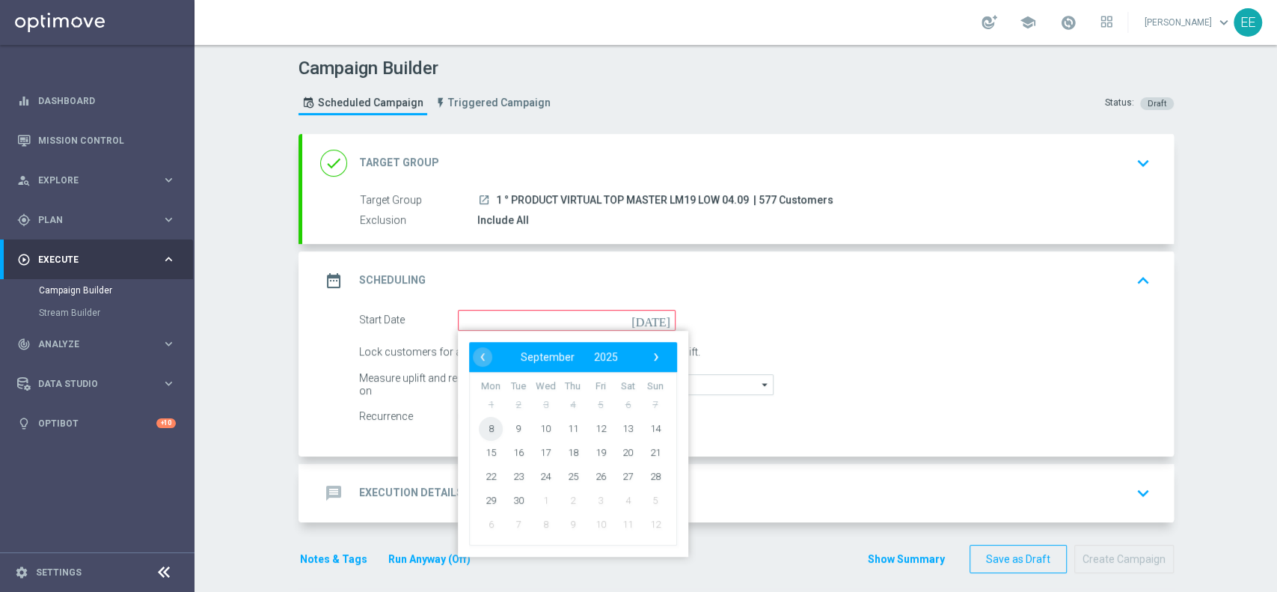
click at [486, 427] on span "8" at bounding box center [491, 428] width 24 height 24
type input "[DATE]"
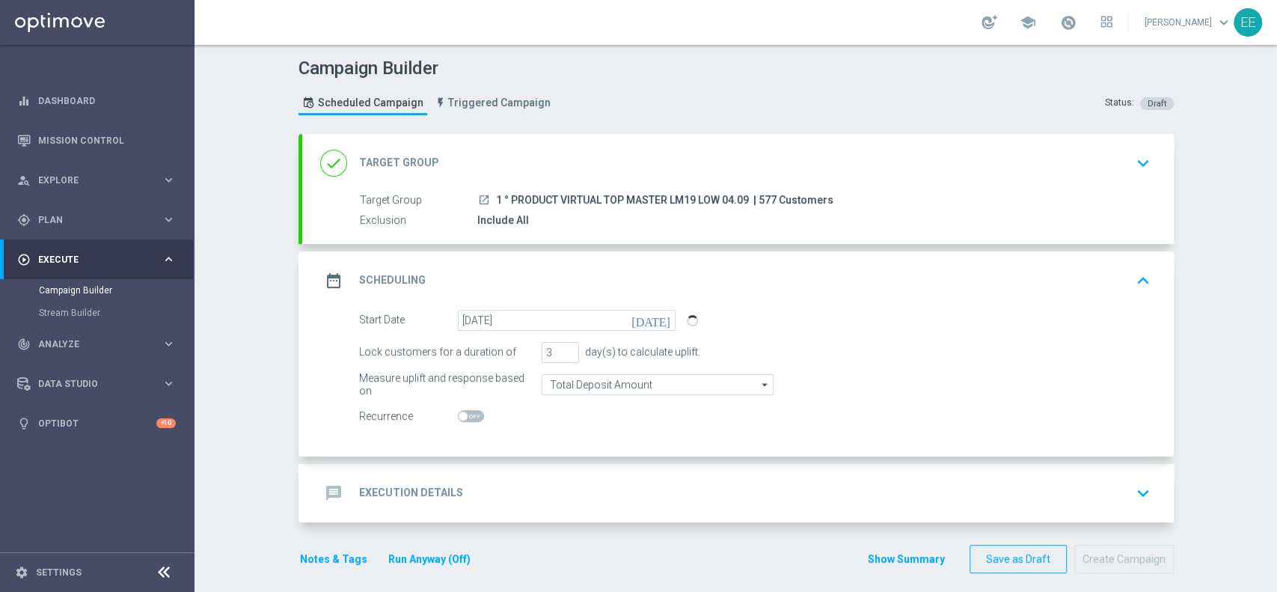
click at [461, 417] on span at bounding box center [471, 416] width 26 height 12
click at [461, 417] on input "checkbox" at bounding box center [471, 416] width 26 height 12
checkbox input "true"
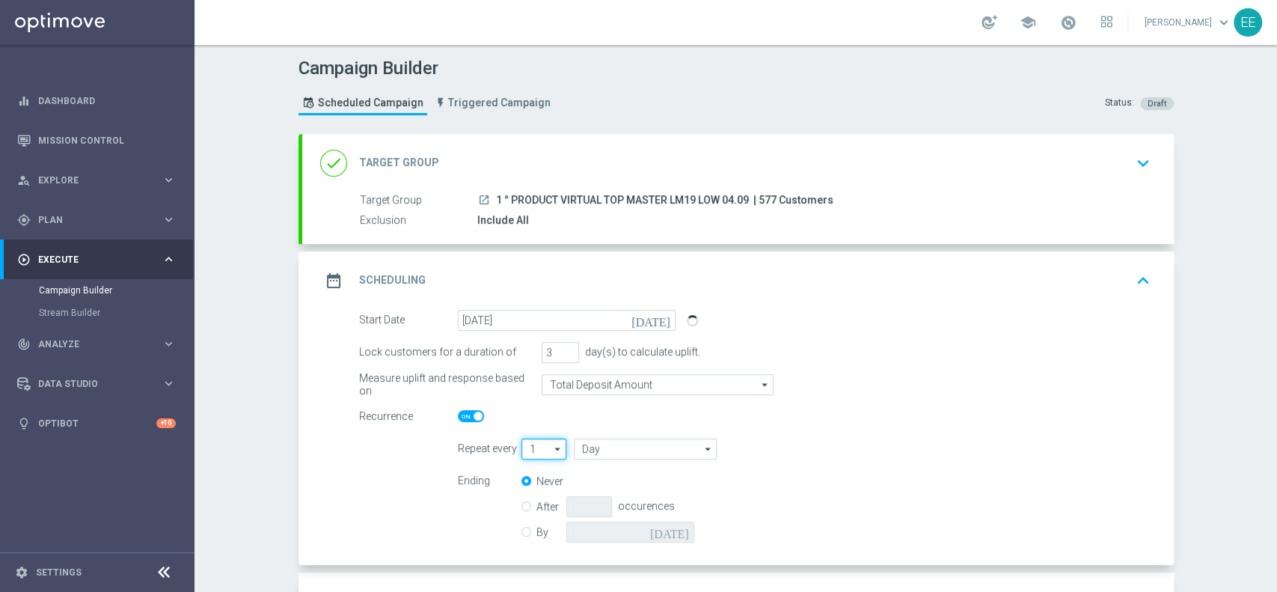
click at [526, 449] on input "1" at bounding box center [544, 448] width 46 height 21
click at [521, 501] on div "2" at bounding box center [537, 493] width 33 height 22
type input "2"
type input "Days"
click at [604, 446] on input "Days" at bounding box center [645, 448] width 142 height 21
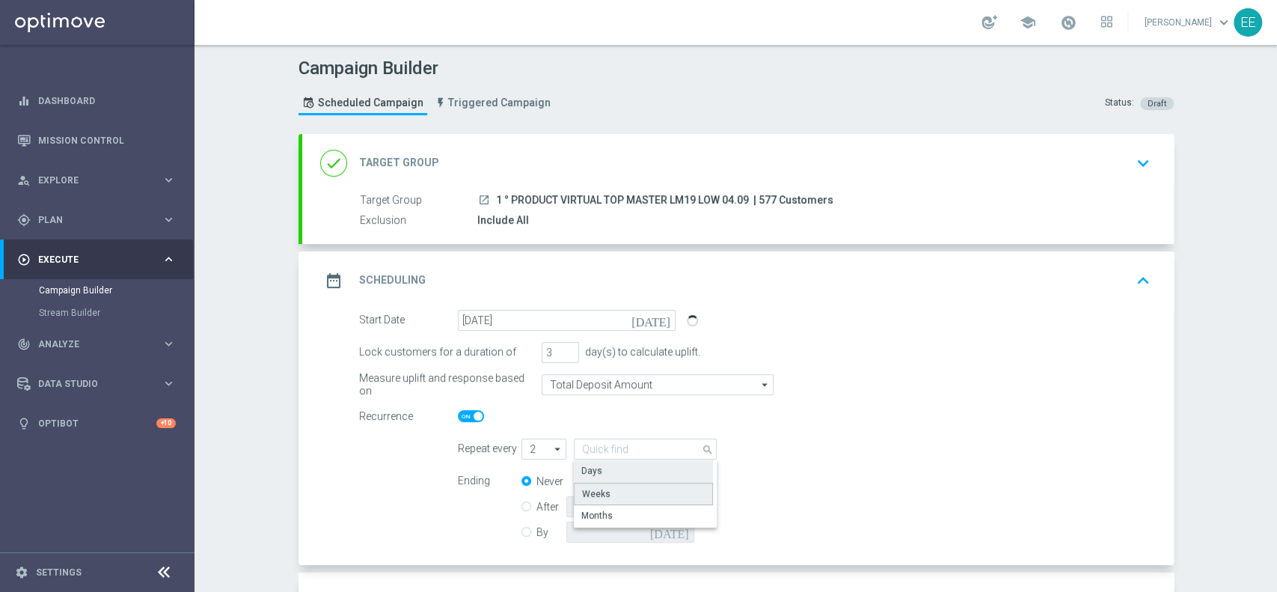
click at [600, 500] on div "Weeks" at bounding box center [643, 493] width 139 height 22
type input "Weeks"
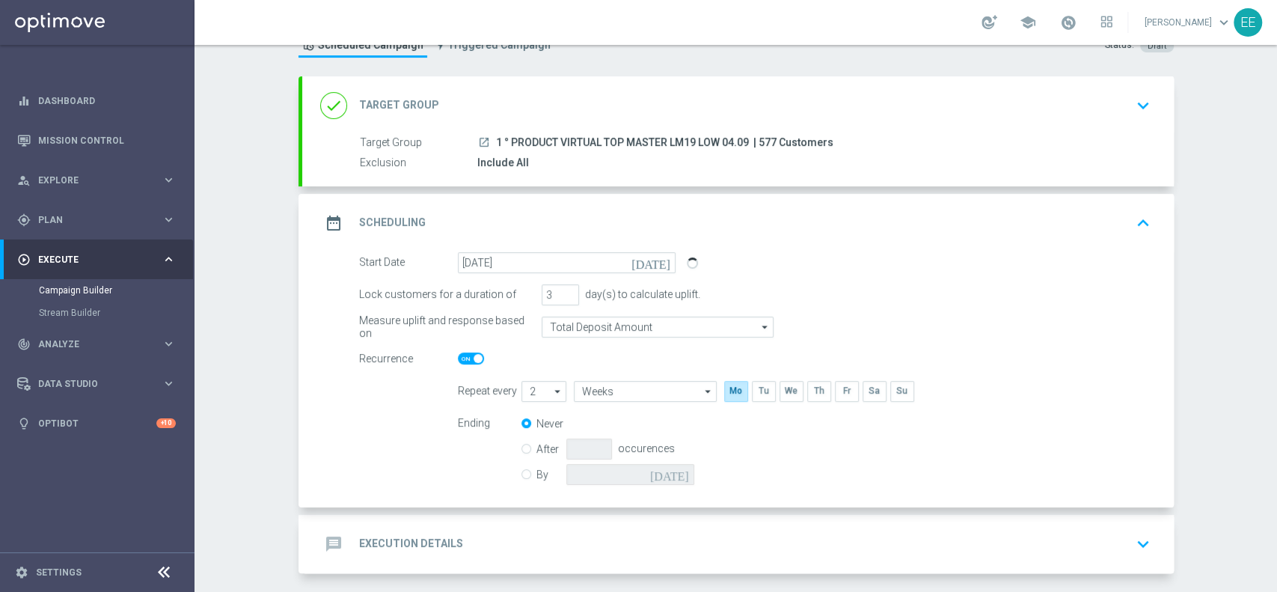
scroll to position [61, 0]
click at [521, 470] on input "By" at bounding box center [526, 469] width 10 height 10
radio input "true"
radio input "false"
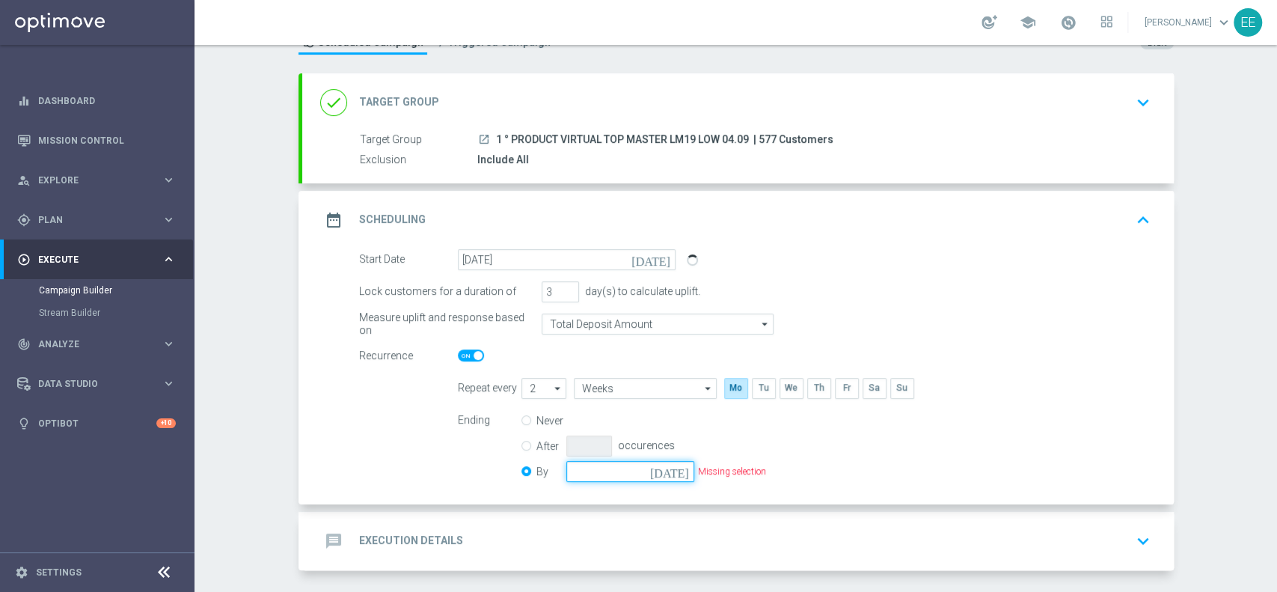
click at [600, 466] on input at bounding box center [630, 471] width 128 height 21
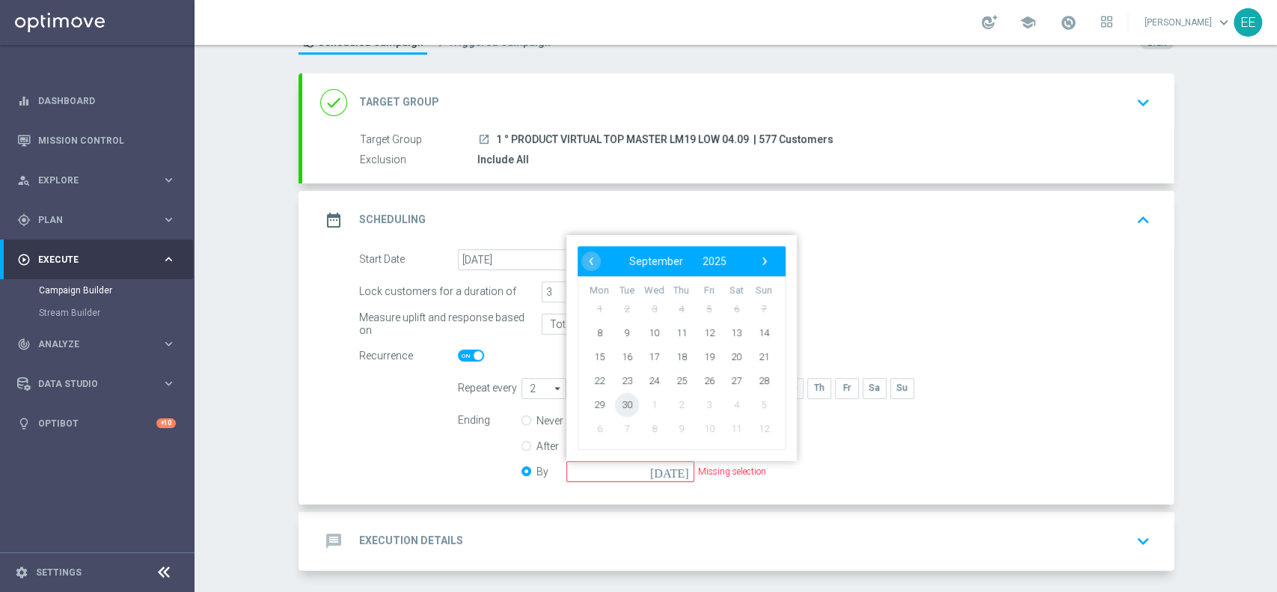
click at [626, 394] on span "30" at bounding box center [626, 404] width 24 height 24
type input "[DATE]"
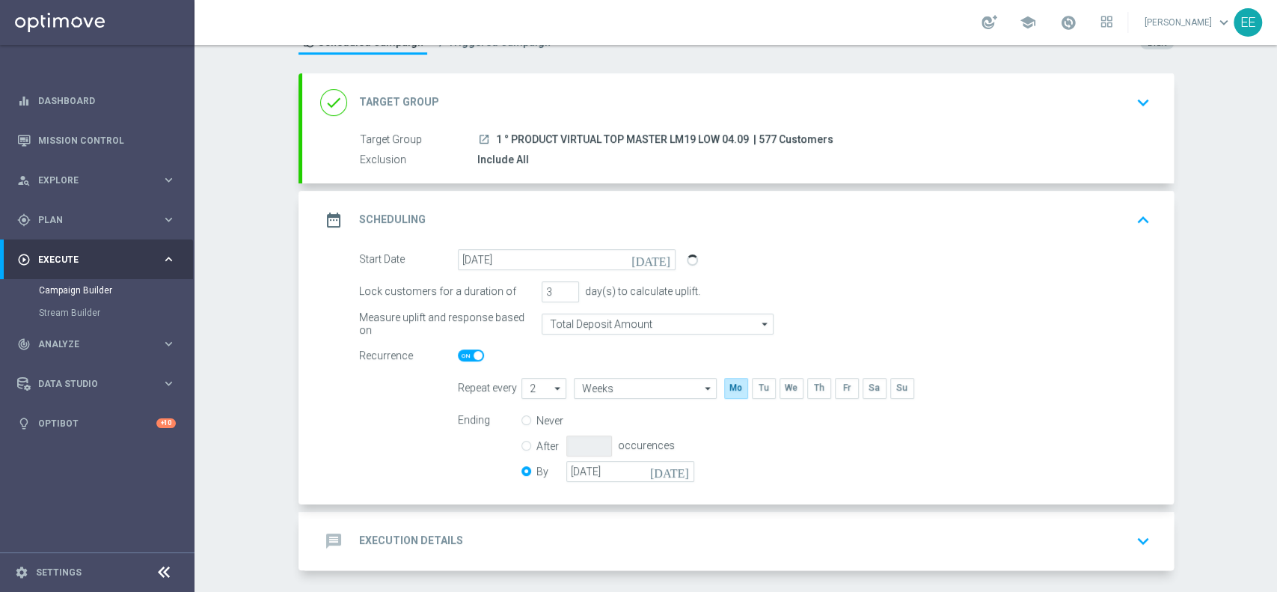
scroll to position [118, 0]
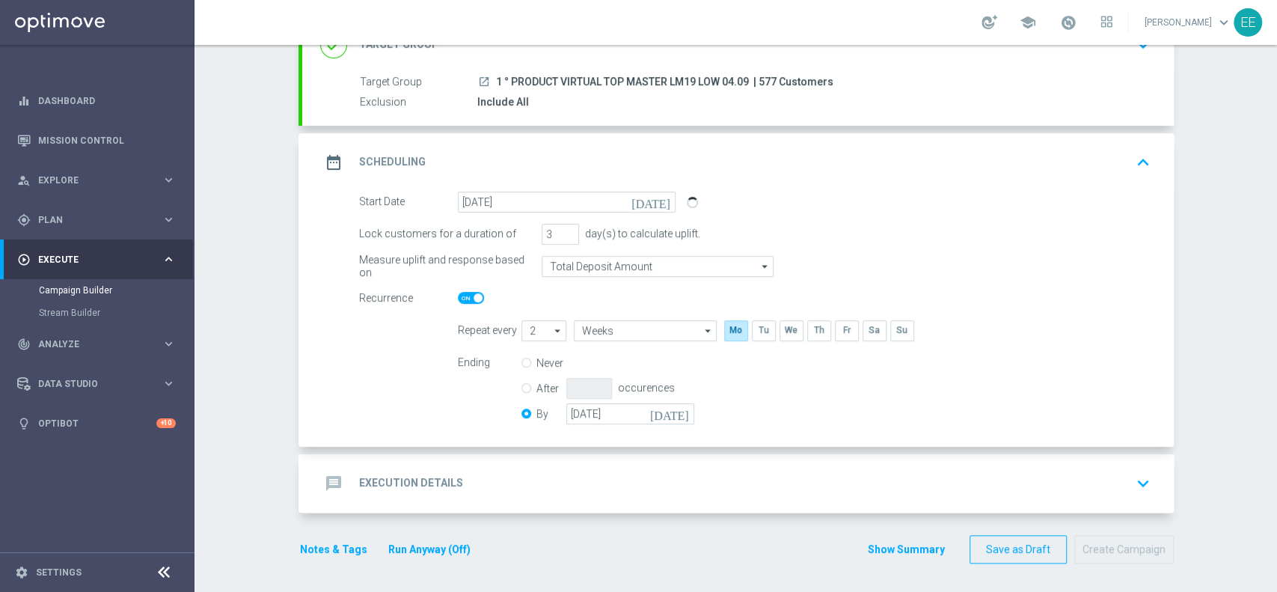
click at [497, 482] on div "message Execution Details keyboard_arrow_down" at bounding box center [737, 483] width 835 height 28
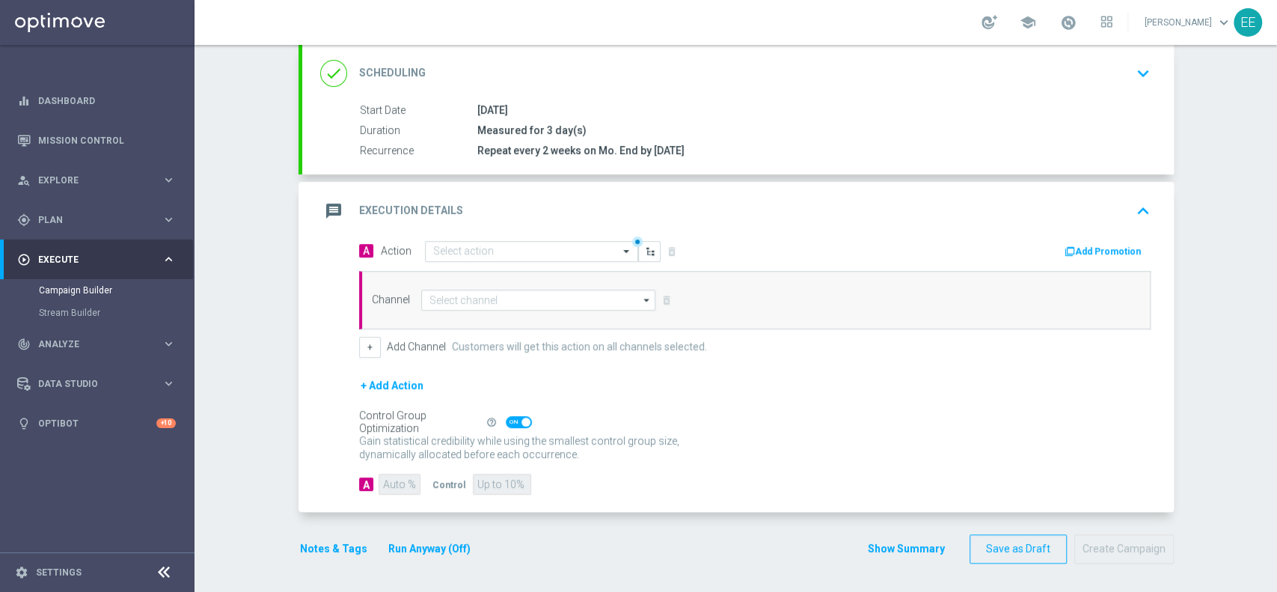
scroll to position [200, 0]
click at [478, 251] on input "text" at bounding box center [516, 252] width 167 height 13
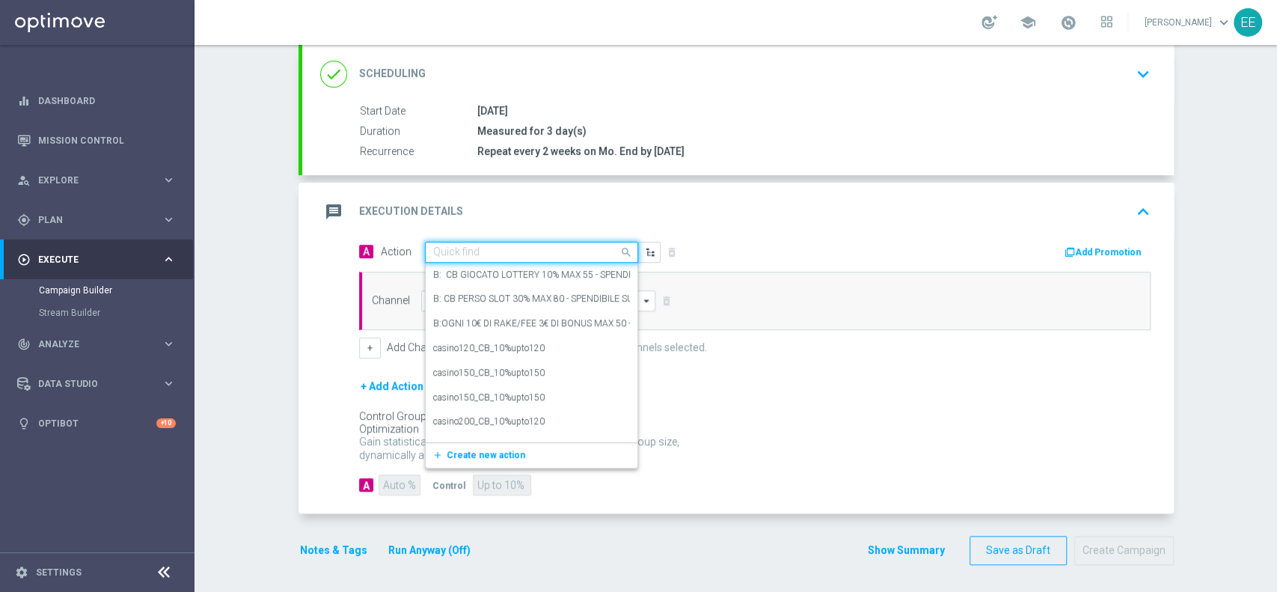
paste input "RICARICA ALMENO 10 EURO OTTIENI CB PERSO VIRTUAL 30% MAX 100 EURO - SPENDIBILE …"
type input "RICARICA ALMENO 10 EURO OTTIENI CB PERSO VIRTUAL 30% MAX 100 EURO - SPENDIBILE …"
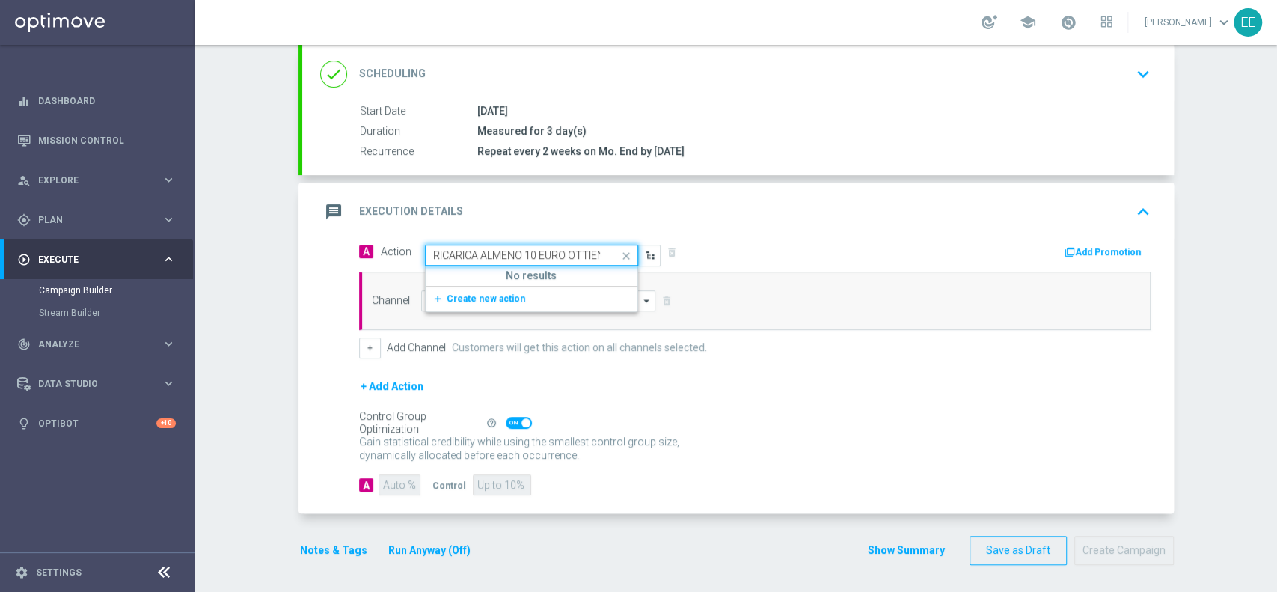
scroll to position [0, 304]
click at [496, 296] on span "Create new action" at bounding box center [485, 298] width 79 height 10
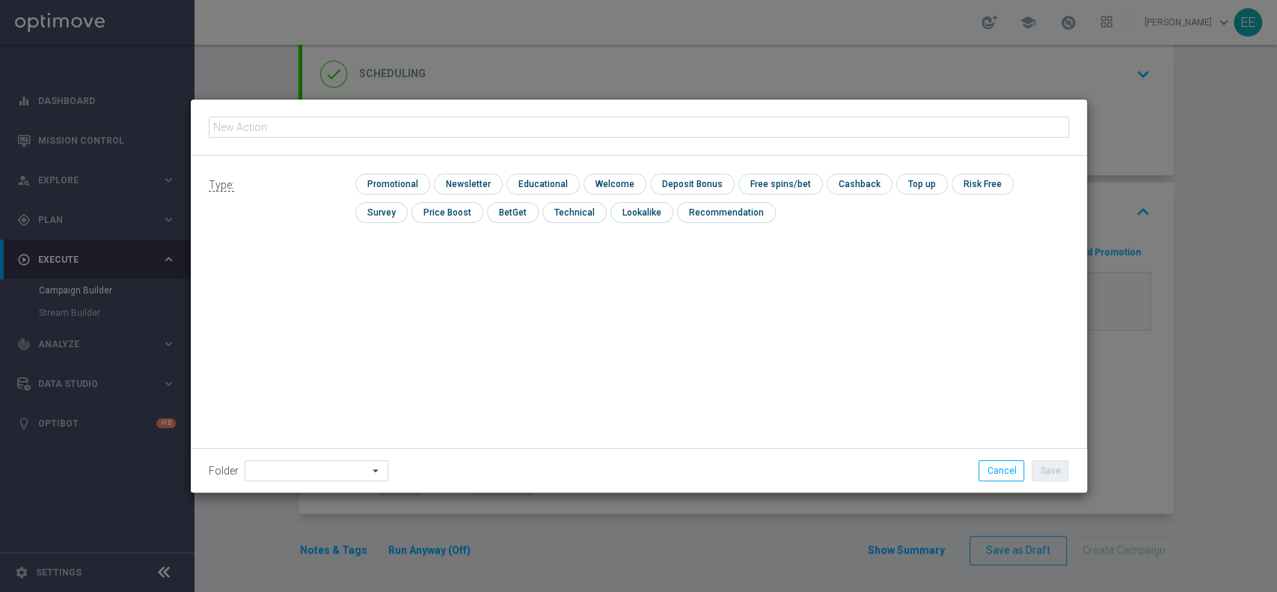
click at [429, 135] on input "text" at bounding box center [639, 127] width 860 height 21
type input "RICARICA ALMENO 10 EURO OTTIENI CB PERSO VIRTUAL 30% MAX 100 EURO - SPENDIBILE …"
click at [413, 188] on input "checkbox" at bounding box center [390, 184] width 71 height 20
checkbox input "true"
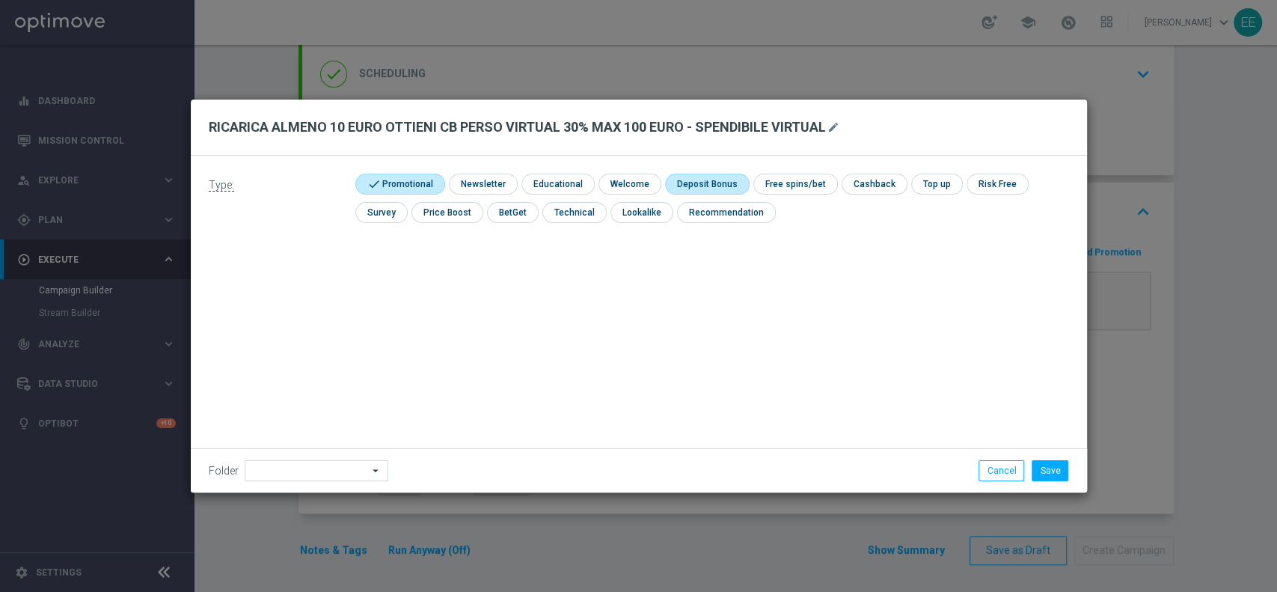
click at [718, 182] on input "checkbox" at bounding box center [705, 184] width 80 height 20
checkbox input "true"
click at [871, 194] on div "check Cashback" at bounding box center [889, 184] width 66 height 21
click at [879, 188] on input "checkbox" at bounding box center [887, 184] width 63 height 20
checkbox input "true"
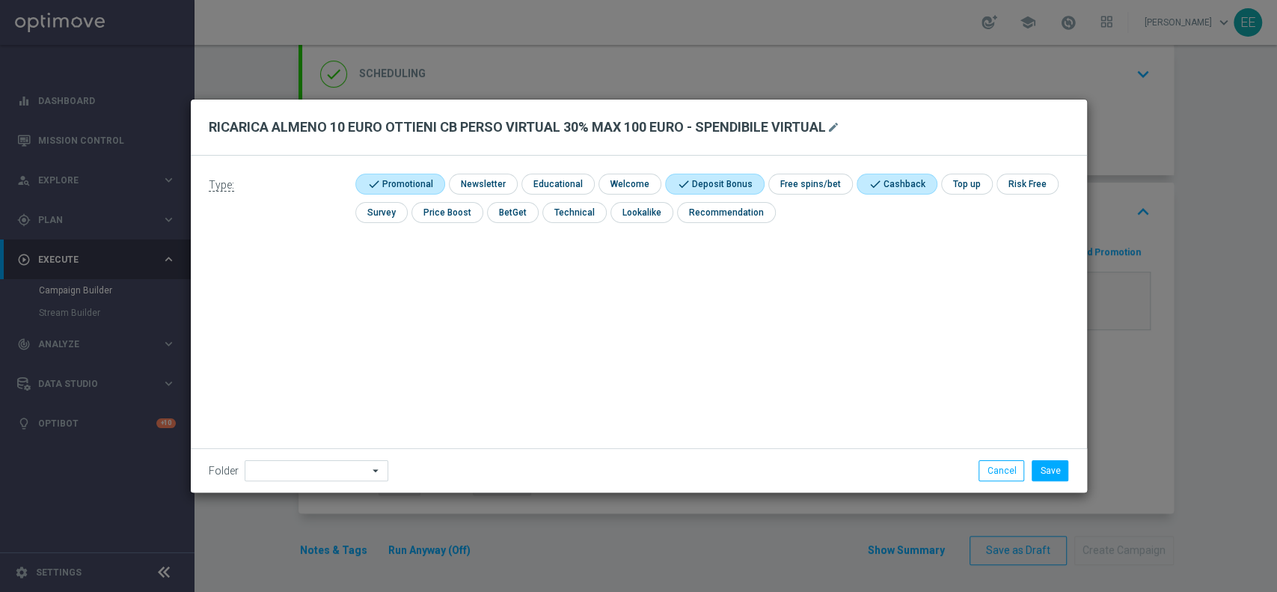
click at [285, 482] on div "Folder arrow_drop_down Show Selected 0 of 131 000Multi vecchie" at bounding box center [639, 470] width 896 height 44
click at [287, 476] on input at bounding box center [317, 470] width 144 height 21
type input "OMNICHANNEL"
click at [1051, 467] on button "Save" at bounding box center [1049, 470] width 37 height 21
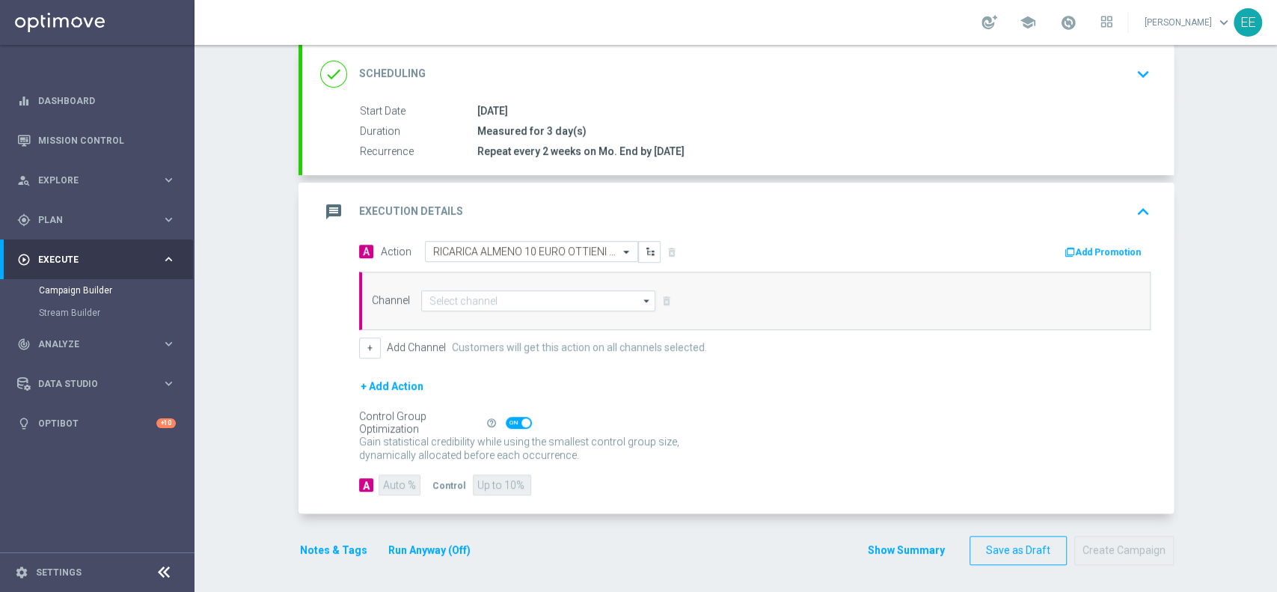
click at [1099, 247] on button "Add Promotion" at bounding box center [1104, 252] width 83 height 16
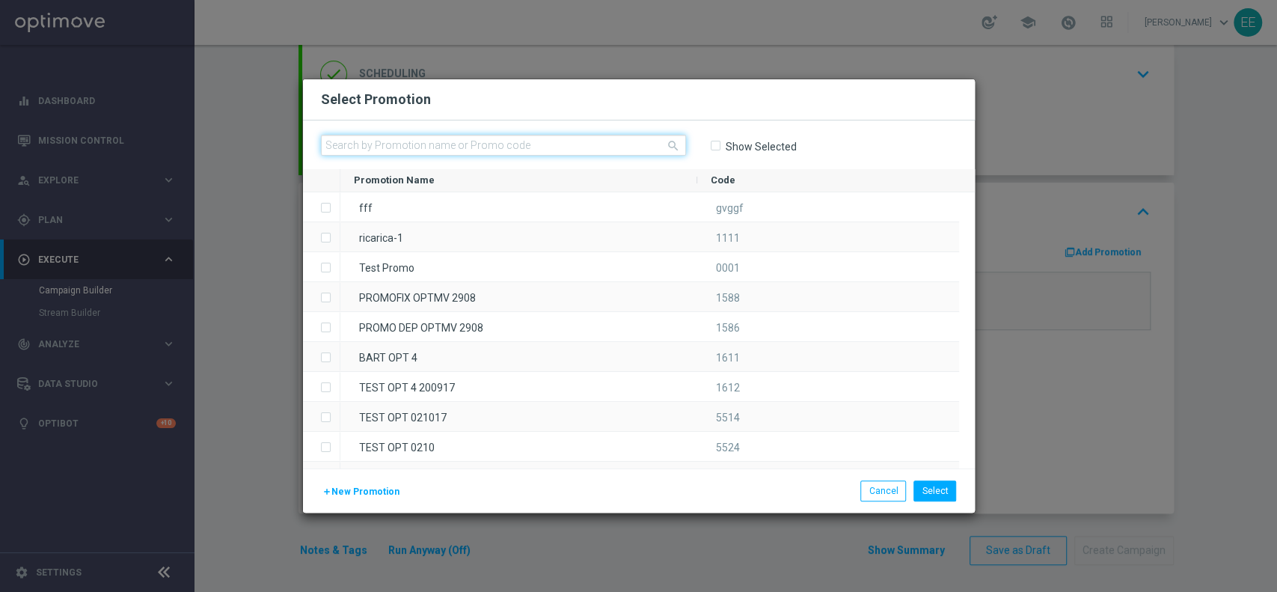
click at [391, 135] on input "text" at bounding box center [503, 145] width 365 height 21
paste input "VIRTUALCB-1"
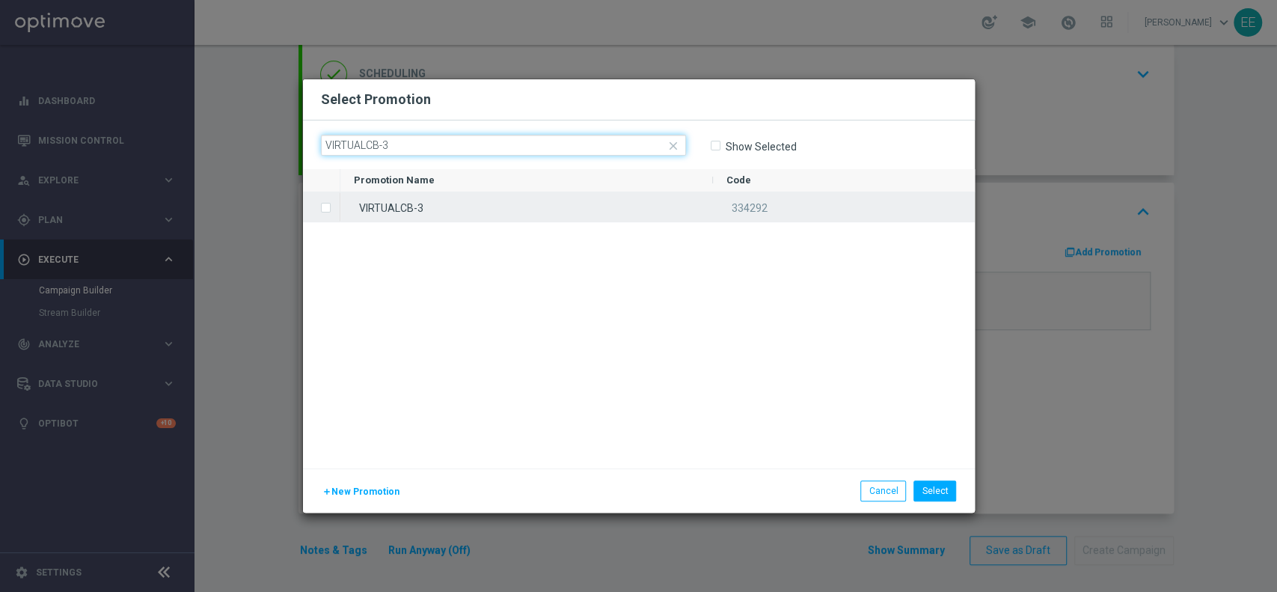
type input "VIRTUALCB-3"
click at [441, 204] on div "VIRTUALCB-3" at bounding box center [526, 206] width 372 height 29
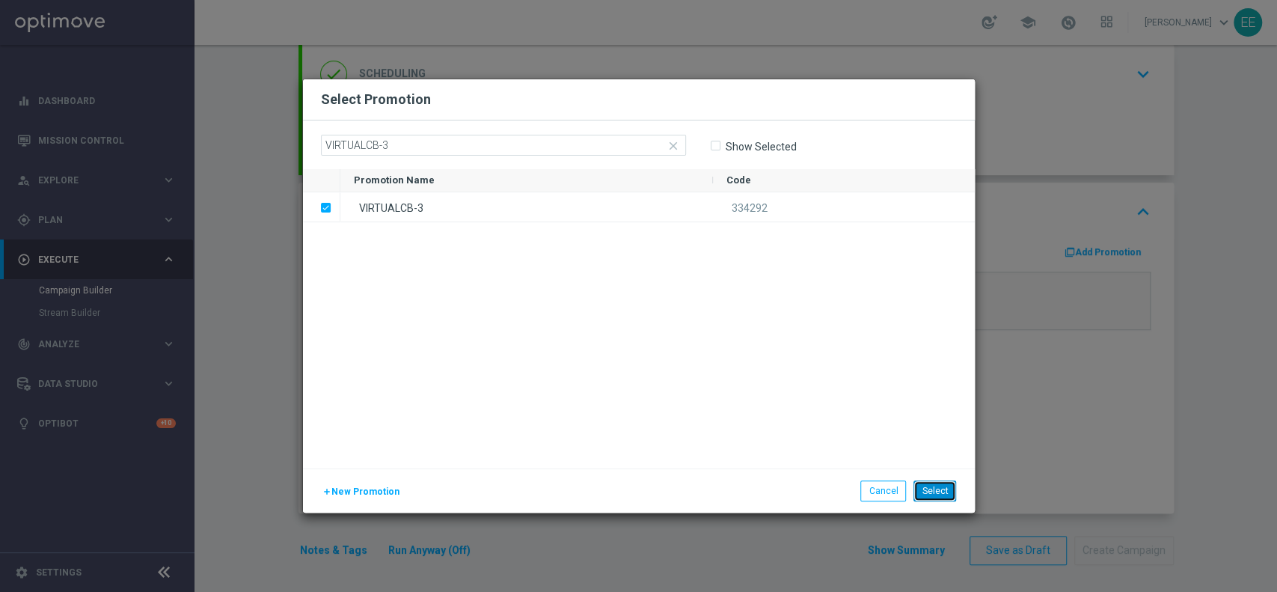
click at [933, 493] on button "Select" at bounding box center [934, 490] width 43 height 21
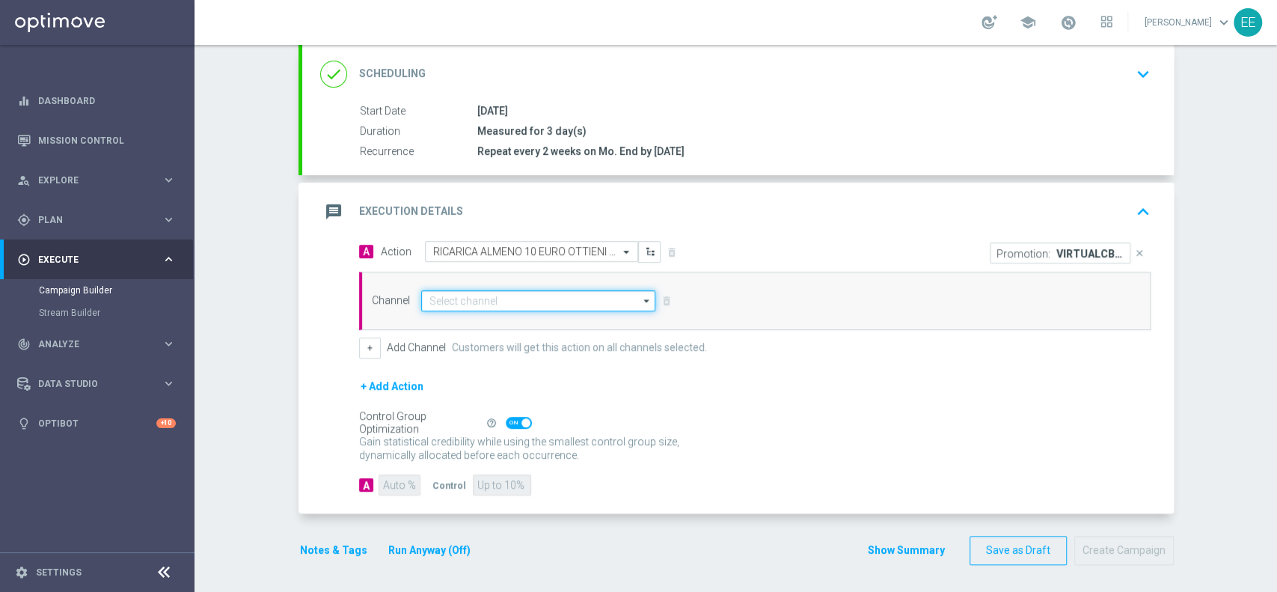
click at [476, 290] on input at bounding box center [538, 300] width 235 height 21
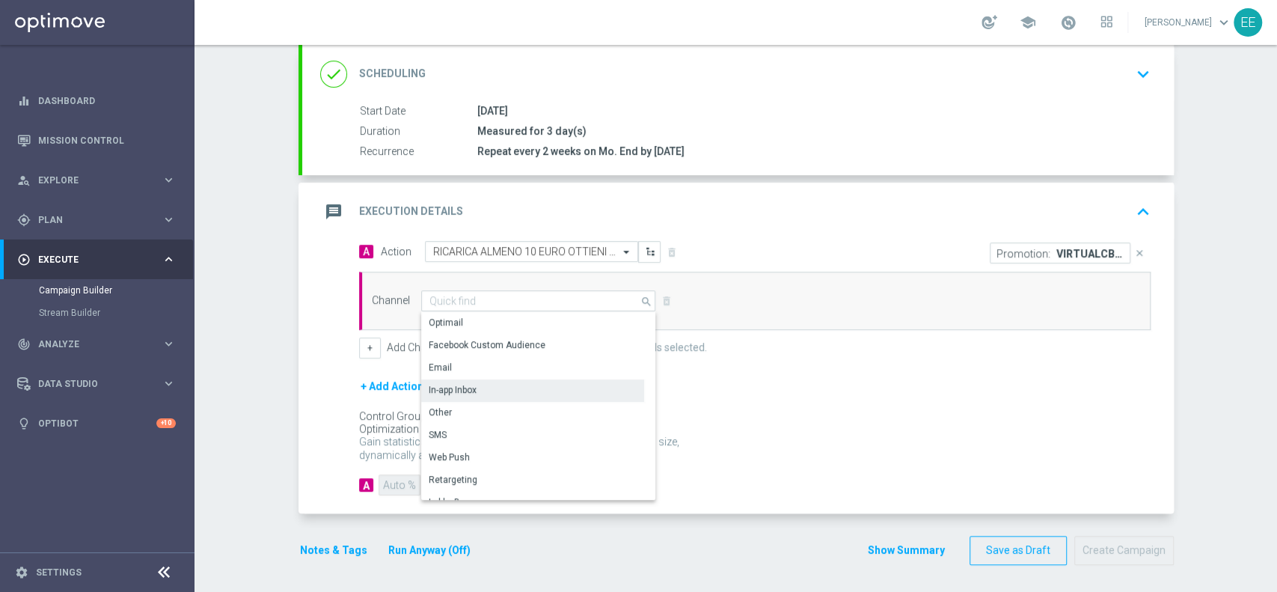
click at [479, 383] on div "In-app Inbox" at bounding box center [532, 389] width 223 height 21
type input "In-app Inbox"
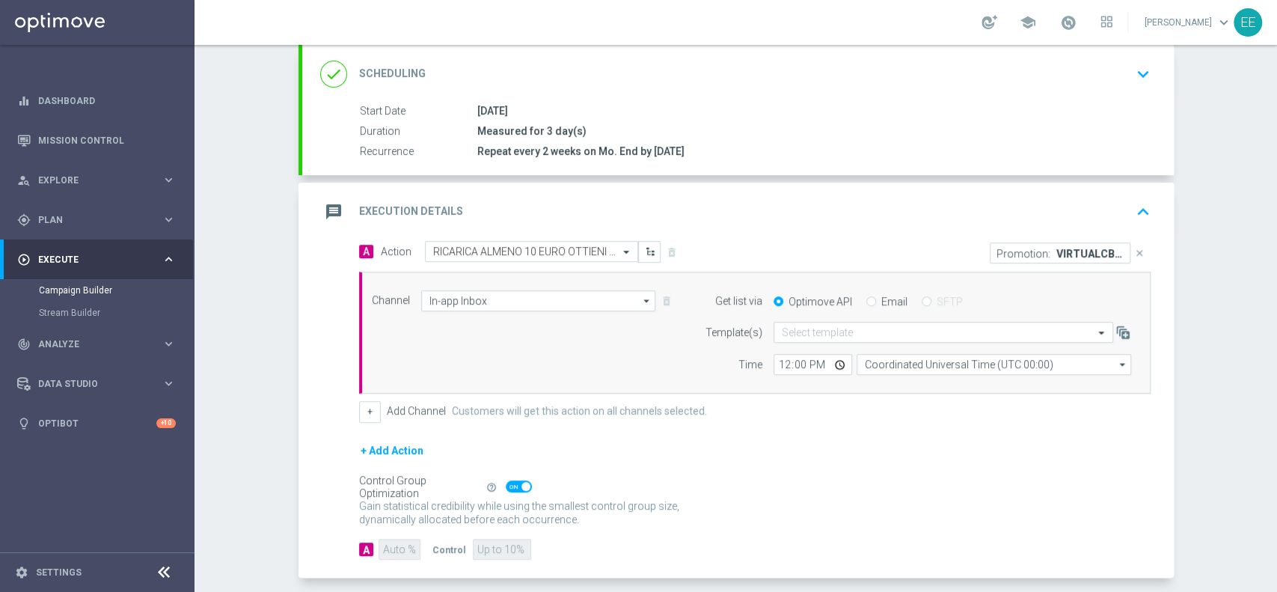
click at [866, 301] on input "Email" at bounding box center [871, 303] width 10 height 10
radio input "true"
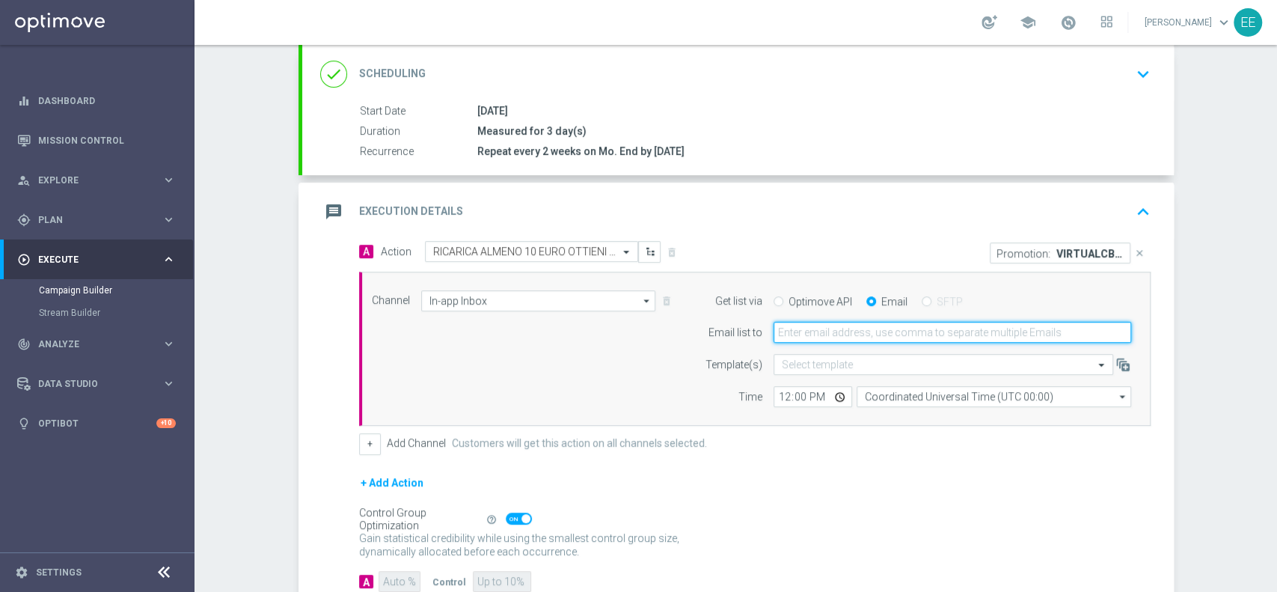
click at [858, 335] on input "email" at bounding box center [951, 332] width 357 height 21
type input "[PERSON_NAME][EMAIL_ADDRESS][DOMAIN_NAME]"
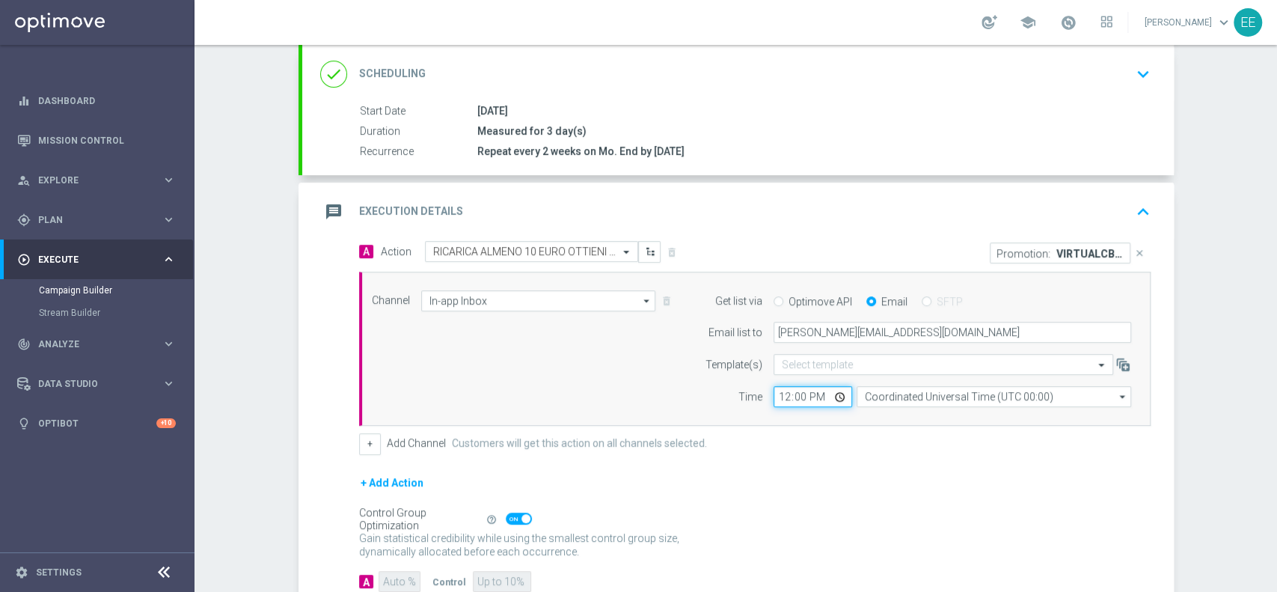
click at [776, 400] on input "12:00" at bounding box center [812, 396] width 79 height 21
type input "15:00"
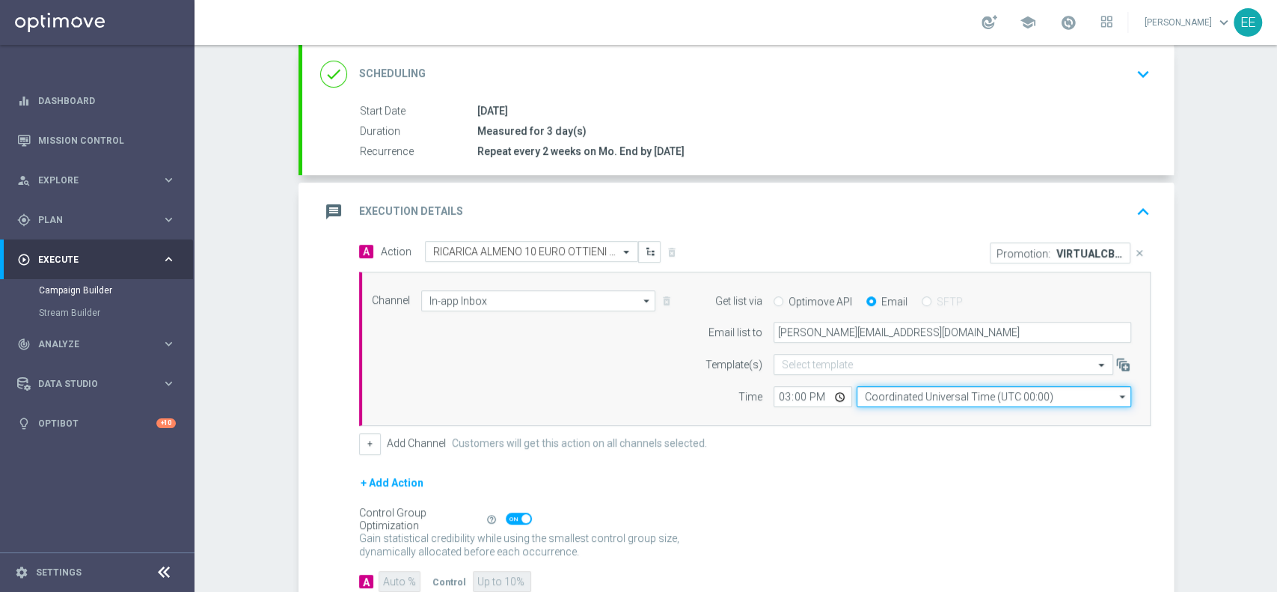
click at [957, 386] on input "Coordinated Universal Time (UTC 00:00)" at bounding box center [993, 396] width 274 height 21
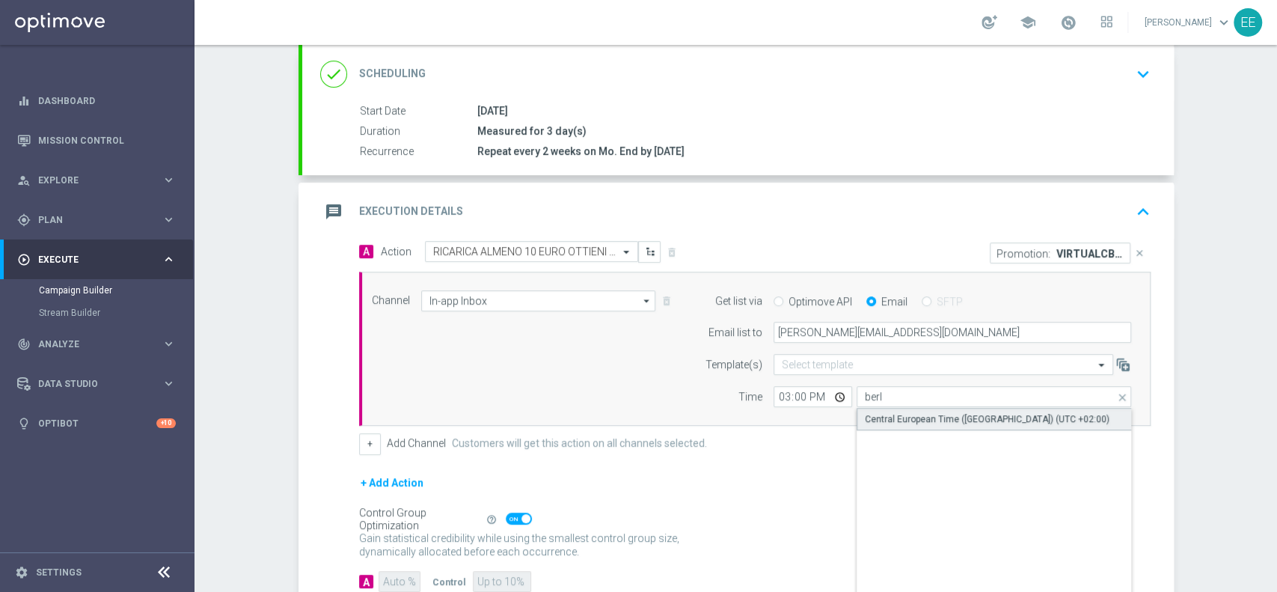
click at [969, 415] on div "Central European Time ([GEOGRAPHIC_DATA]) (UTC +02:00)" at bounding box center [987, 418] width 245 height 13
type input "Central European Time ([GEOGRAPHIC_DATA]) (UTC +02:00)"
click at [930, 455] on form "A Action Select action RICARICA ALMENO 10 EURO OTTIENI [PERSON_NAME] VIRTUAL 30…" at bounding box center [754, 416] width 791 height 351
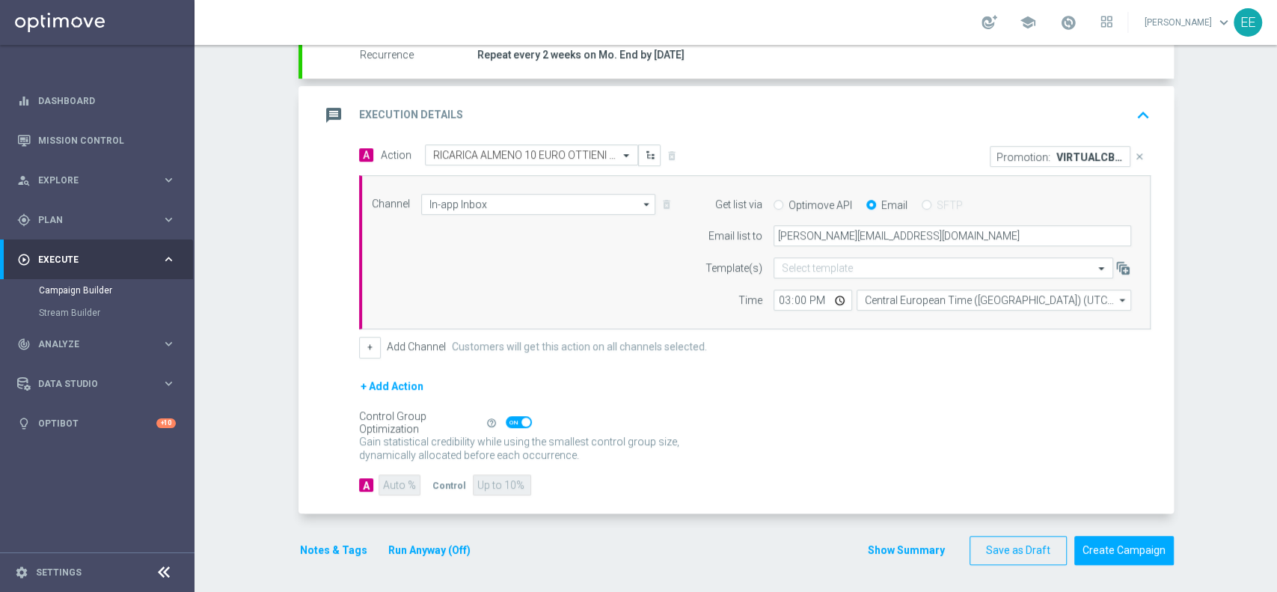
click at [509, 426] on span at bounding box center [519, 422] width 26 height 12
click at [509, 426] on input "checkbox" at bounding box center [519, 422] width 26 height 12
checkbox input "false"
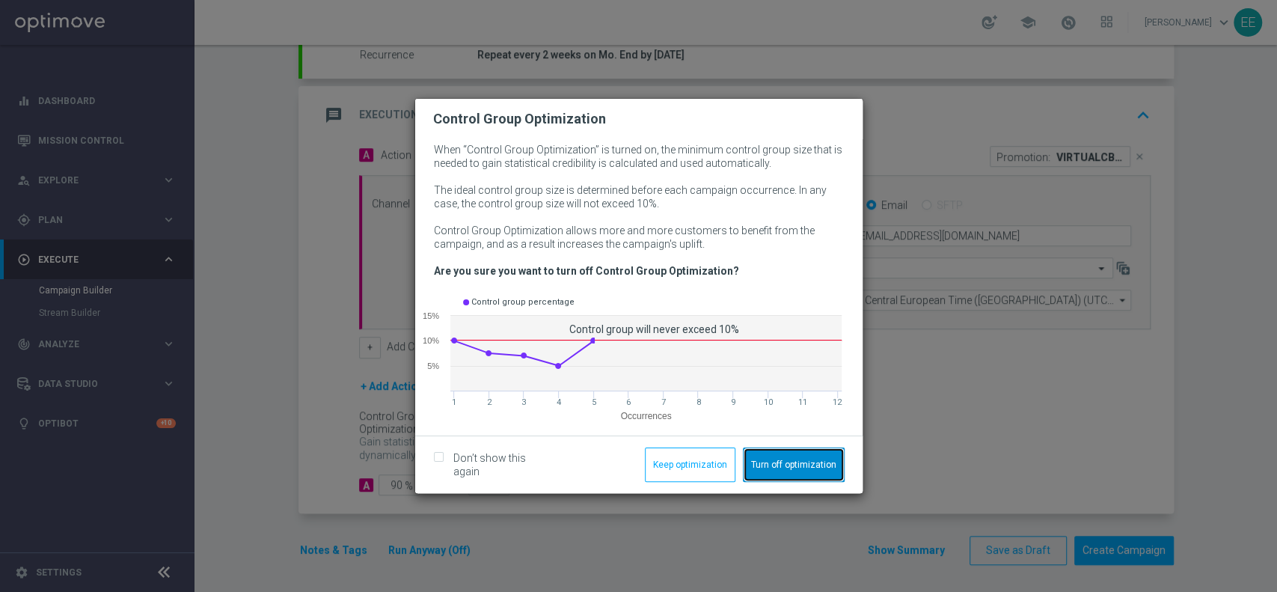
click at [788, 464] on button "Turn off optimization" at bounding box center [794, 464] width 102 height 34
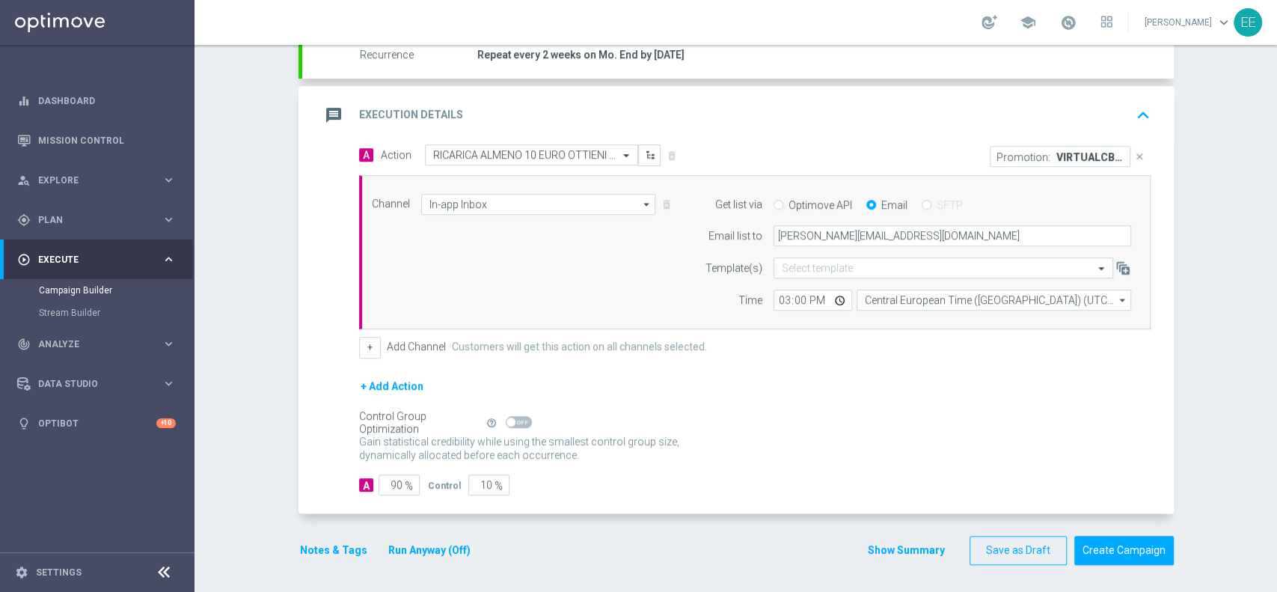
click at [320, 557] on div "Notes & Tags Run Anyway (Off)" at bounding box center [393, 549] width 191 height 29
click at [325, 550] on button "Notes & Tags" at bounding box center [333, 550] width 70 height 19
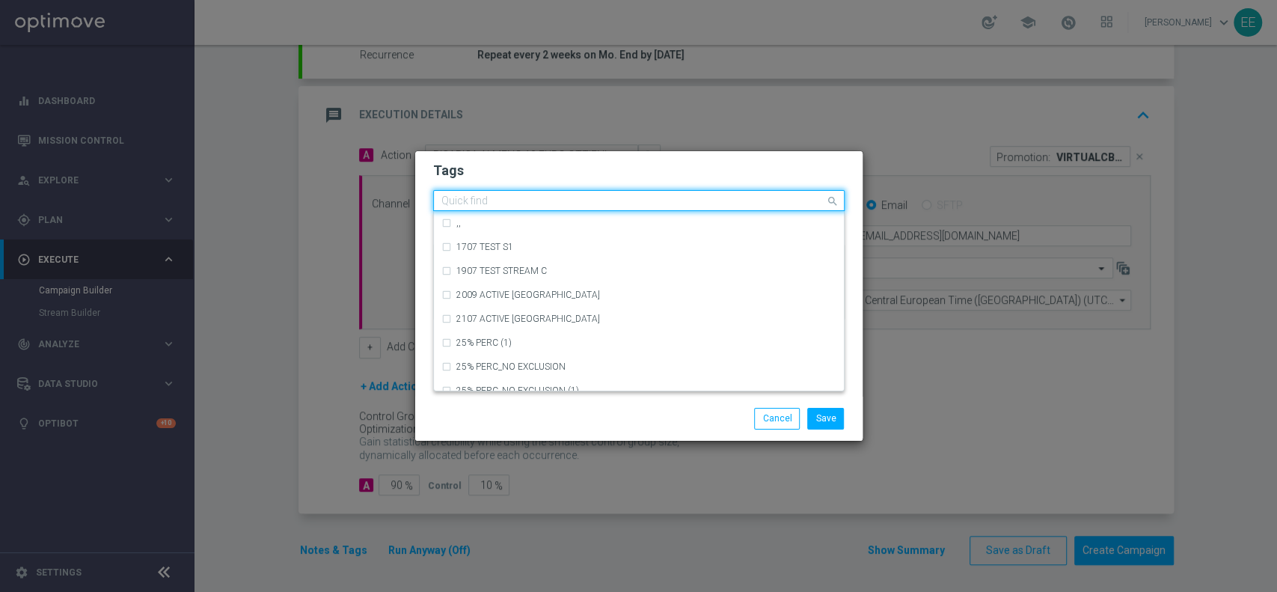
click at [582, 199] on input "text" at bounding box center [633, 201] width 384 height 13
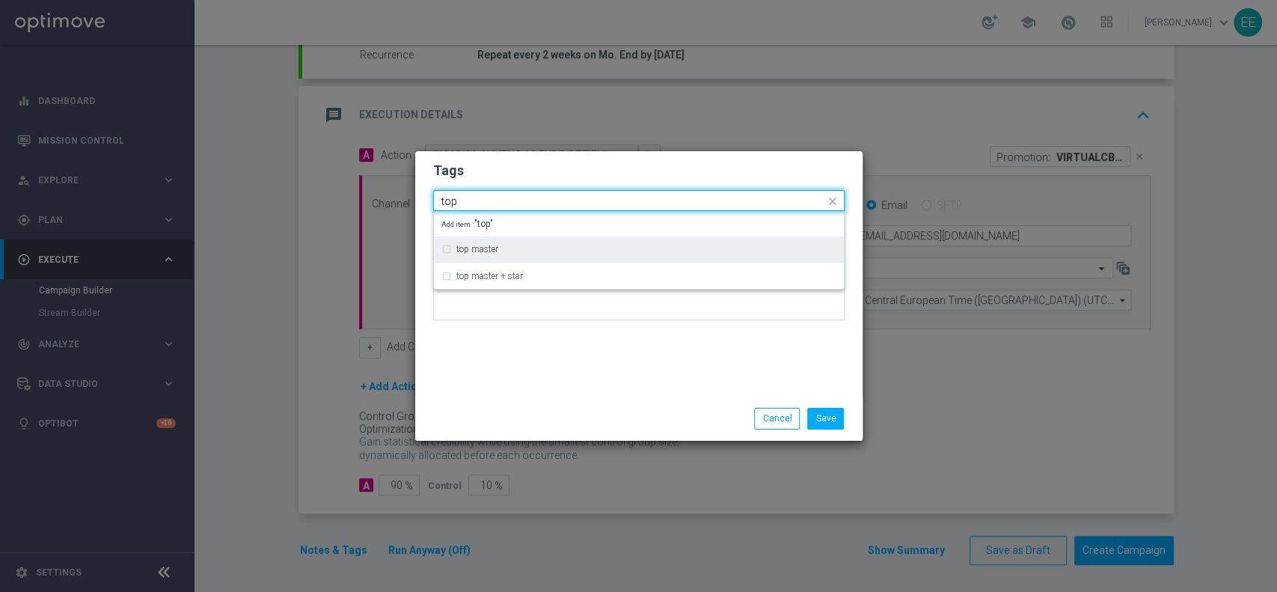
click at [538, 250] on div "top master" at bounding box center [646, 249] width 380 height 9
type input "top"
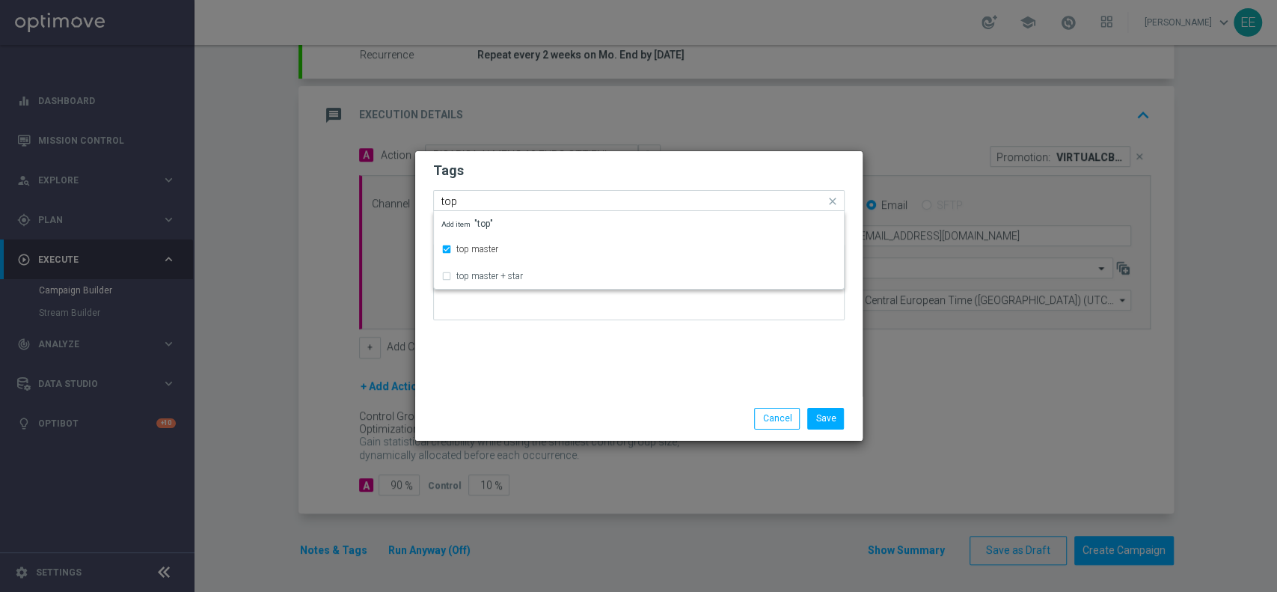
click at [527, 345] on div "Tags Quick find × top master top top master top master + star Add item "top" No…" at bounding box center [638, 273] width 447 height 245
click at [636, 203] on input "text" at bounding box center [671, 202] width 307 height 13
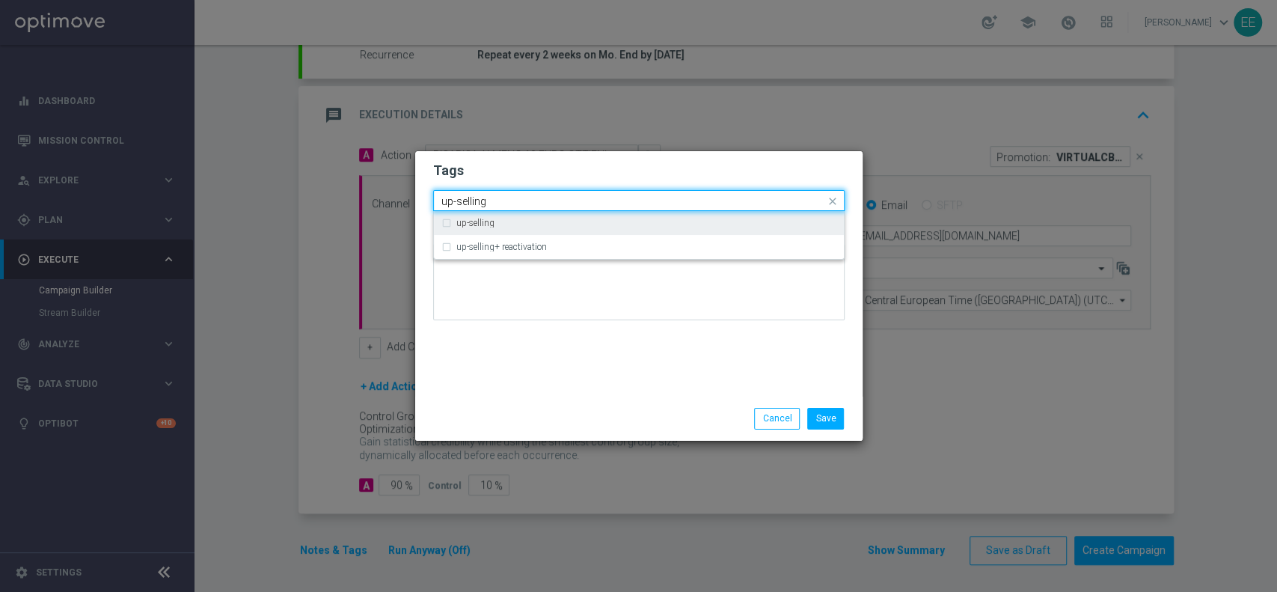
click at [583, 225] on div "up-selling" at bounding box center [646, 222] width 380 height 9
type input "up-selling"
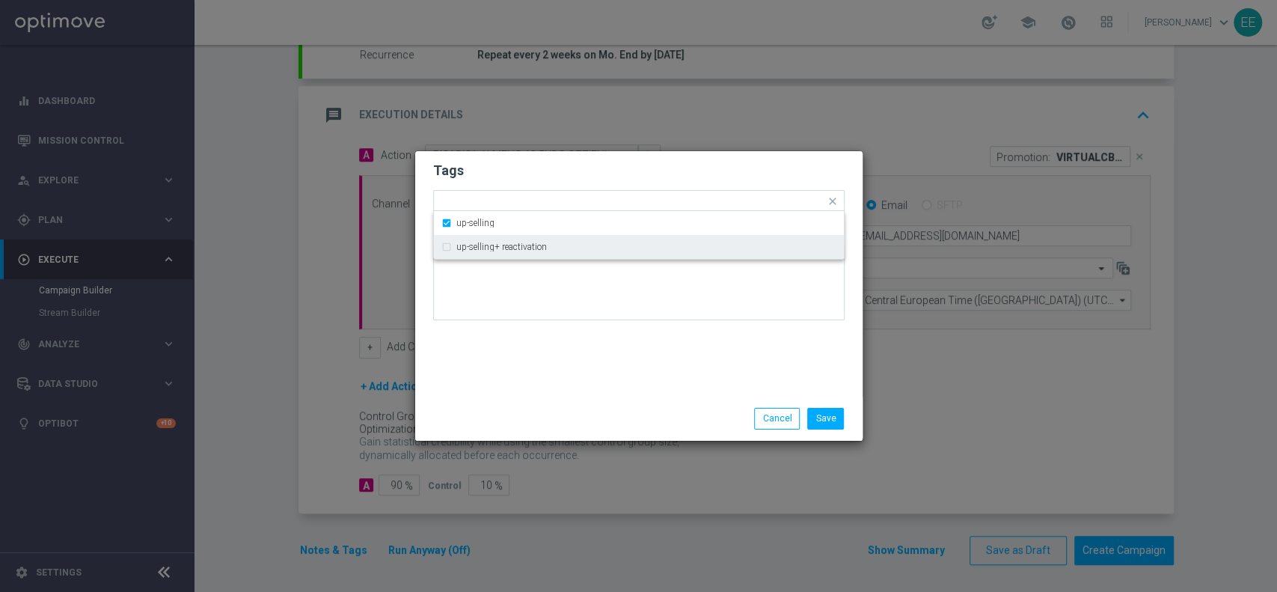
click at [558, 347] on div "Tags Quick find × top master × up-selling up-selling up-selling+ reactivation N…" at bounding box center [638, 273] width 447 height 245
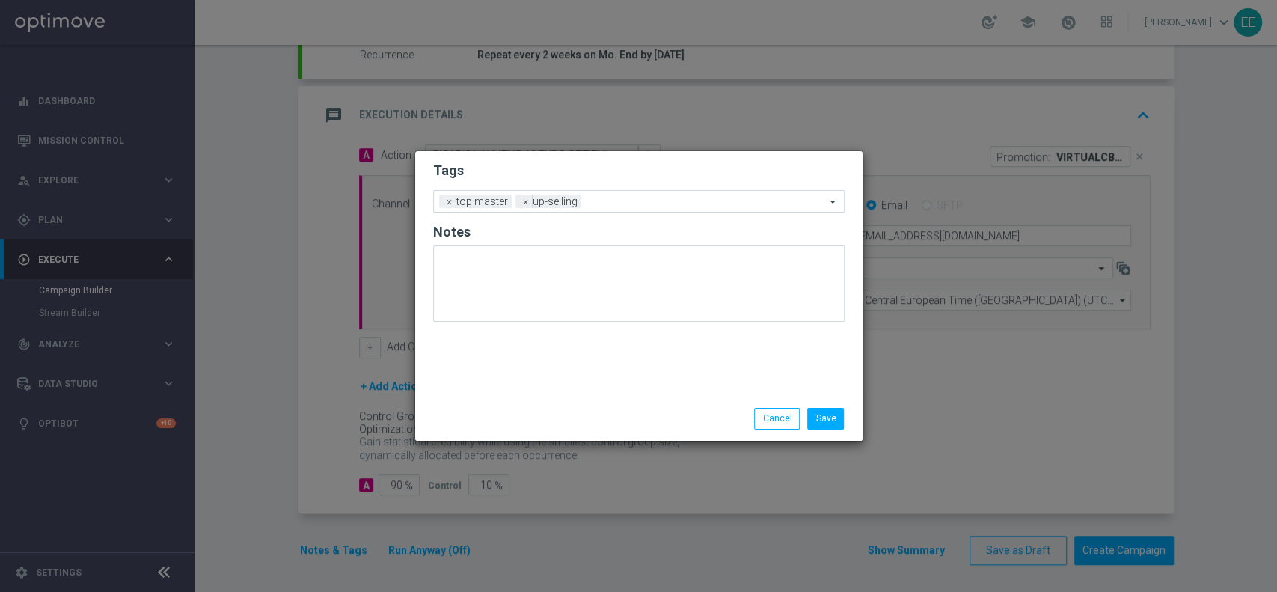
click at [671, 200] on input "text" at bounding box center [706, 202] width 238 height 13
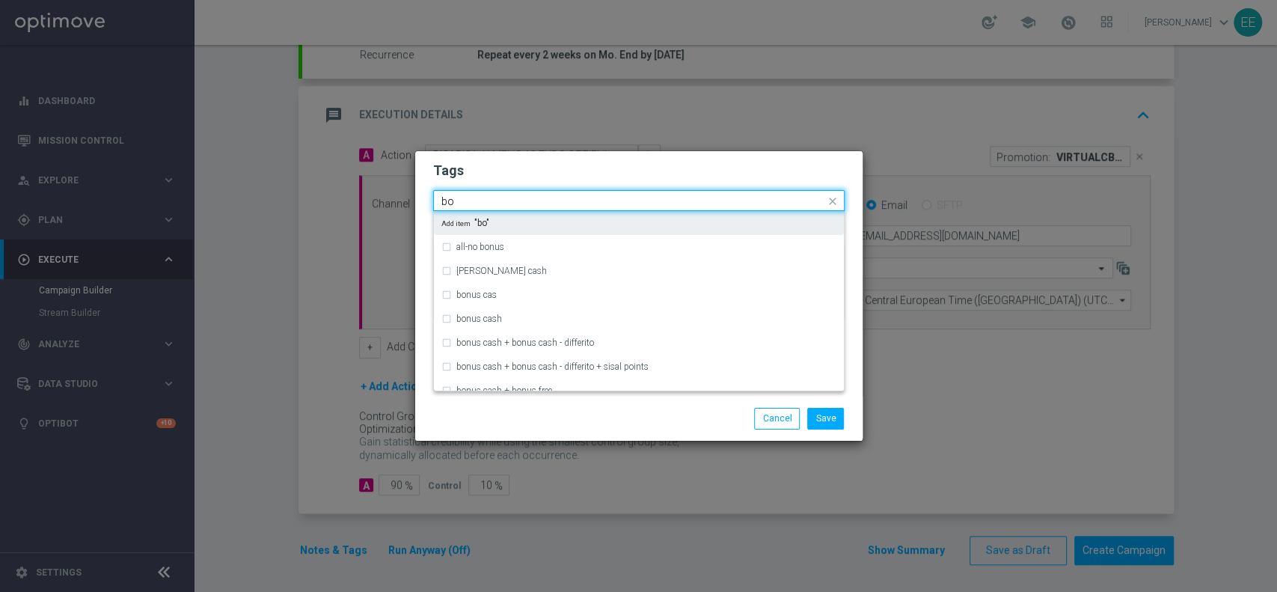
type input "b"
click at [630, 224] on div "betting" at bounding box center [646, 222] width 380 height 9
type input "betting"
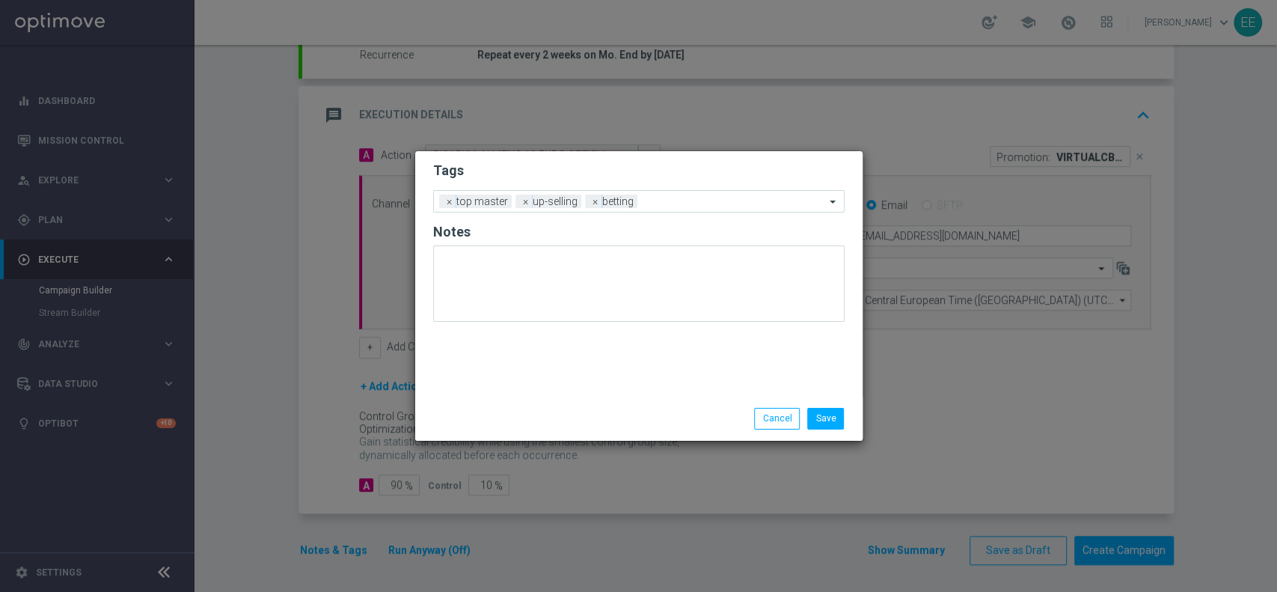
click at [697, 168] on h2 "Tags" at bounding box center [638, 171] width 411 height 18
click at [699, 201] on input "text" at bounding box center [734, 202] width 182 height 13
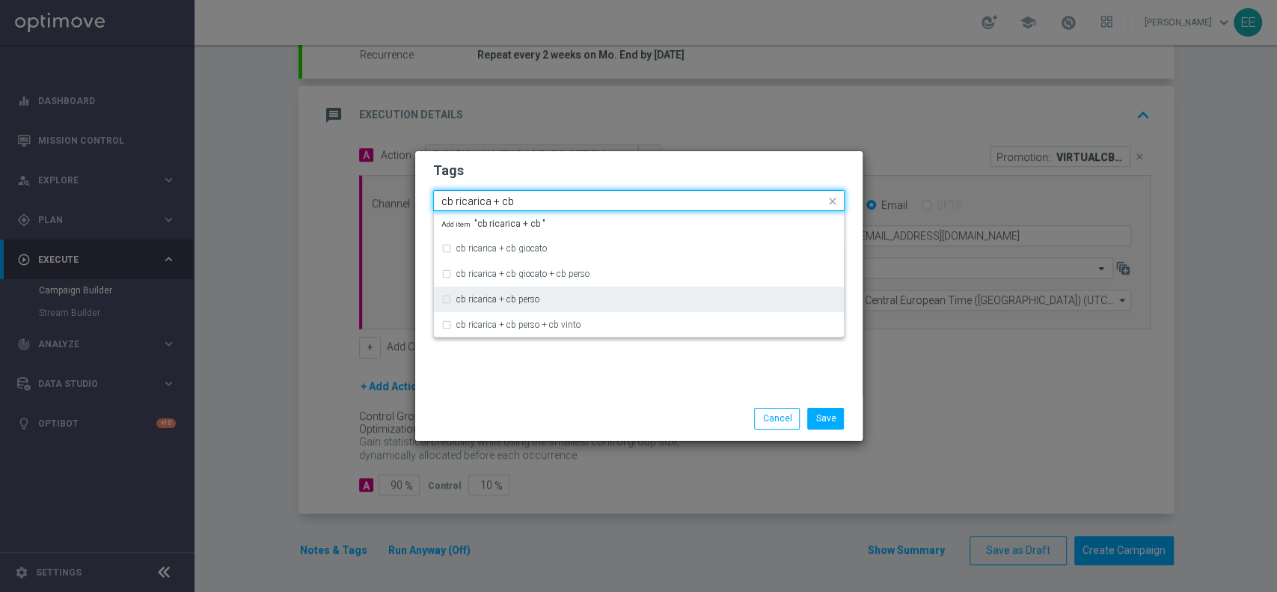
type input "cb ricarica + cb"
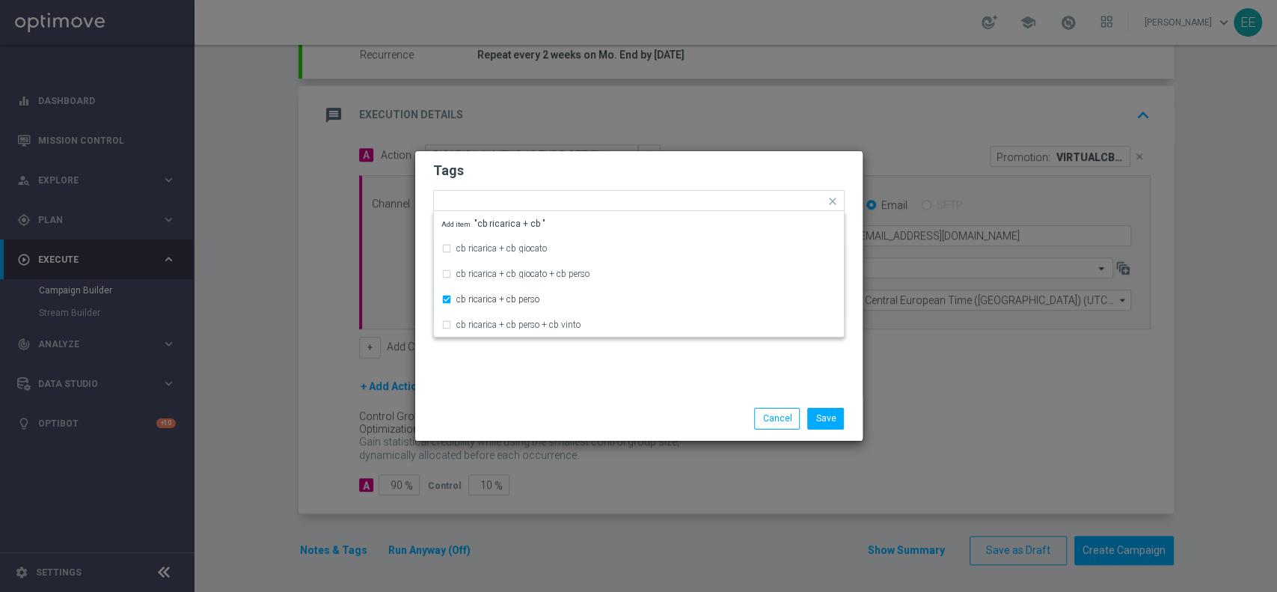
click at [676, 173] on h2 "Tags" at bounding box center [638, 171] width 411 height 18
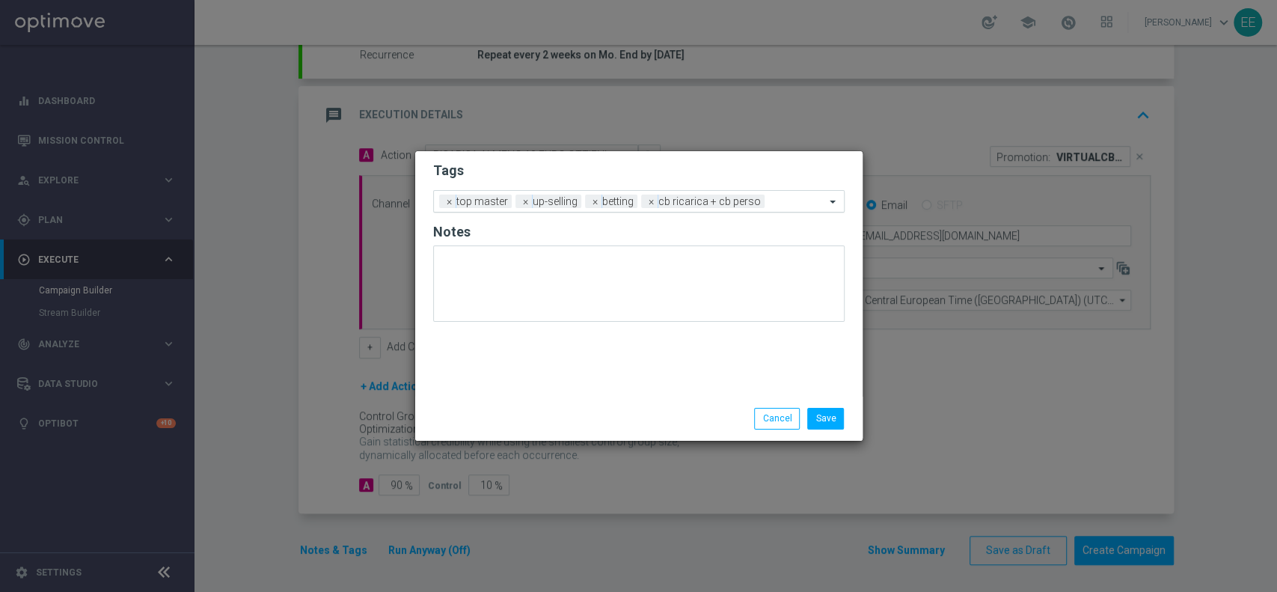
click at [770, 204] on input "text" at bounding box center [797, 202] width 55 height 13
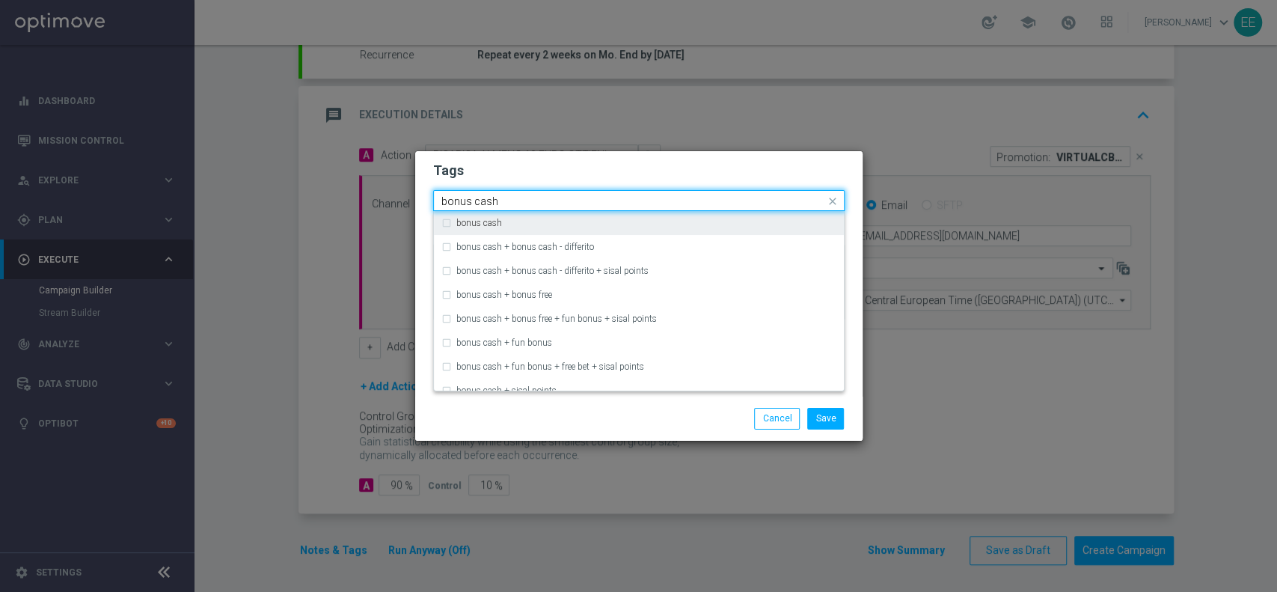
click at [705, 227] on div "bonus cash" at bounding box center [646, 222] width 380 height 9
type input "bonus cash"
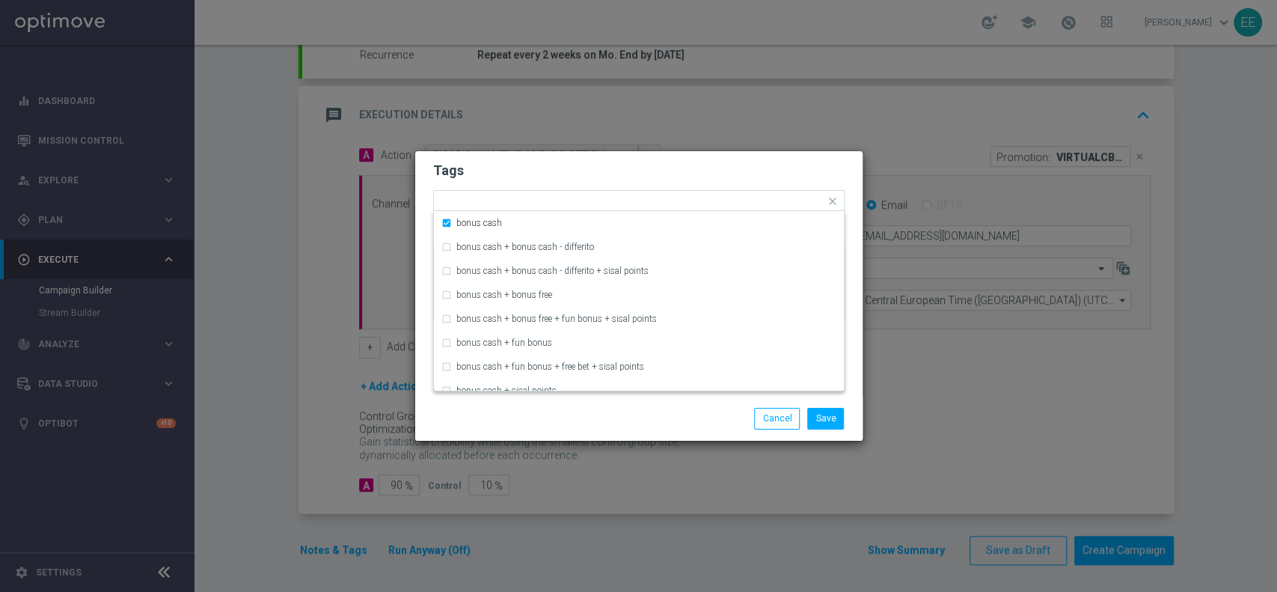
click at [748, 184] on form "Tags Quick find × top master × up-selling × betting × cb ricarica + [PERSON_NAM…" at bounding box center [638, 245] width 411 height 174
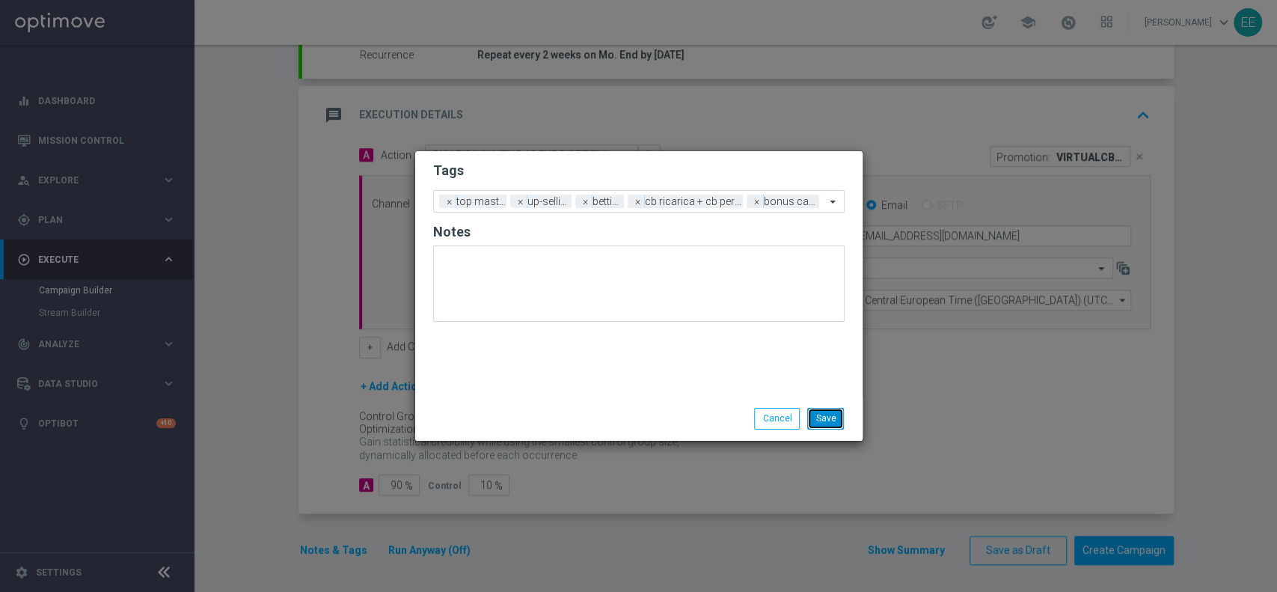
click at [838, 420] on button "Save" at bounding box center [825, 418] width 37 height 21
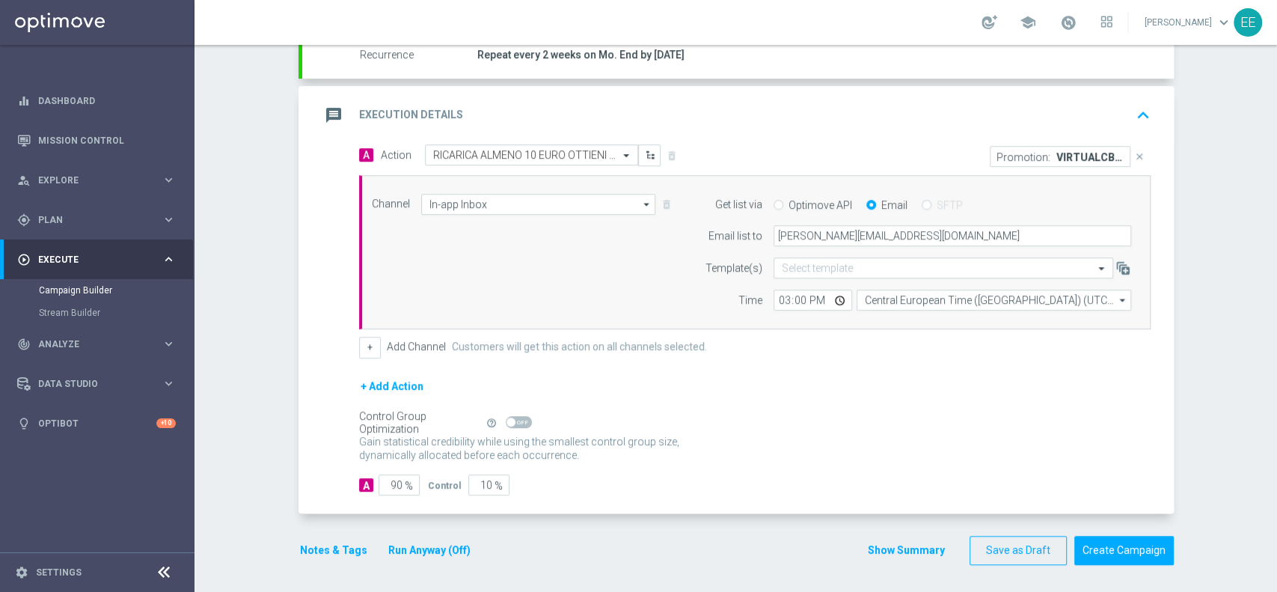
click at [439, 548] on button "Run Anyway (Off)" at bounding box center [429, 550] width 85 height 19
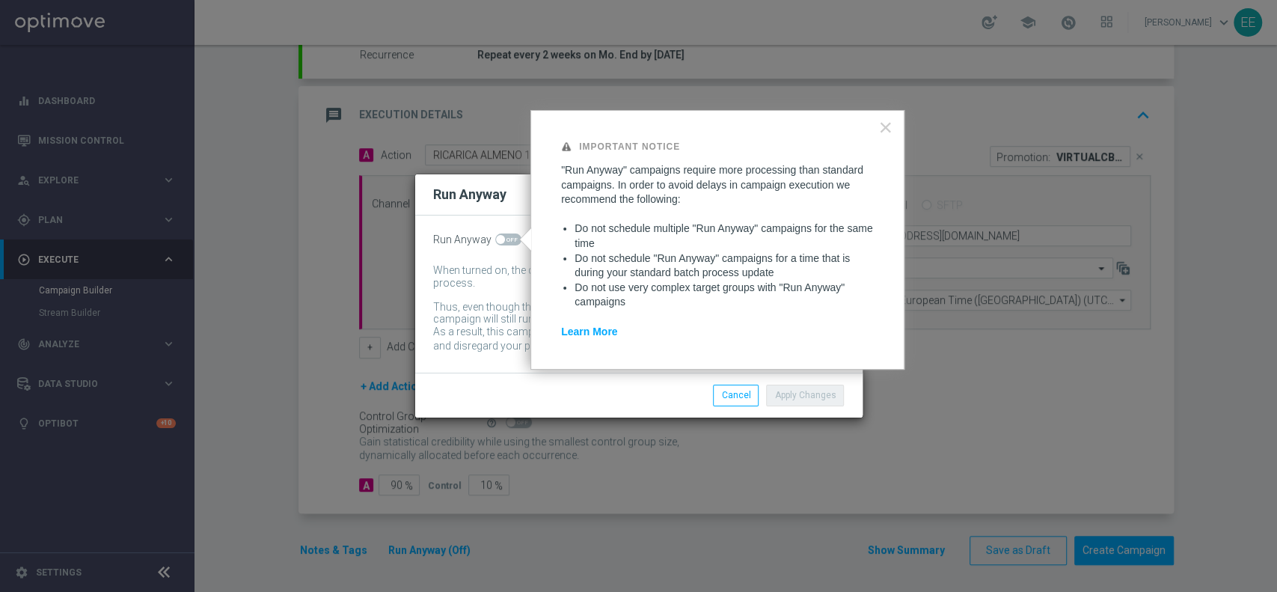
click at [497, 241] on span at bounding box center [500, 239] width 9 height 9
click at [497, 241] on input "checkbox" at bounding box center [508, 239] width 26 height 12
checkbox input "true"
click at [814, 403] on button "Apply Changes" at bounding box center [805, 394] width 78 height 21
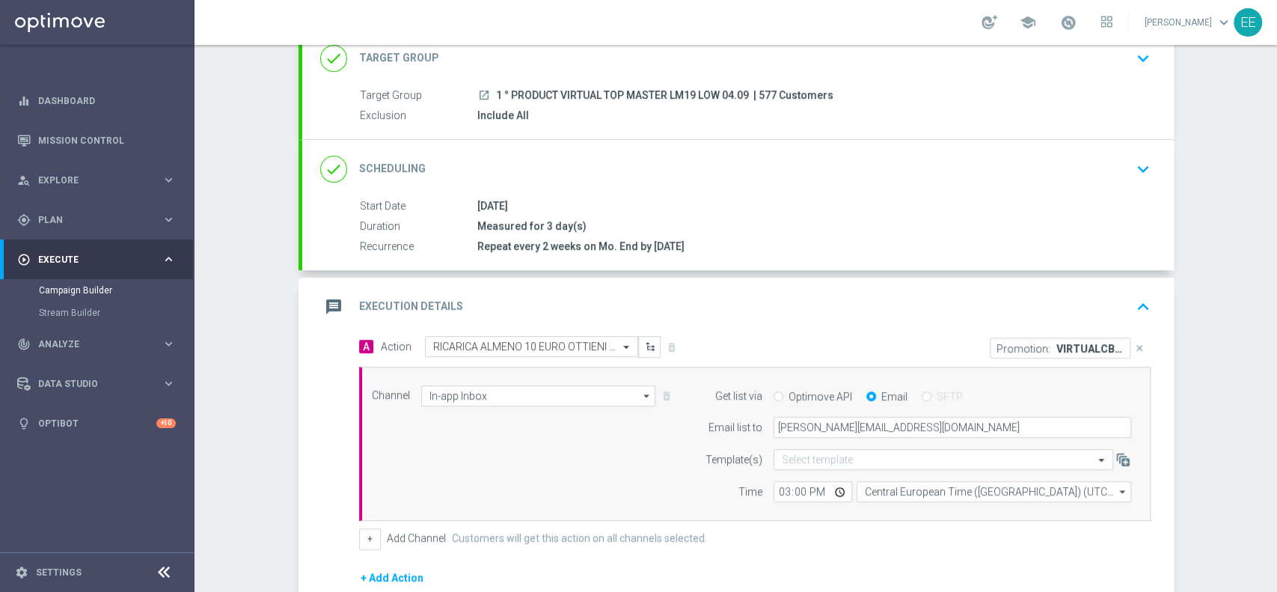
scroll to position [101, 0]
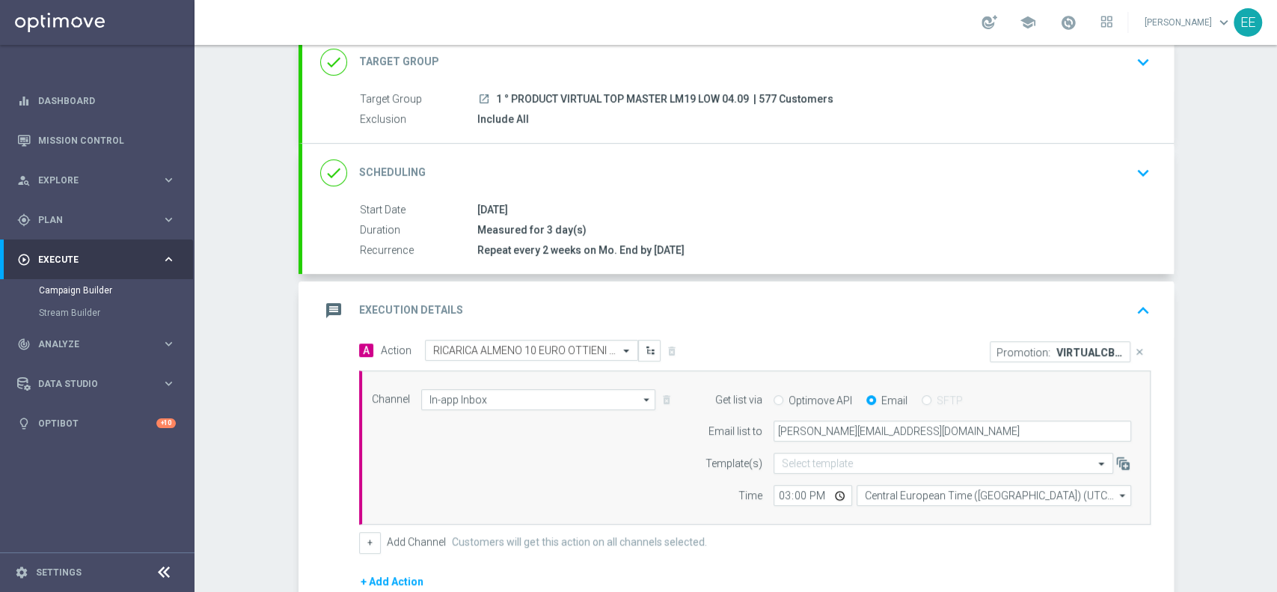
click at [934, 320] on div "message Execution Details keyboard_arrow_up" at bounding box center [737, 310] width 835 height 28
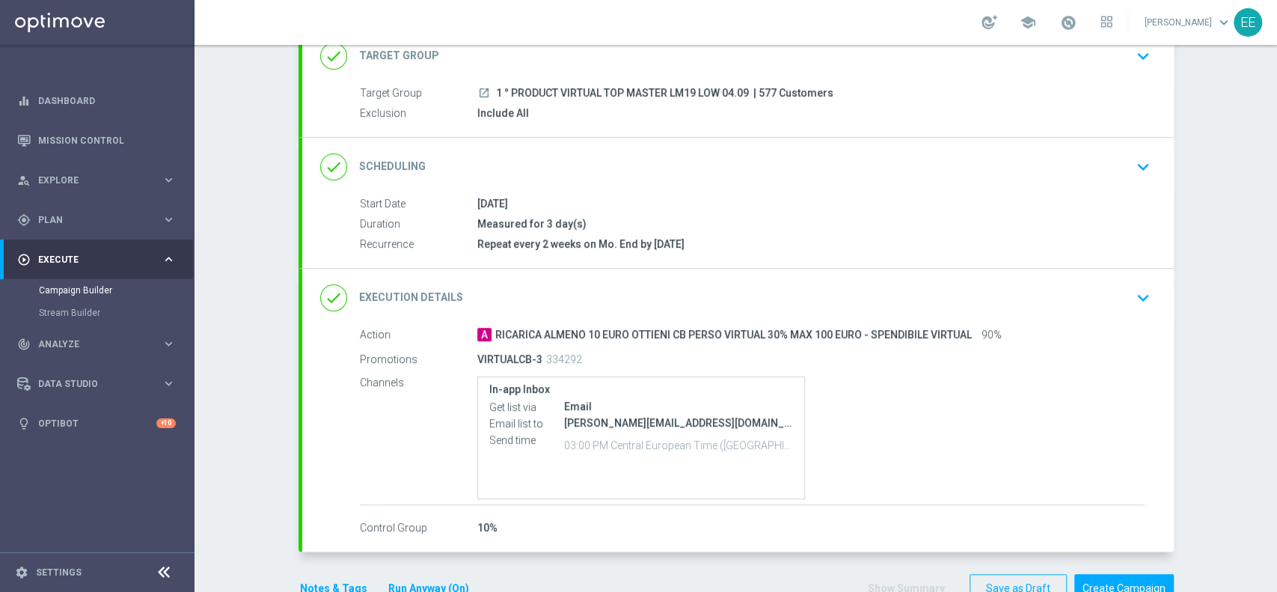
scroll to position [145, 0]
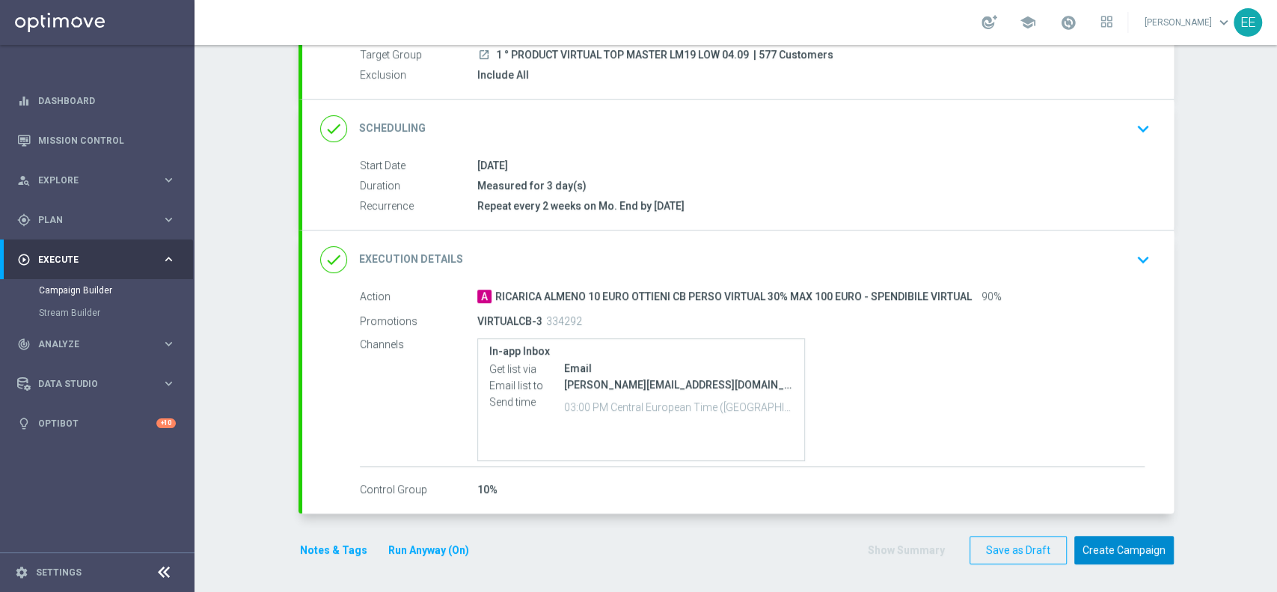
click at [1140, 546] on button "Create Campaign" at bounding box center [1123, 549] width 99 height 29
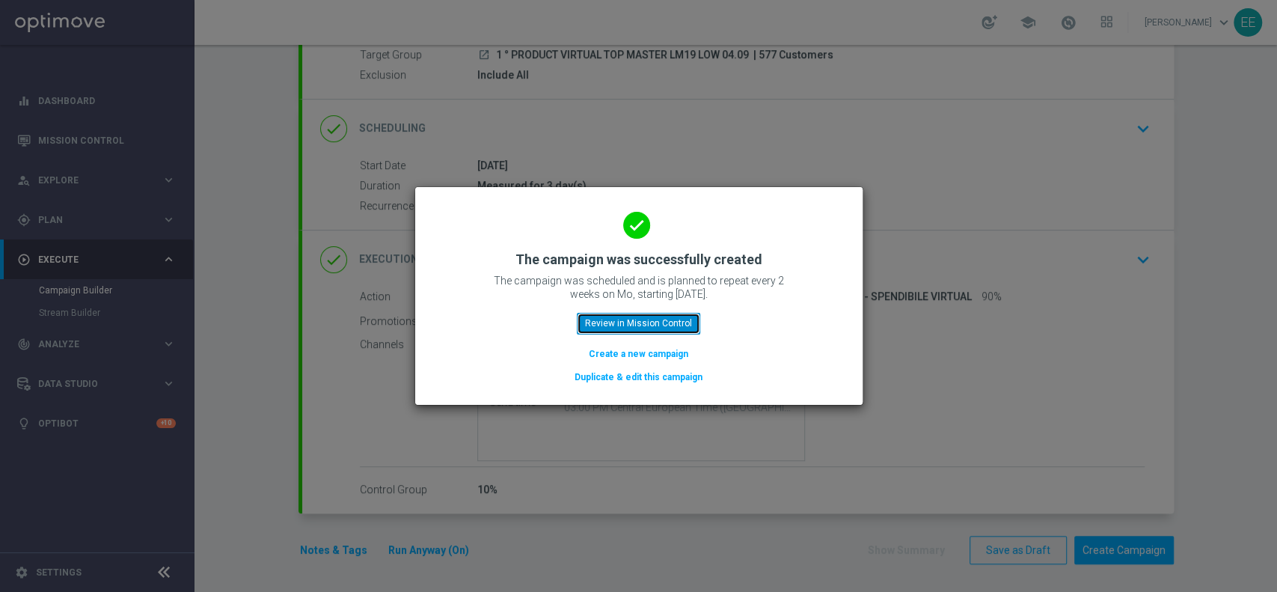
click at [650, 316] on button "Review in Mission Control" at bounding box center [638, 323] width 123 height 21
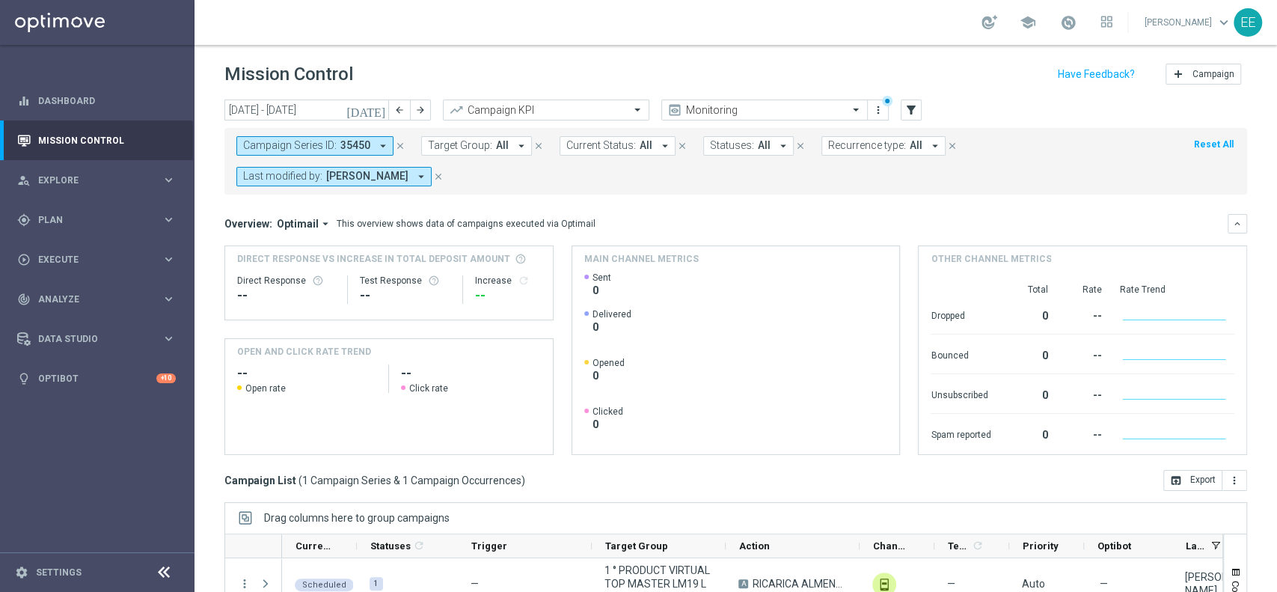
click at [396, 144] on icon "close" at bounding box center [400, 146] width 10 height 10
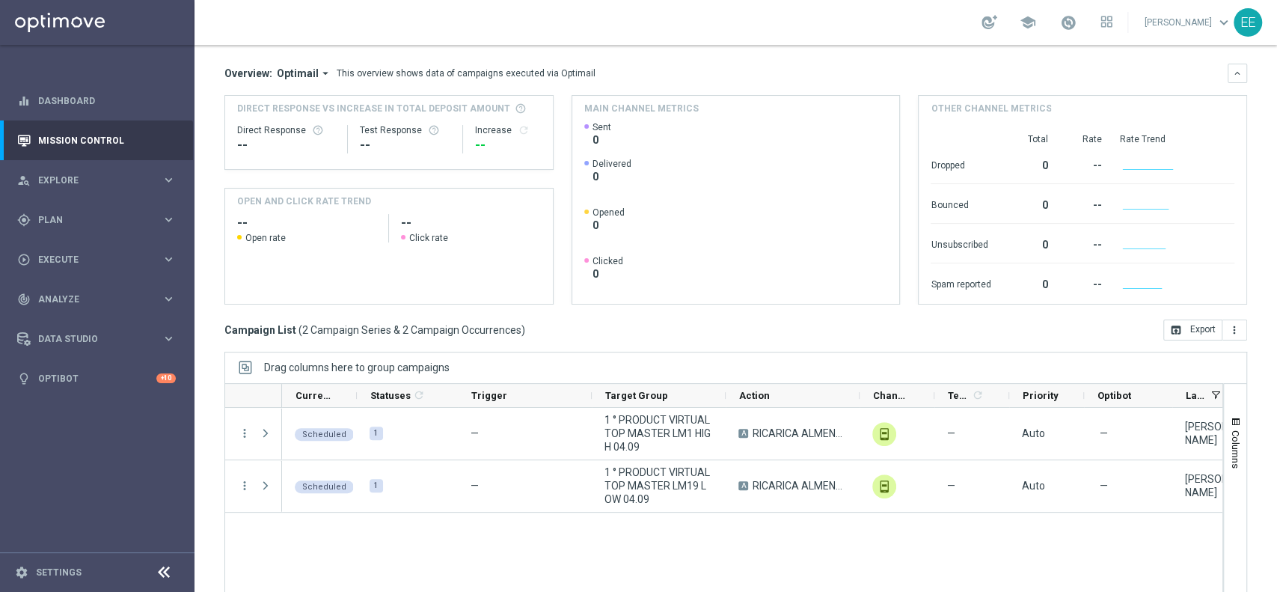
scroll to position [121, 0]
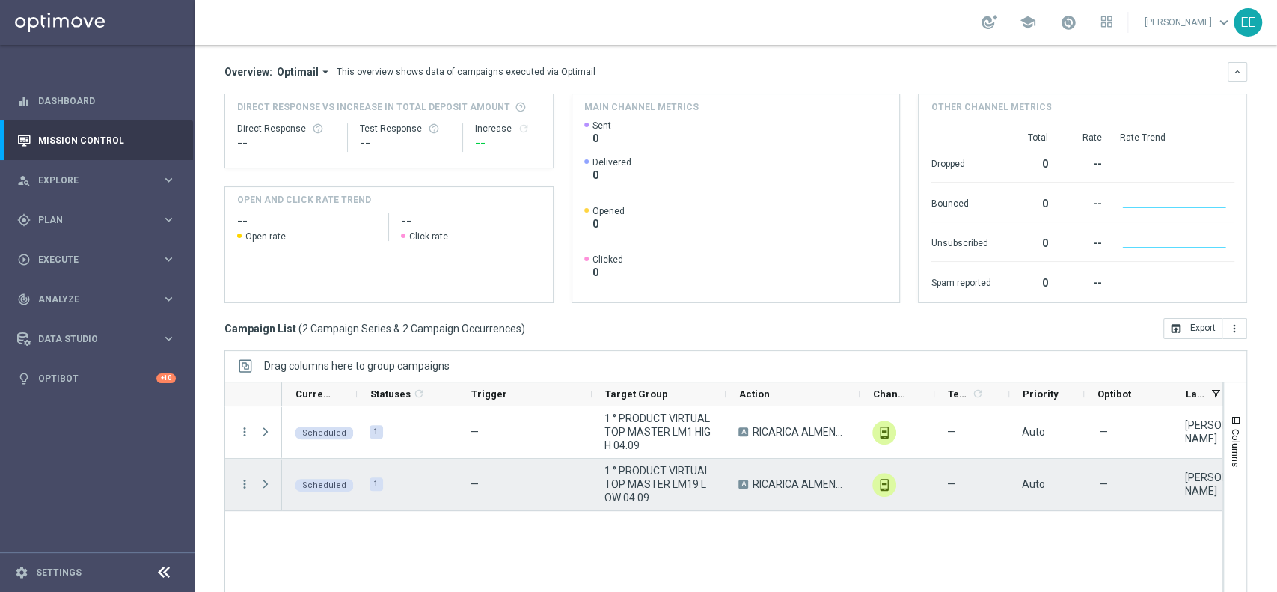
click at [660, 497] on span "1 ° PRODUCT VIRTUAL TOP MASTER LM19 LOW 04.09" at bounding box center [658, 484] width 108 height 40
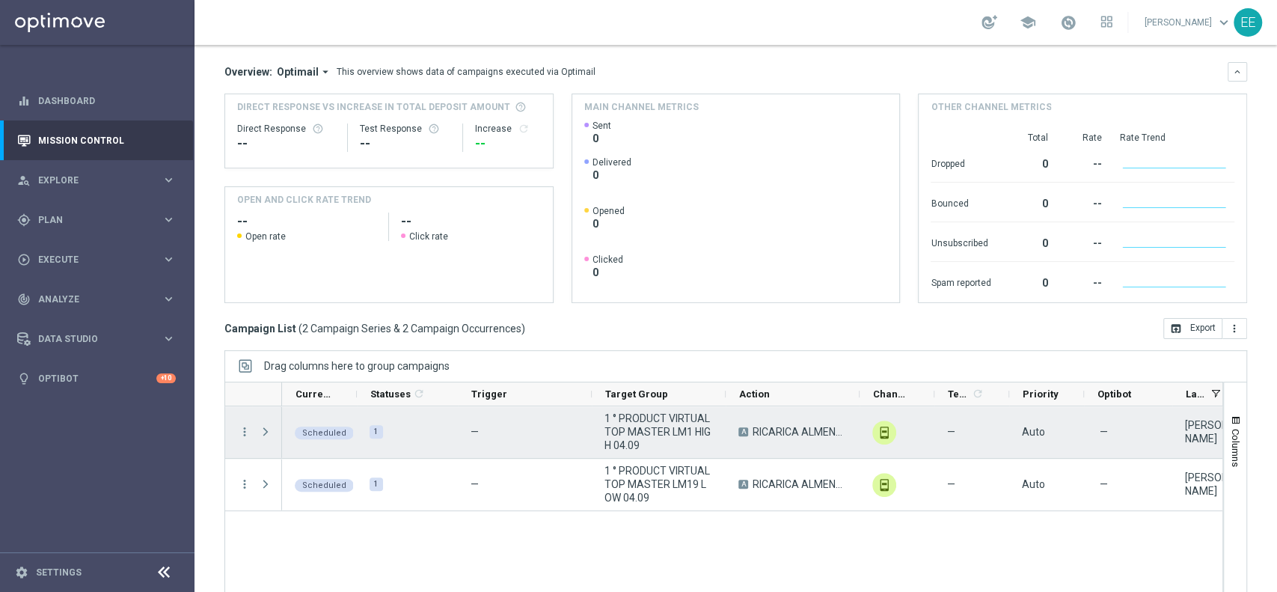
click at [640, 412] on span "1 ° PRODUCT VIRTUAL TOP MASTER LM1 HIGH 04.09" at bounding box center [658, 431] width 108 height 40
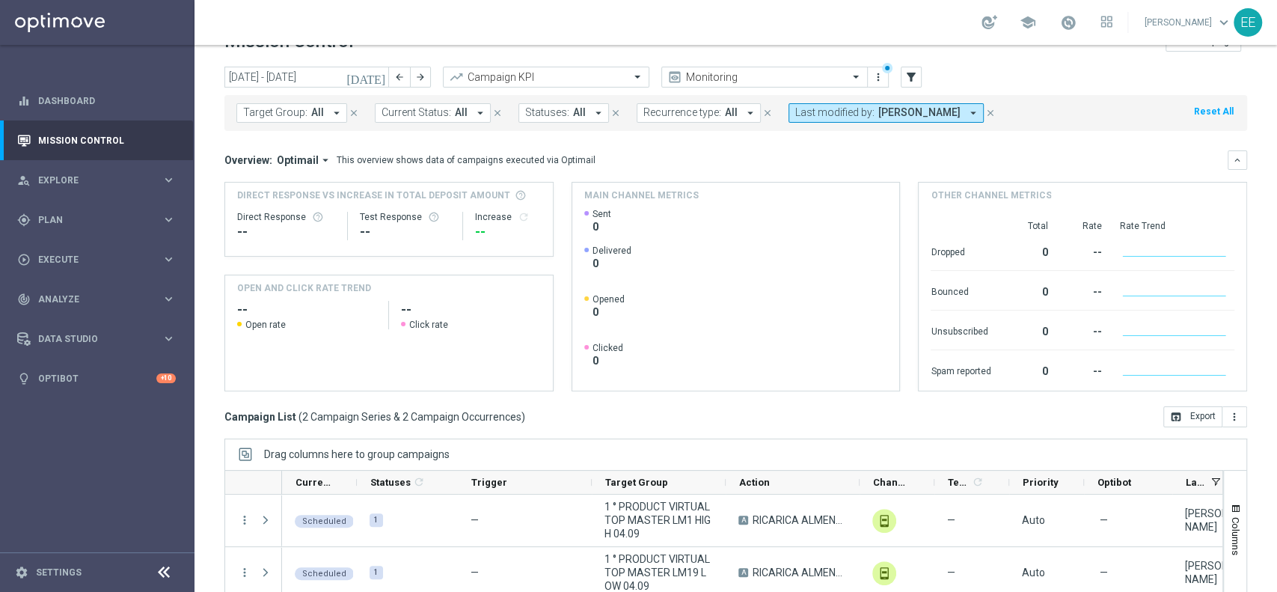
scroll to position [71, 0]
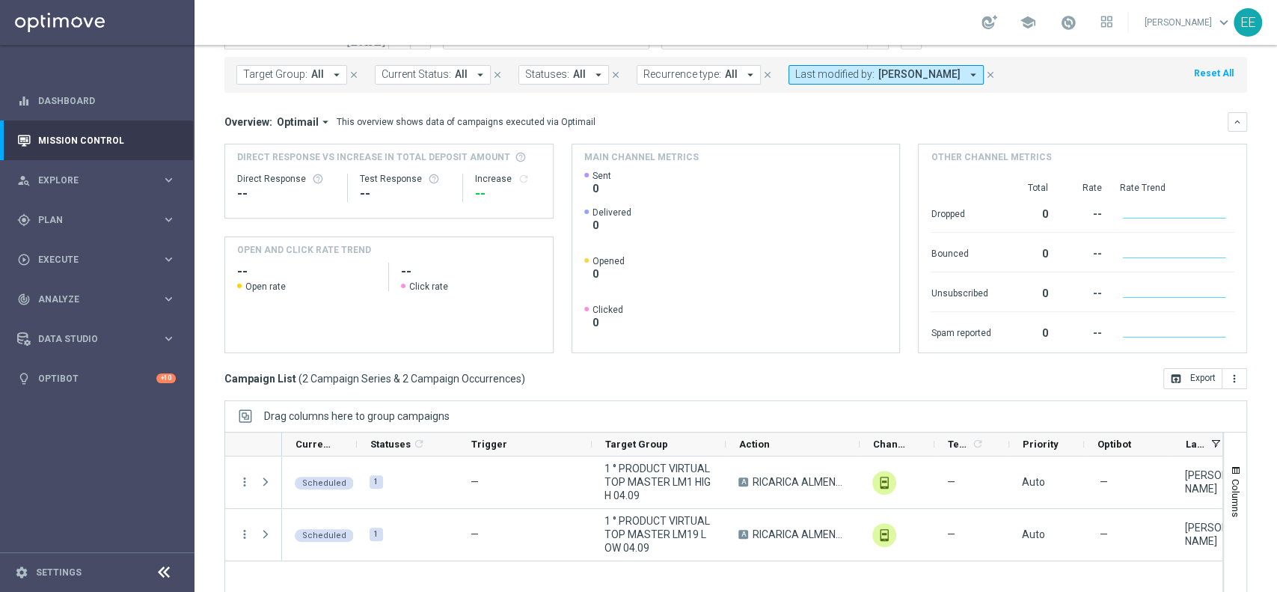
click at [824, 76] on span "Last modified by:" at bounding box center [834, 74] width 79 height 13
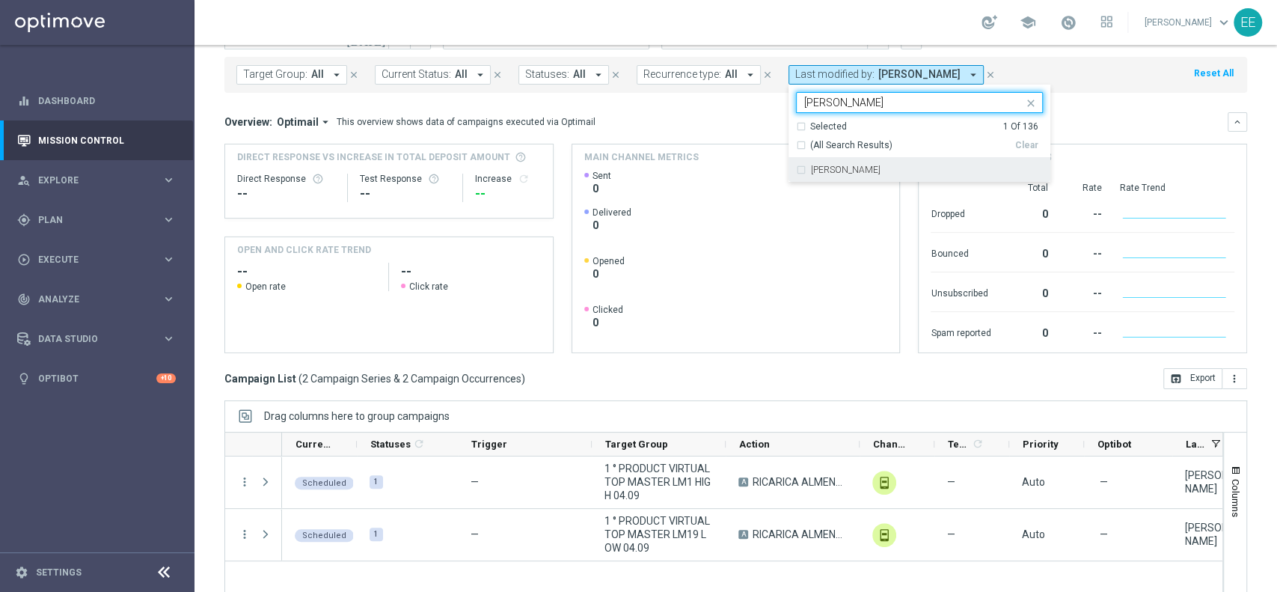
click at [832, 165] on label "[PERSON_NAME]" at bounding box center [846, 169] width 70 height 9
type input "[PERSON_NAME]"
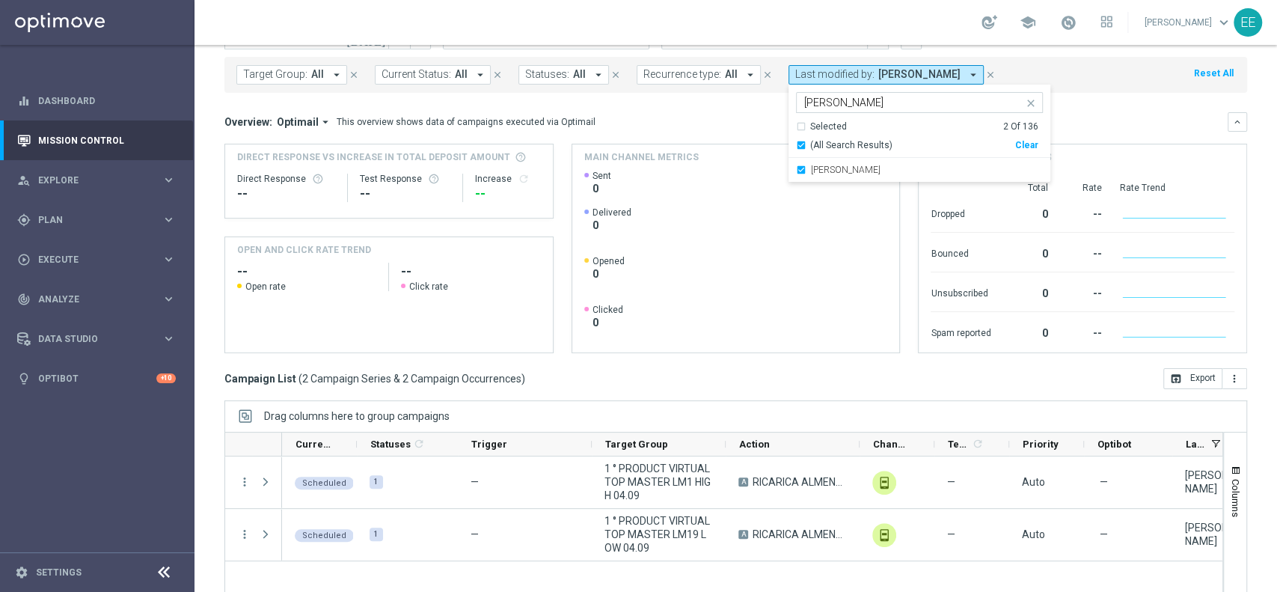
click at [897, 229] on div "Direct Response VS Increase In Total Deposit Amount Direct Response -- Test Res…" at bounding box center [735, 248] width 1022 height 209
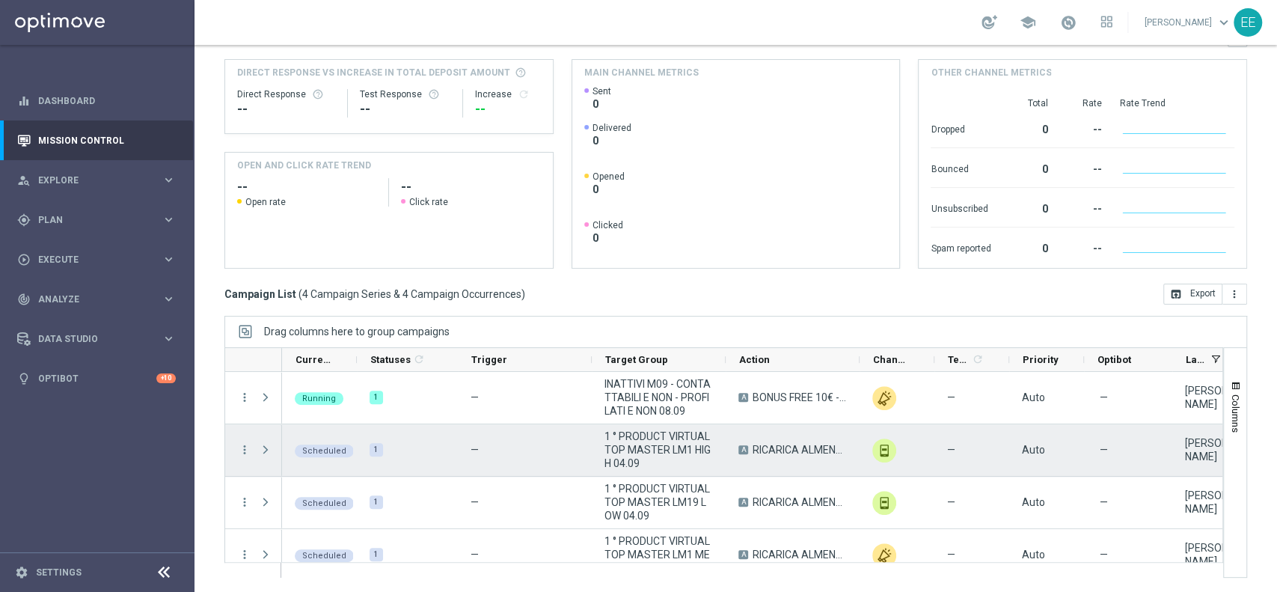
scroll to position [19, 0]
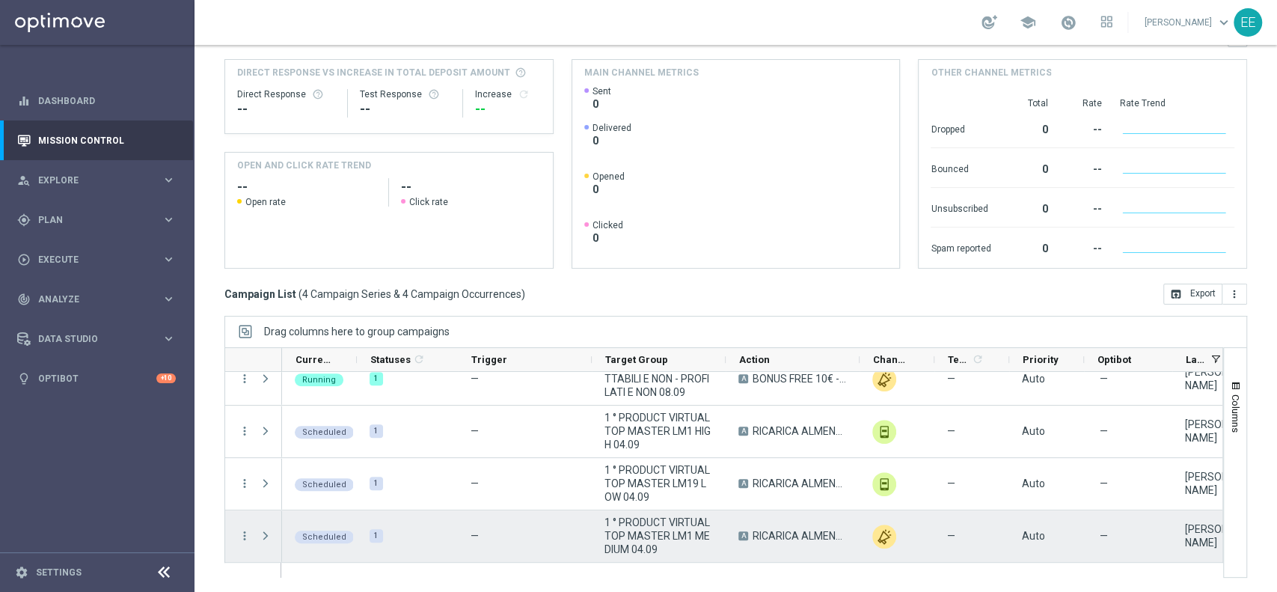
click at [666, 535] on span "1 ° PRODUCT VIRTUAL TOP MASTER LM1 MEDIUM 04.09" at bounding box center [658, 535] width 108 height 40
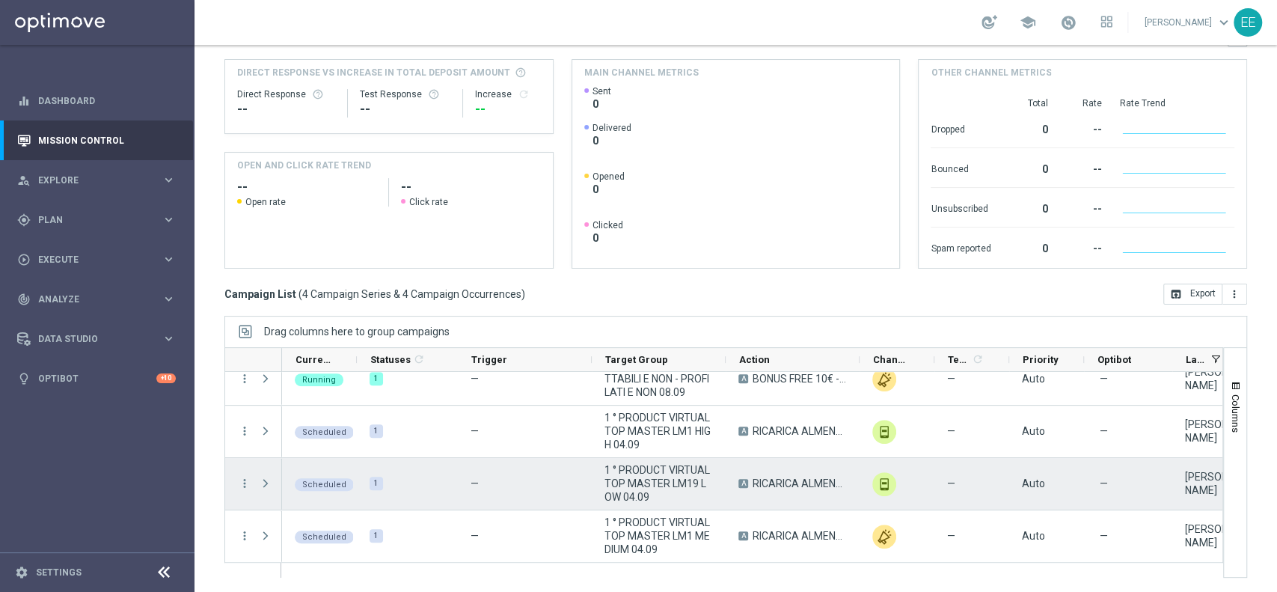
scroll to position [0, 0]
